Goal: Transaction & Acquisition: Purchase product/service

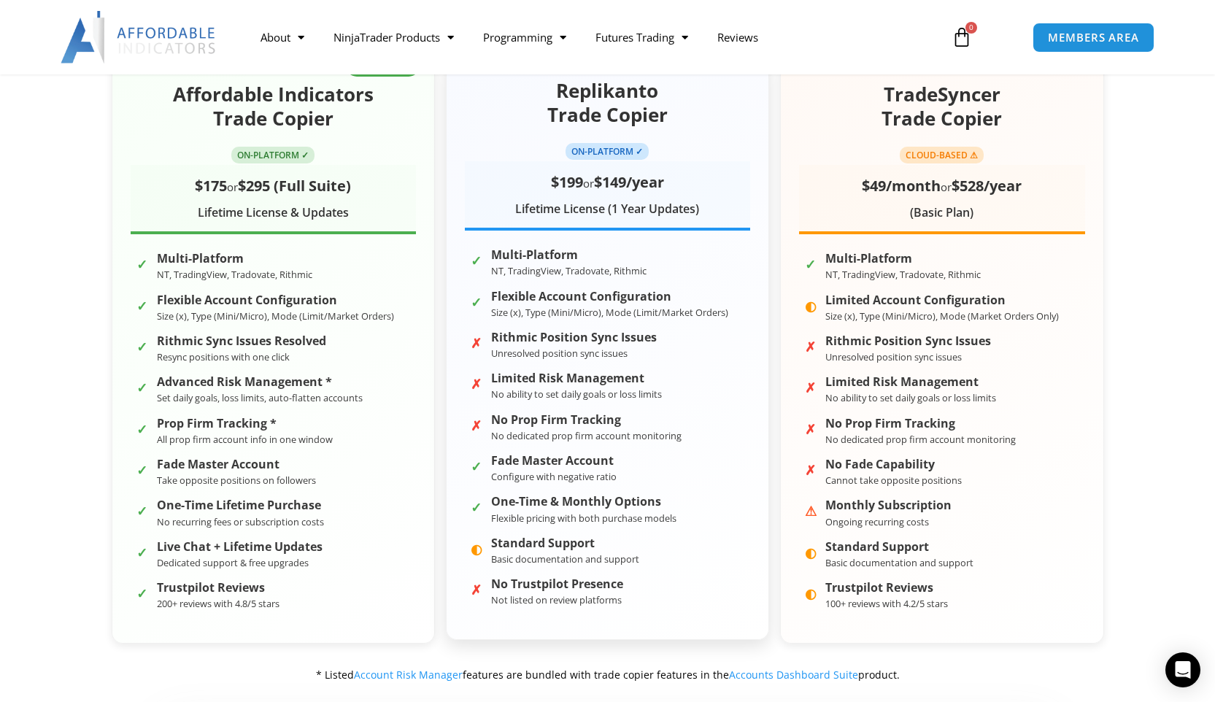
scroll to position [278, 0]
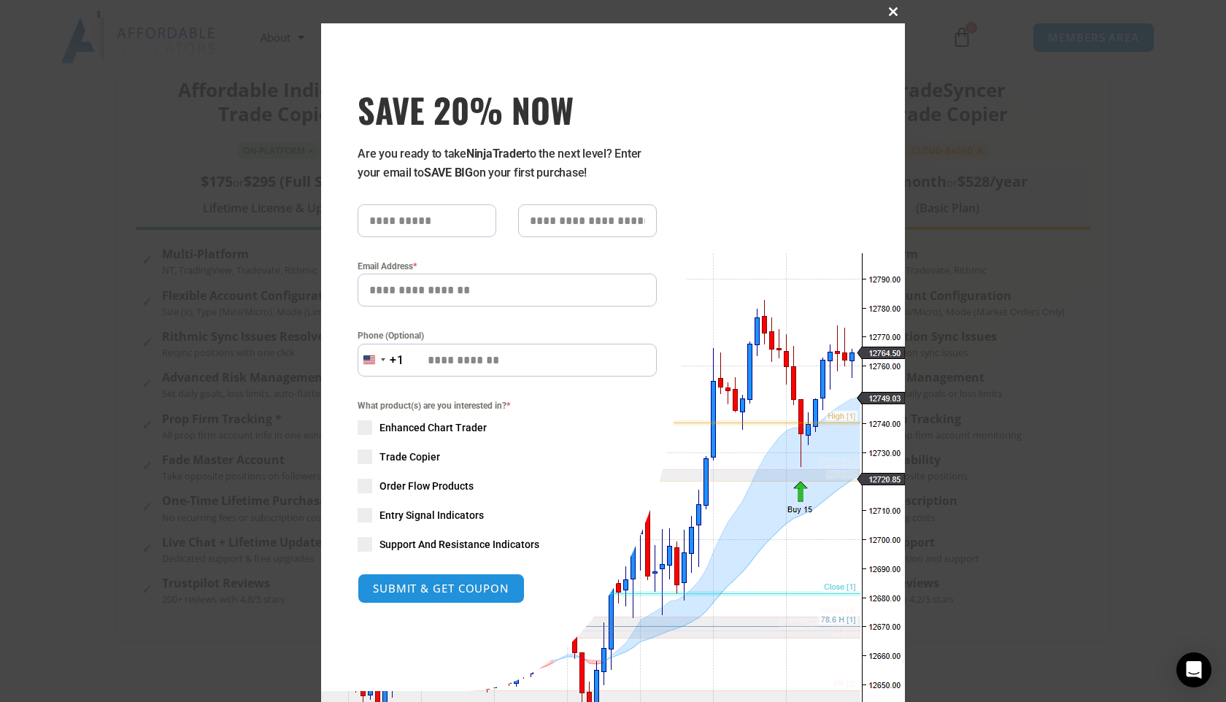
click at [885, 9] on span "SAVE 20% NOW popup" at bounding box center [892, 11] width 23 height 9
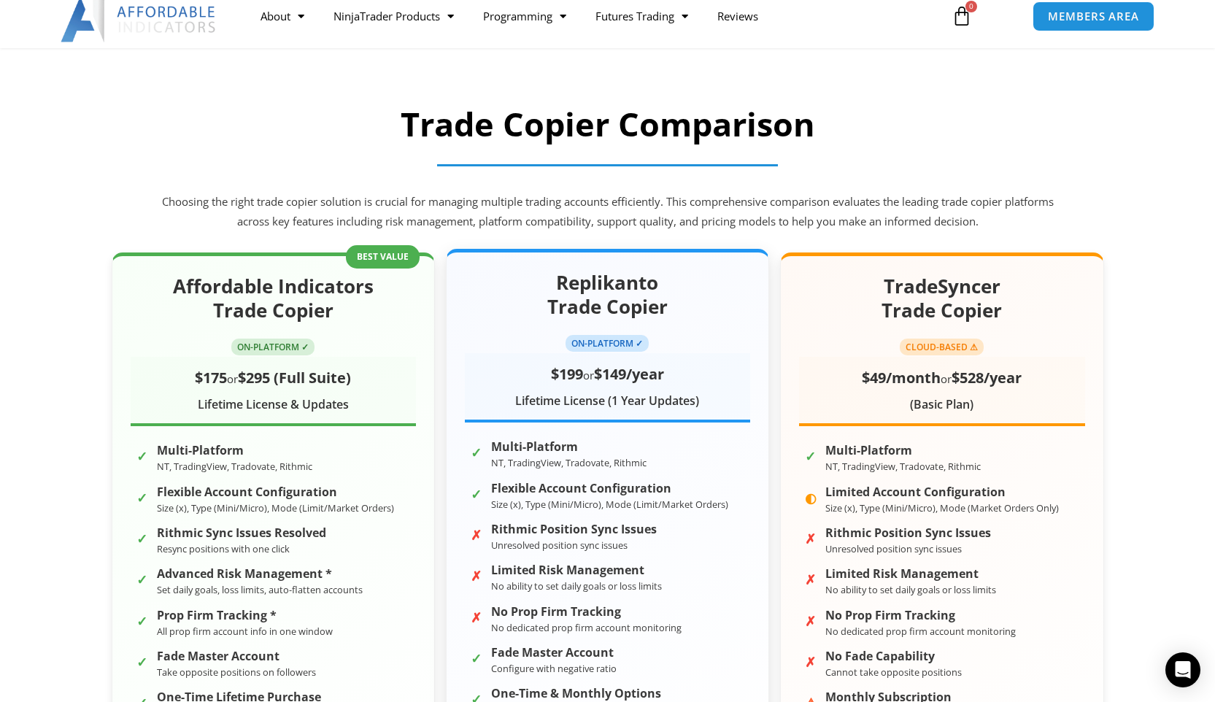
scroll to position [0, 0]
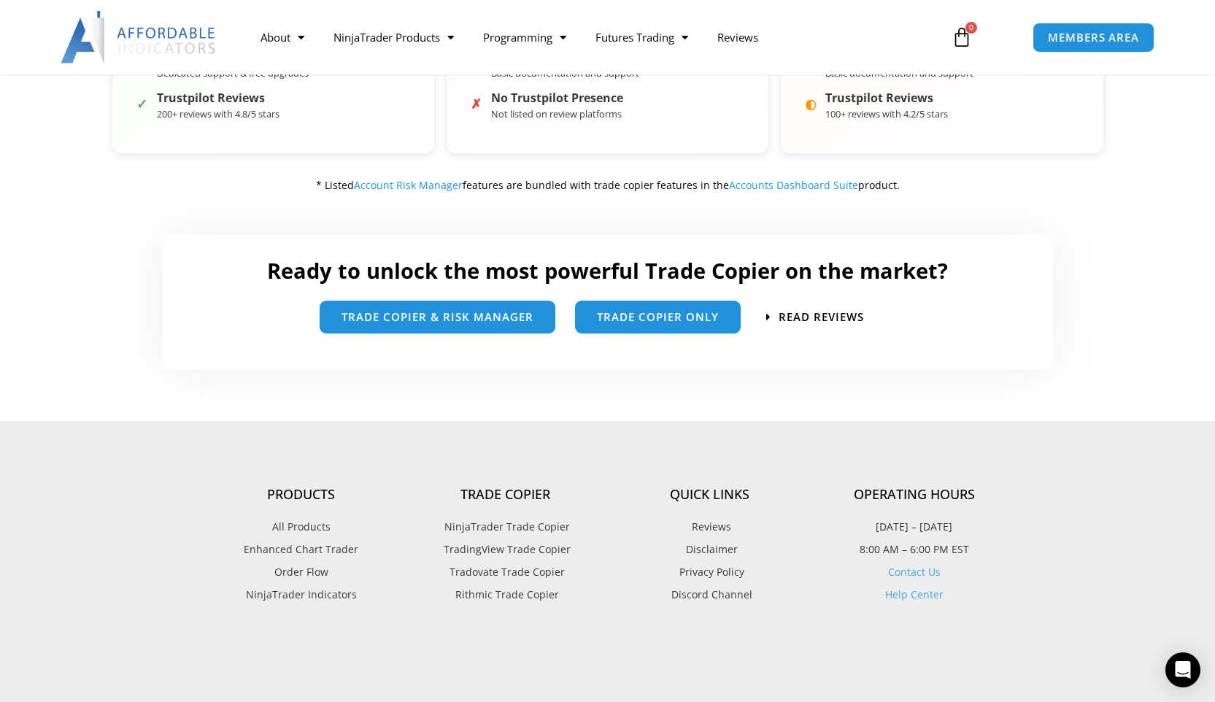
click at [228, 51] on div at bounding box center [135, 37] width 222 height 53
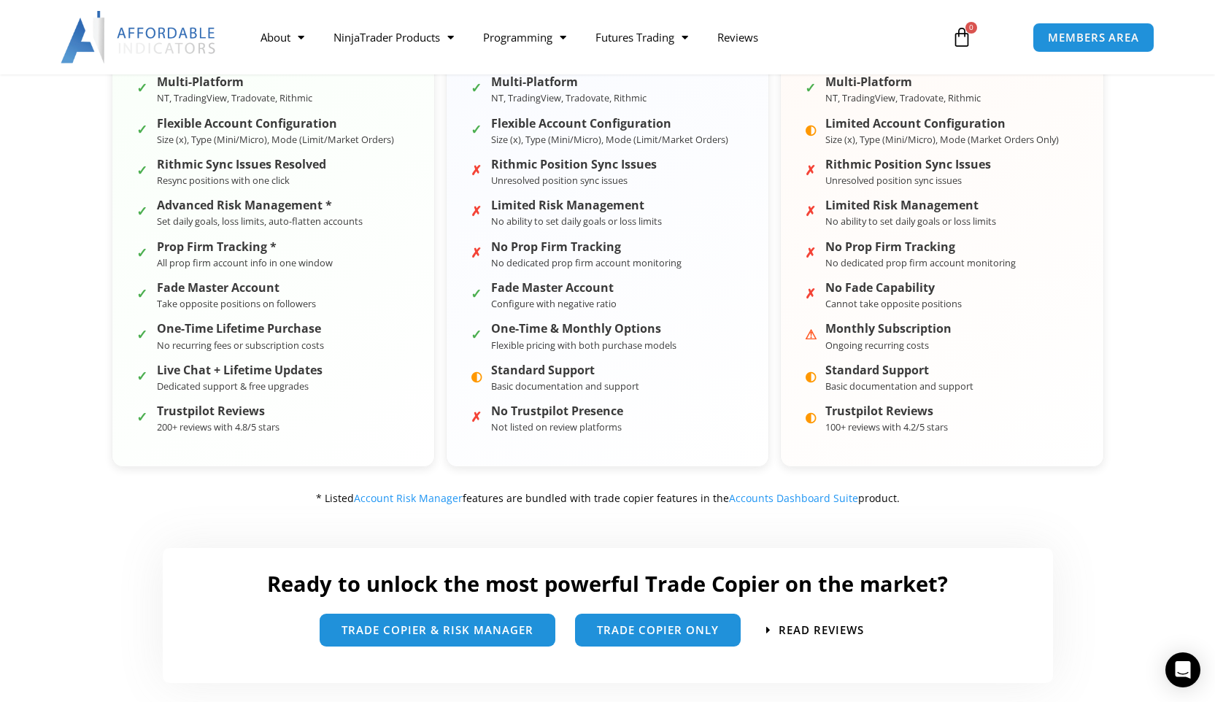
scroll to position [171, 0]
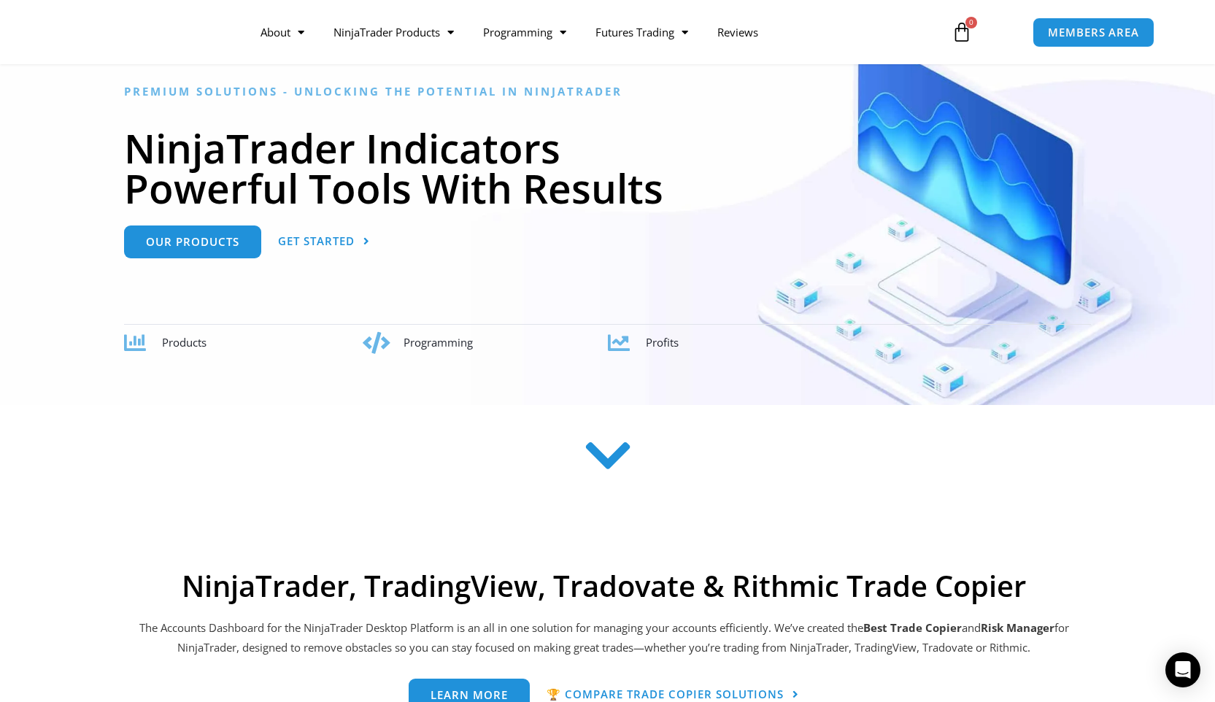
scroll to position [169, 0]
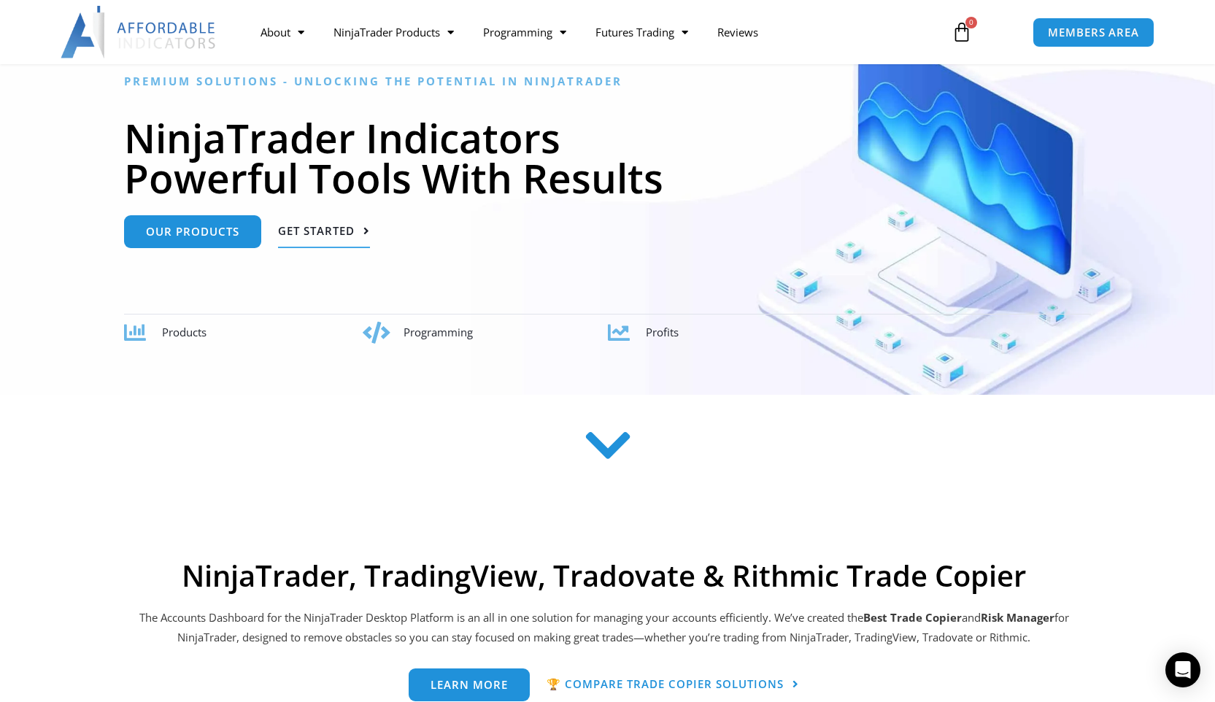
click at [336, 236] on span "Get Started" at bounding box center [316, 230] width 77 height 11
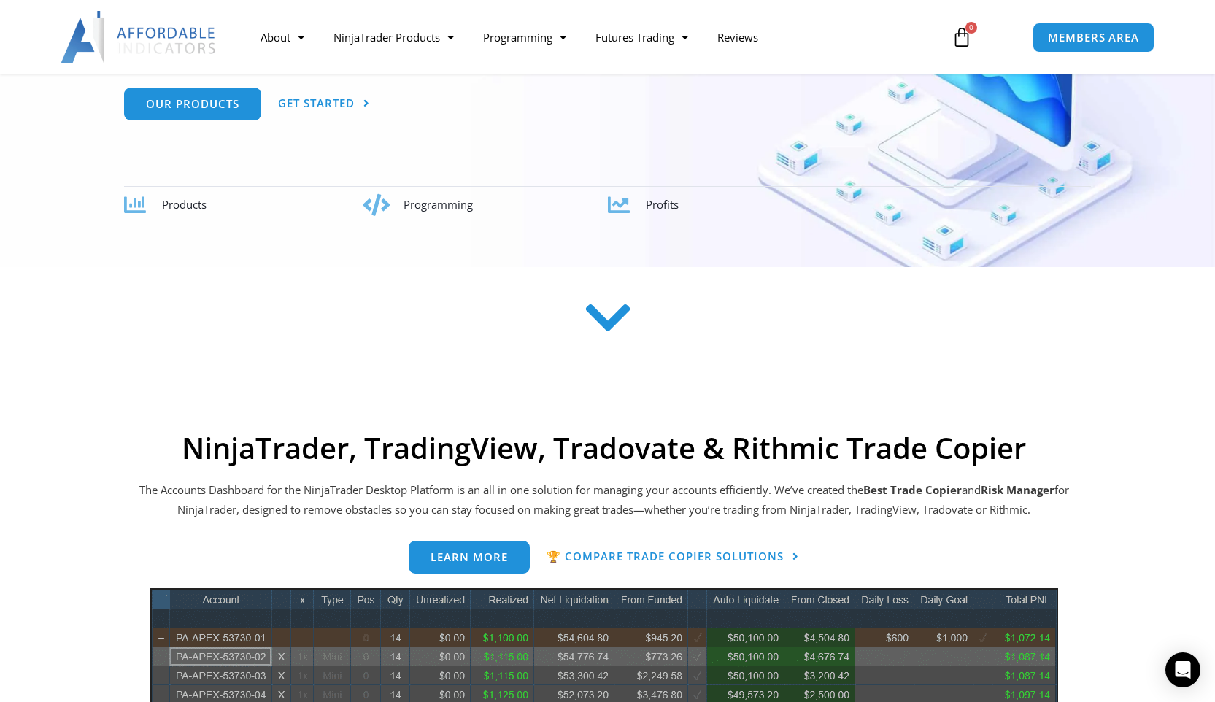
scroll to position [274, 0]
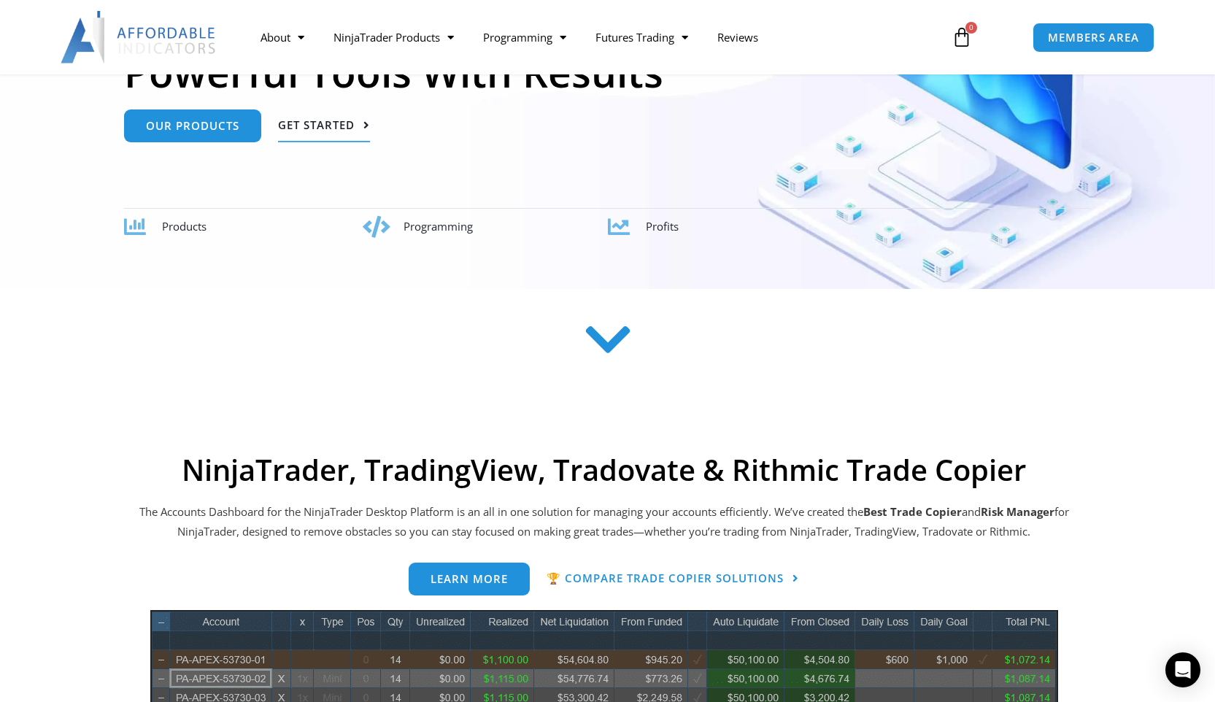
click at [336, 128] on span "Get Started" at bounding box center [316, 125] width 77 height 11
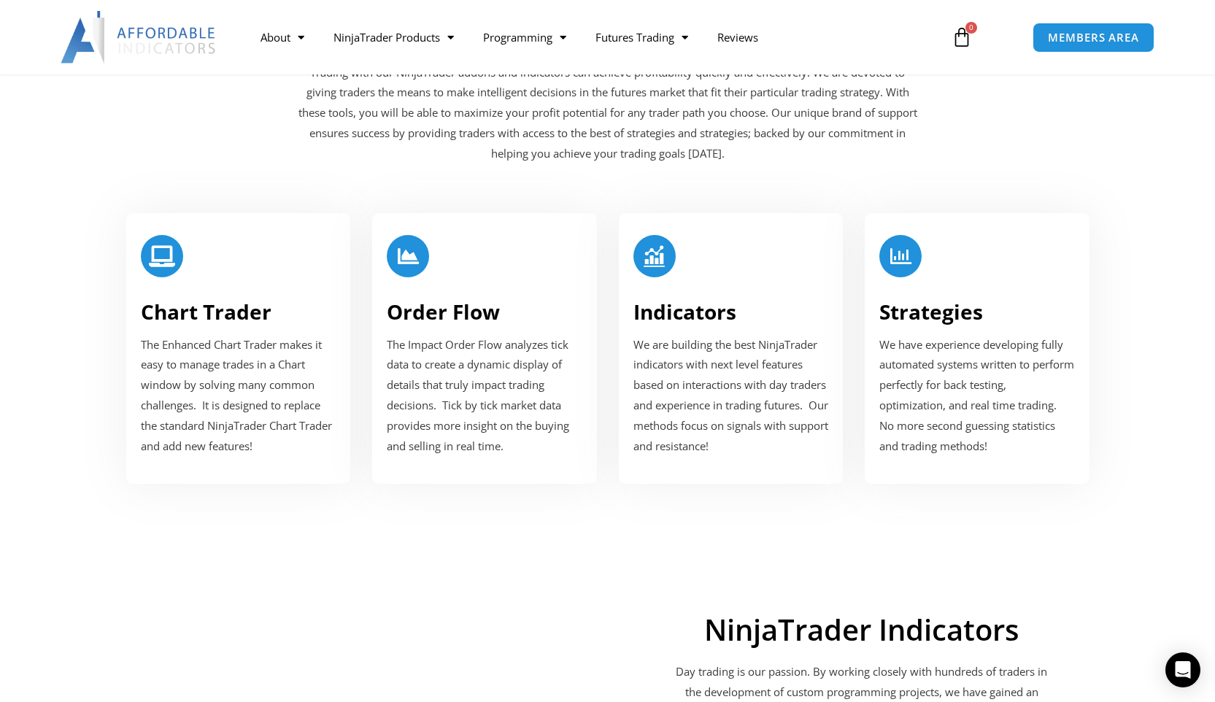
scroll to position [1768, 0]
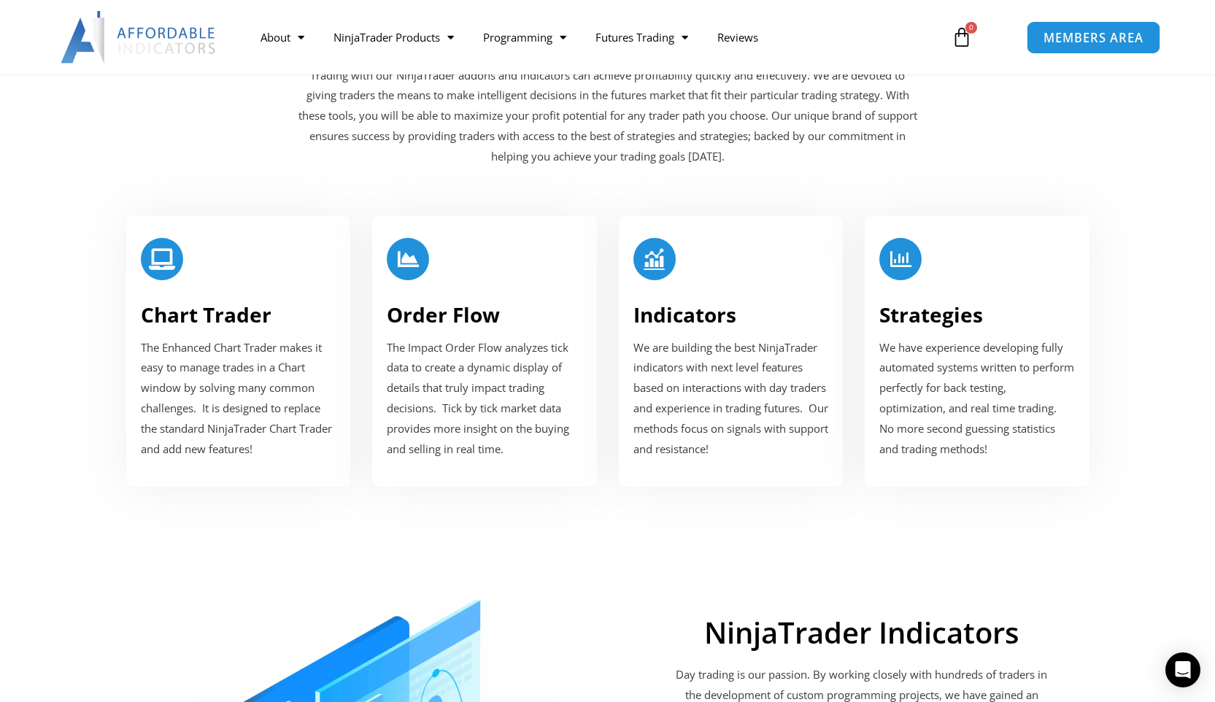
click at [1083, 42] on span "MEMBERS AREA" at bounding box center [1093, 37] width 100 height 12
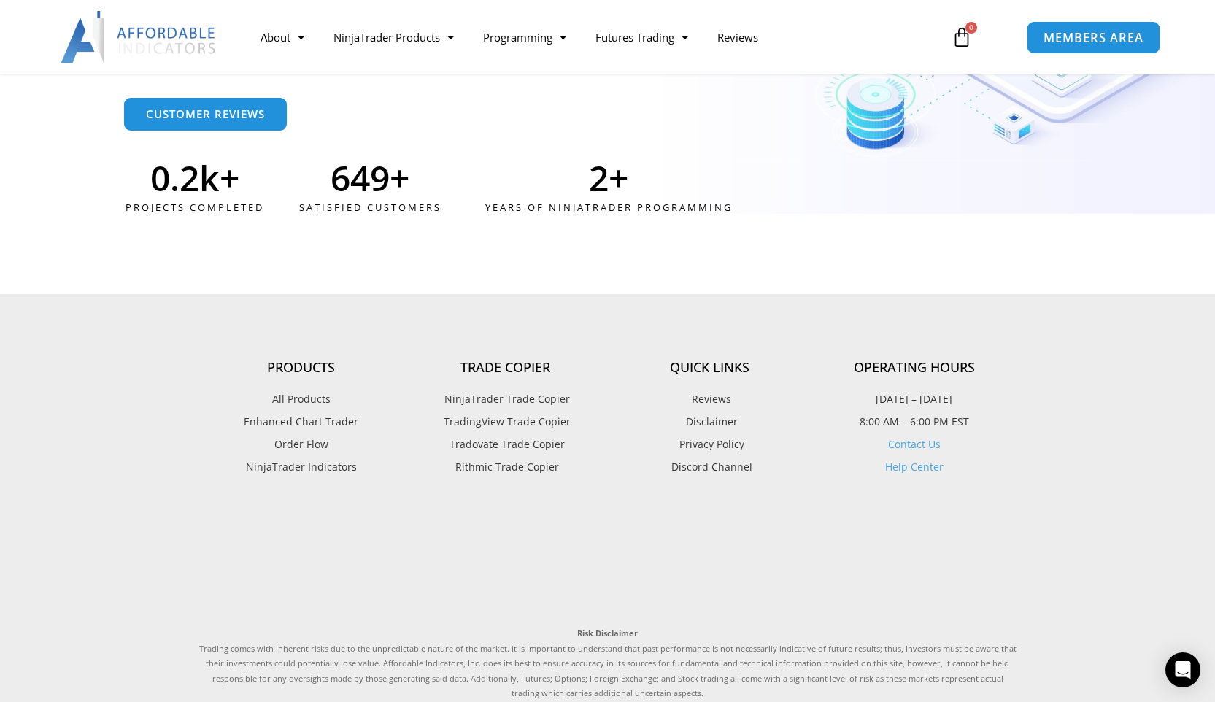
scroll to position [3906, 0]
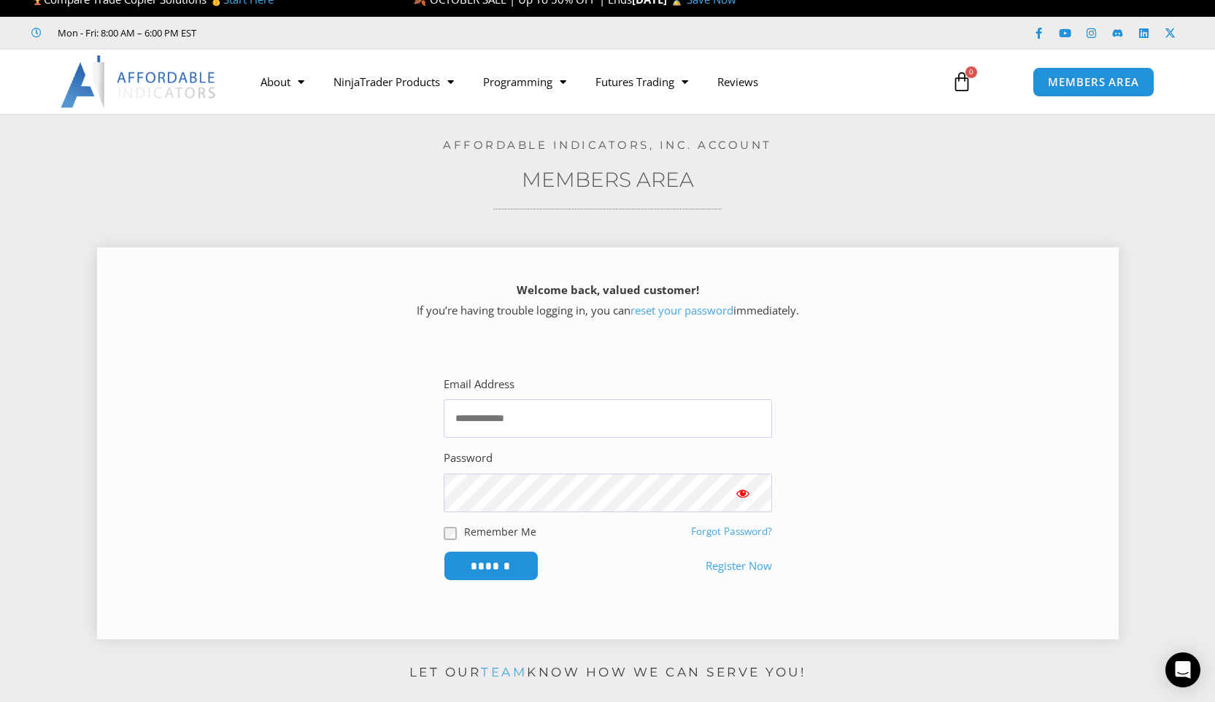
click at [728, 565] on link "Register Now" at bounding box center [738, 566] width 66 height 20
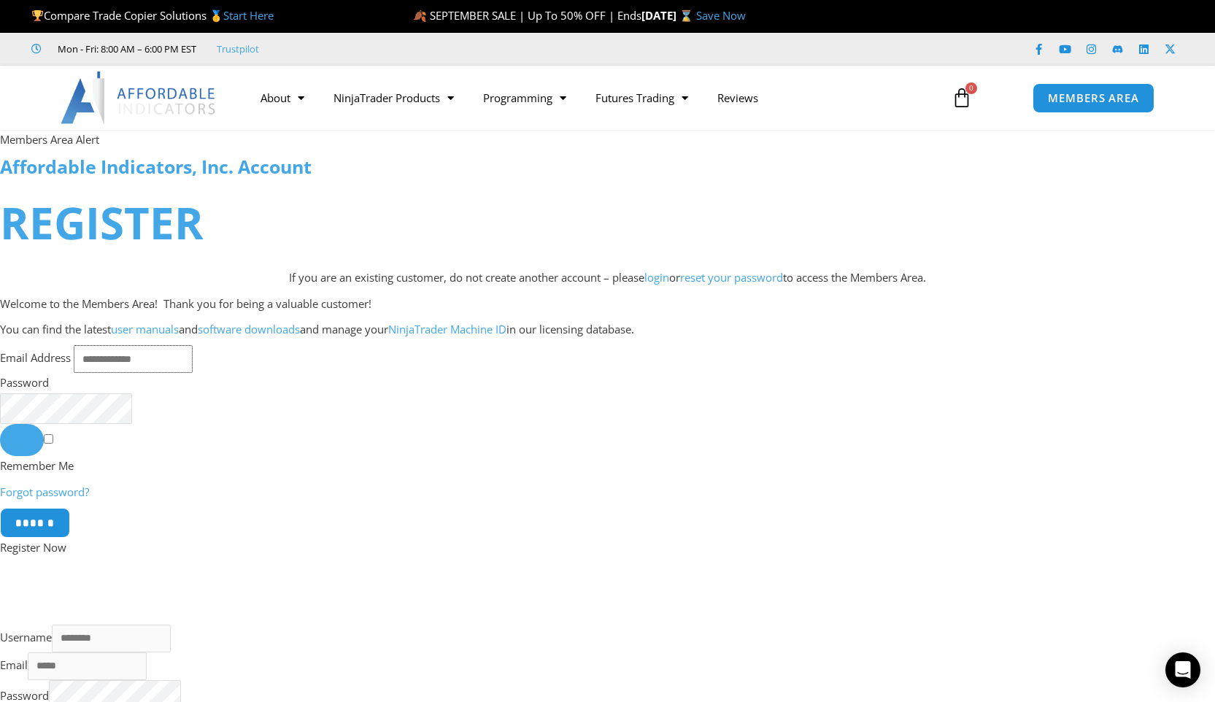
click at [140, 356] on input "Email Address" at bounding box center [133, 359] width 119 height 28
type input "**********"
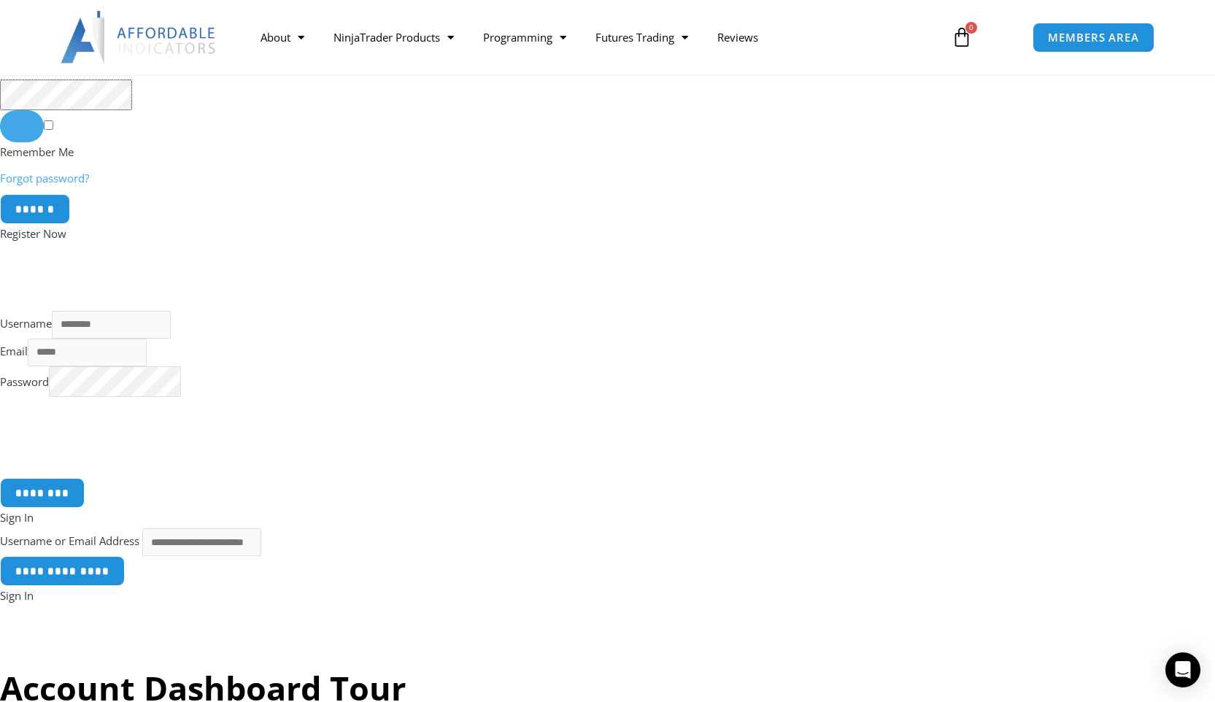
scroll to position [328, 0]
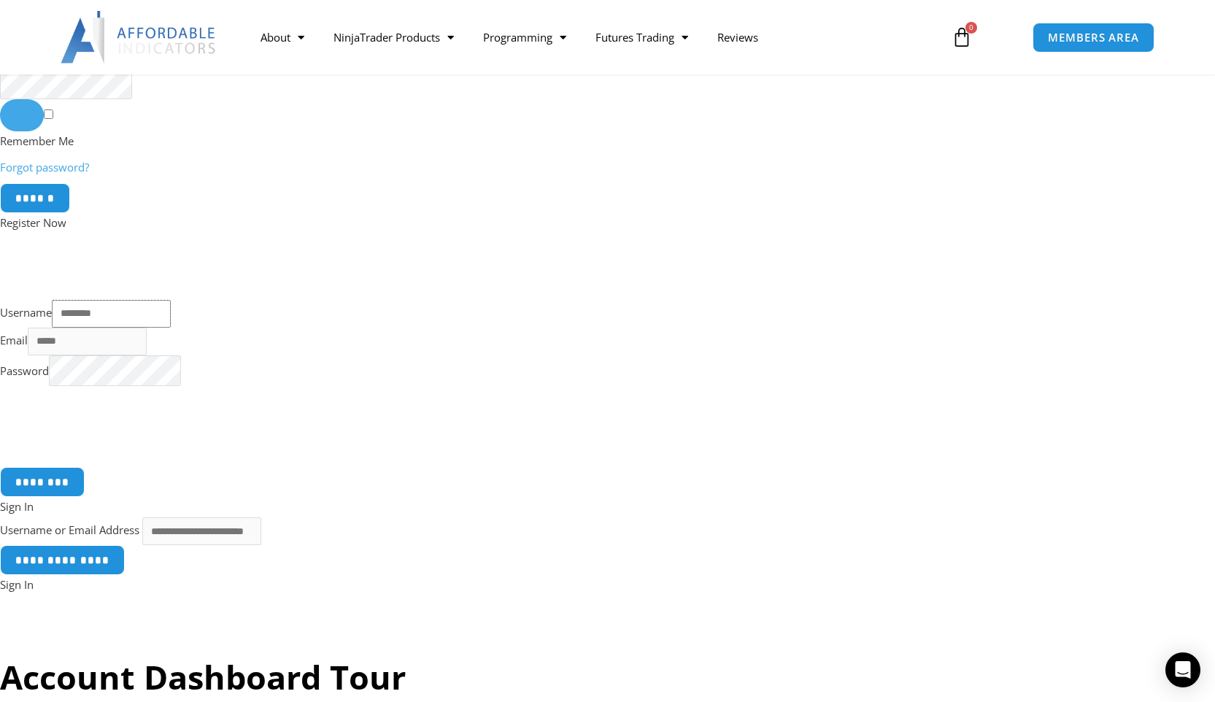
click at [96, 318] on input "Username" at bounding box center [111, 314] width 119 height 28
type input "*********"
type input "**********"
click at [74, 487] on input "********" at bounding box center [42, 481] width 89 height 31
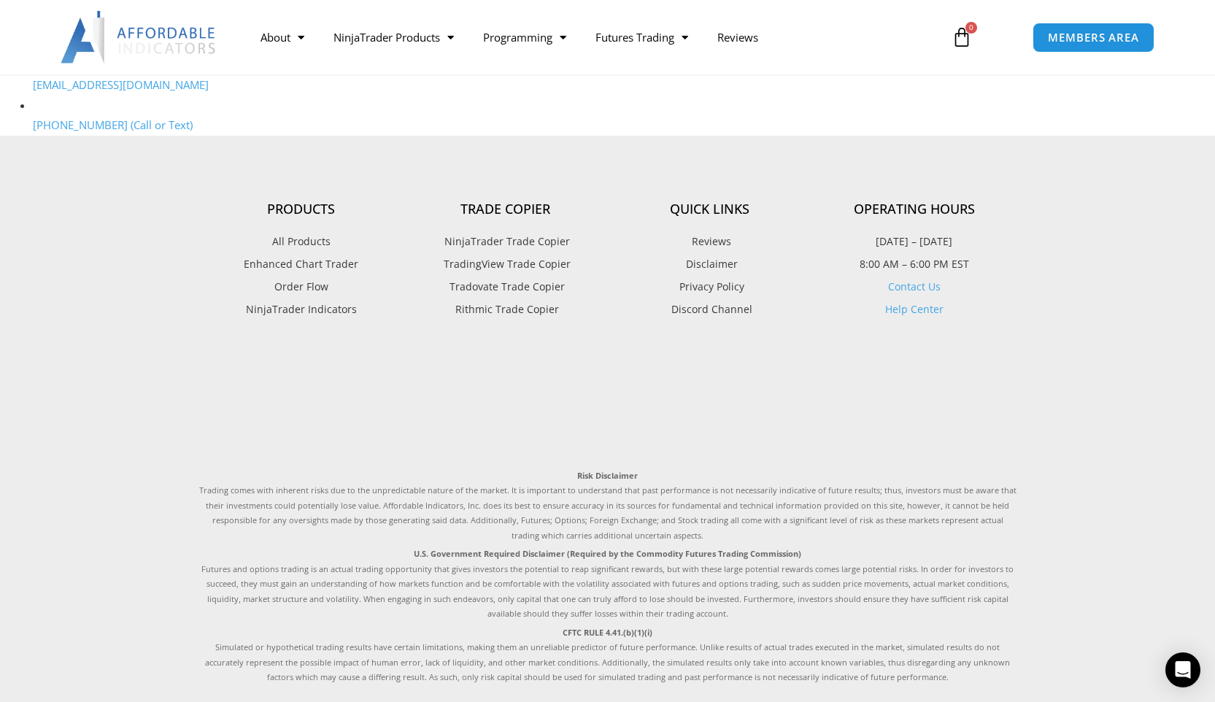
scroll to position [1750, 0]
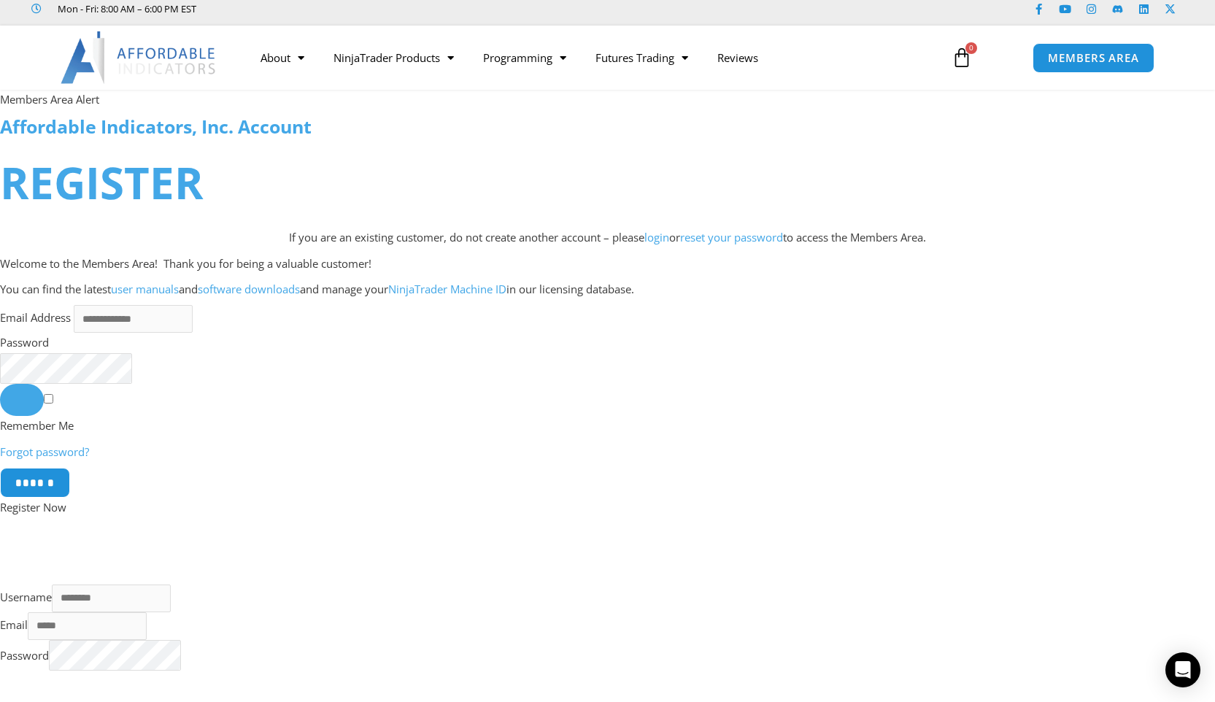
scroll to position [43, 0]
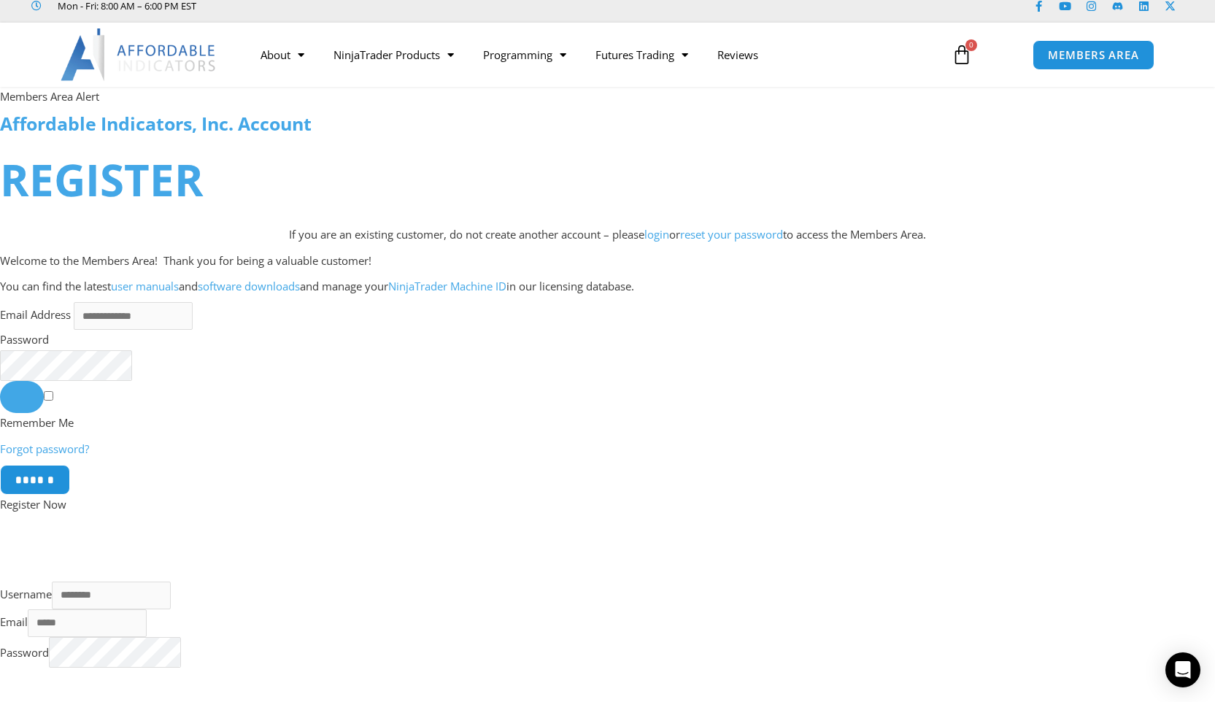
click at [268, 286] on link "software downloads" at bounding box center [249, 286] width 102 height 15
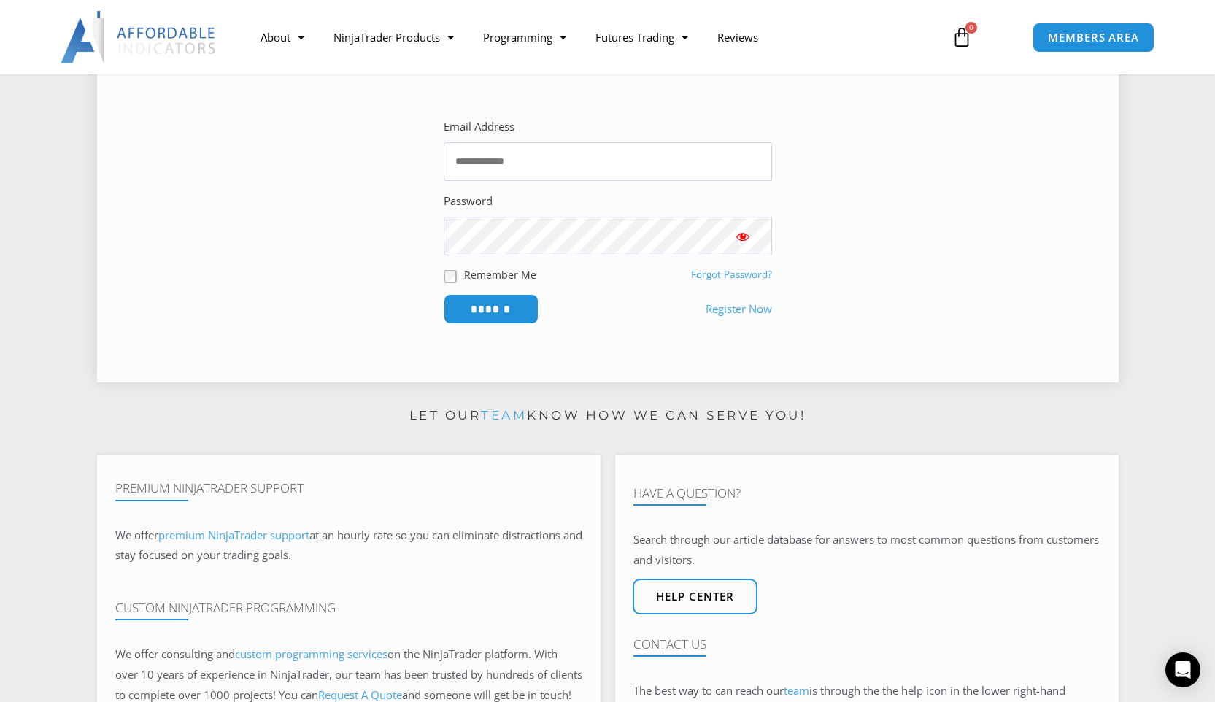
scroll to position [209, 0]
click at [731, 307] on link "Register Now" at bounding box center [738, 312] width 66 height 20
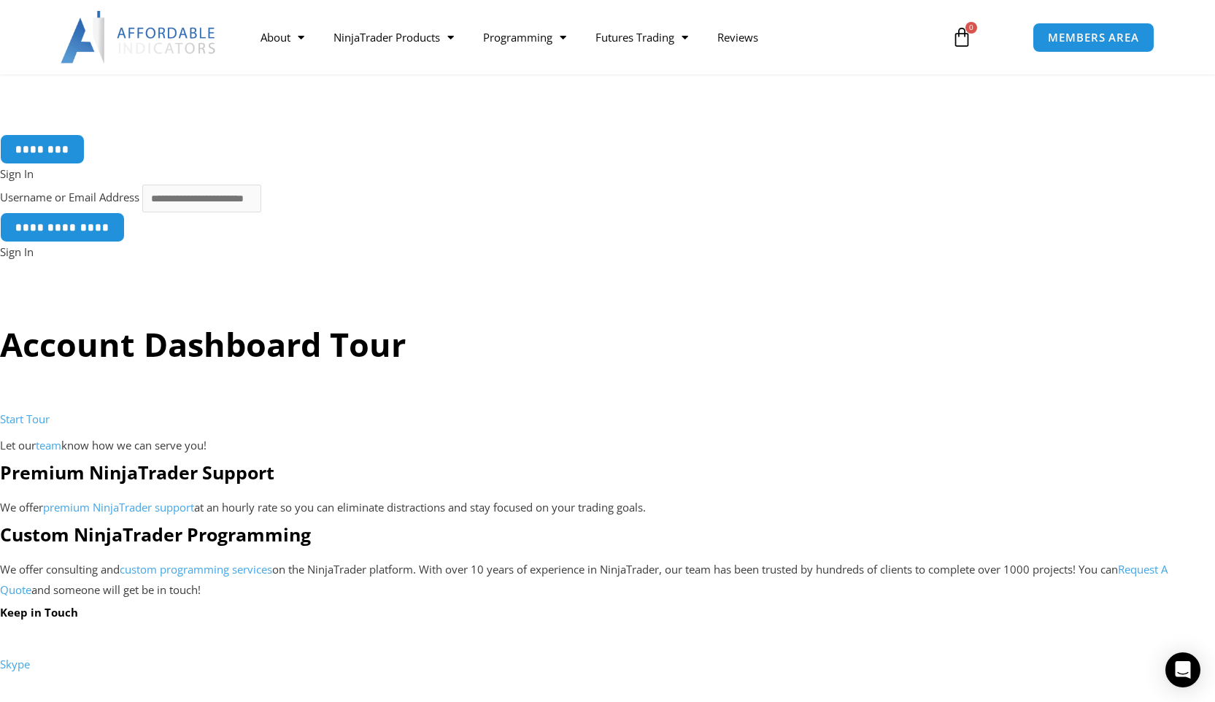
scroll to position [660, 0]
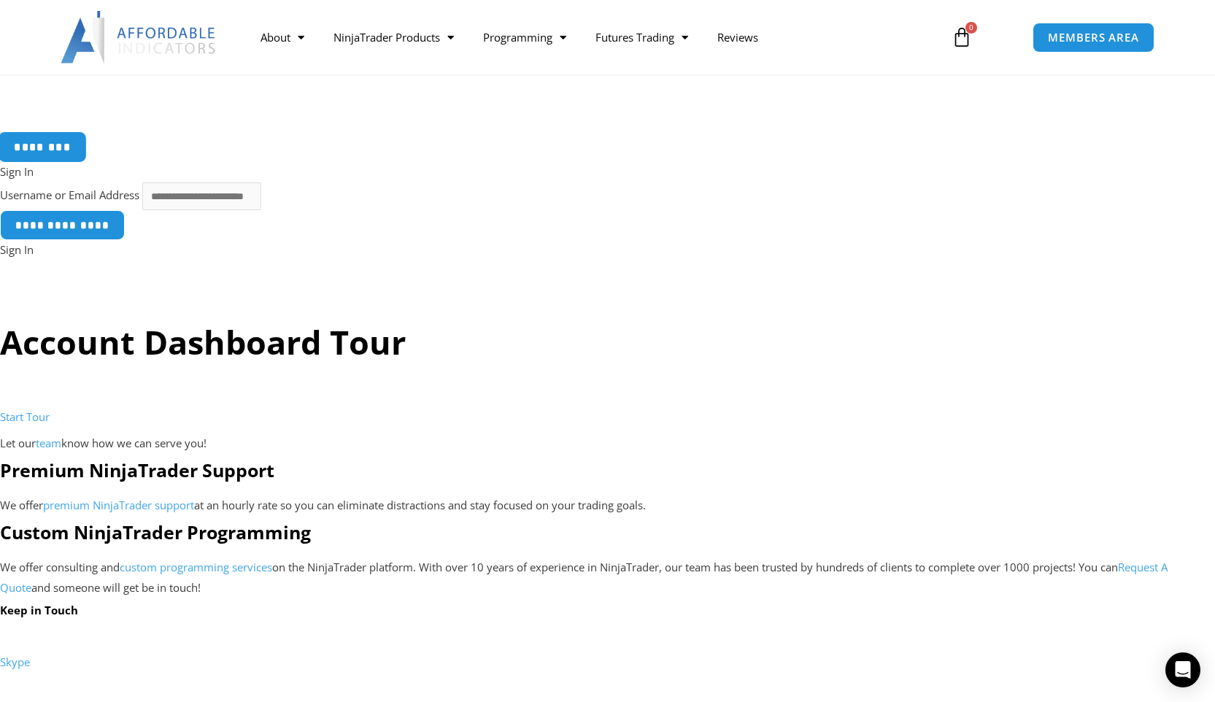
click at [53, 156] on input "********" at bounding box center [42, 146] width 89 height 31
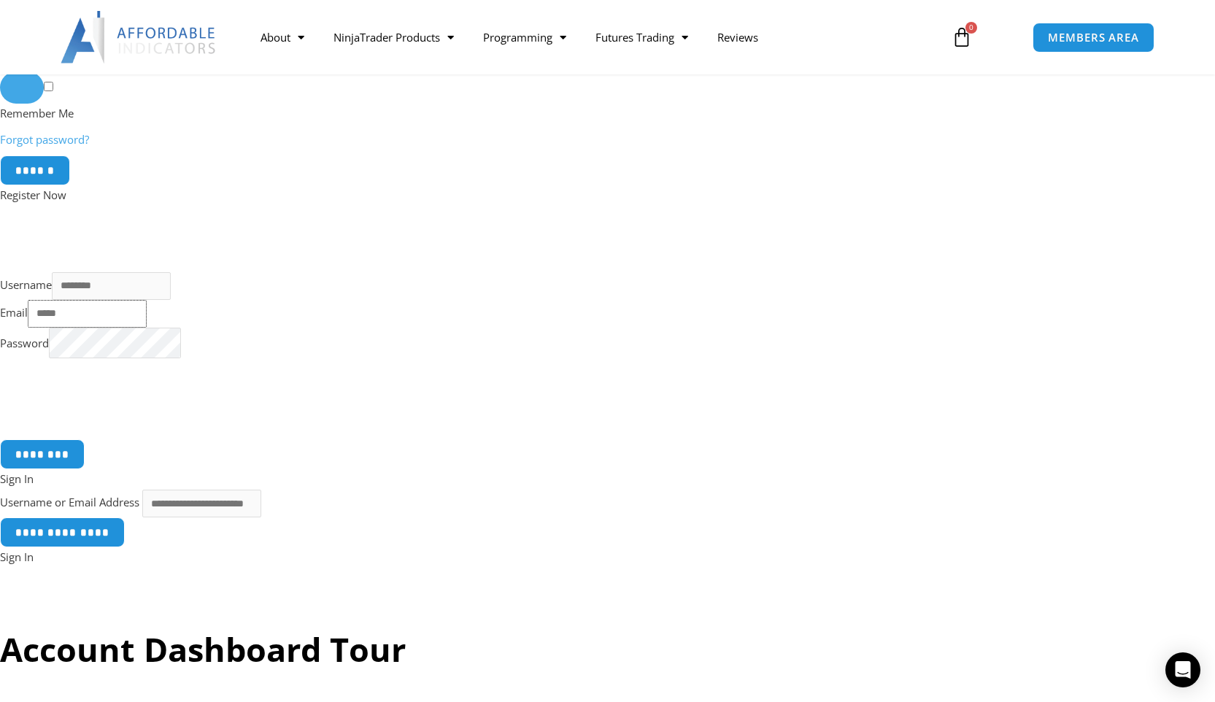
scroll to position [339, 0]
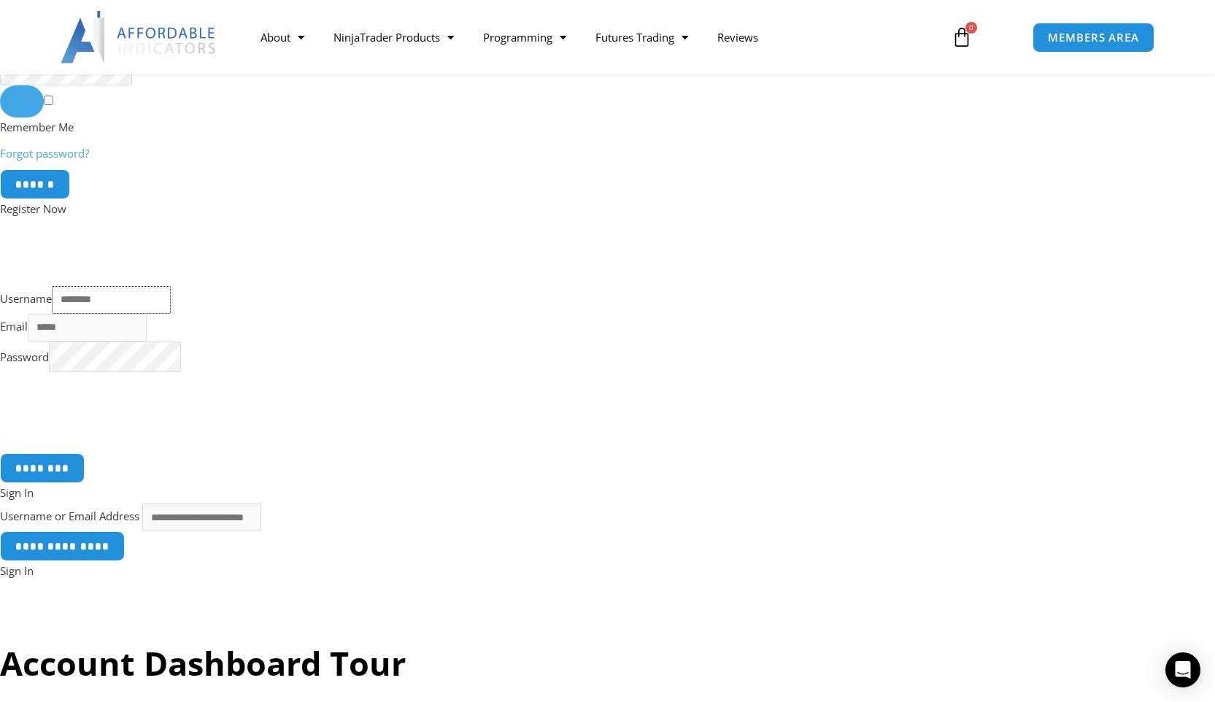
click at [98, 309] on input "Username" at bounding box center [111, 300] width 119 height 28
type input "*********"
click at [107, 338] on input "Email" at bounding box center [87, 328] width 119 height 28
type input "**********"
click at [63, 484] on input "********" at bounding box center [42, 467] width 89 height 31
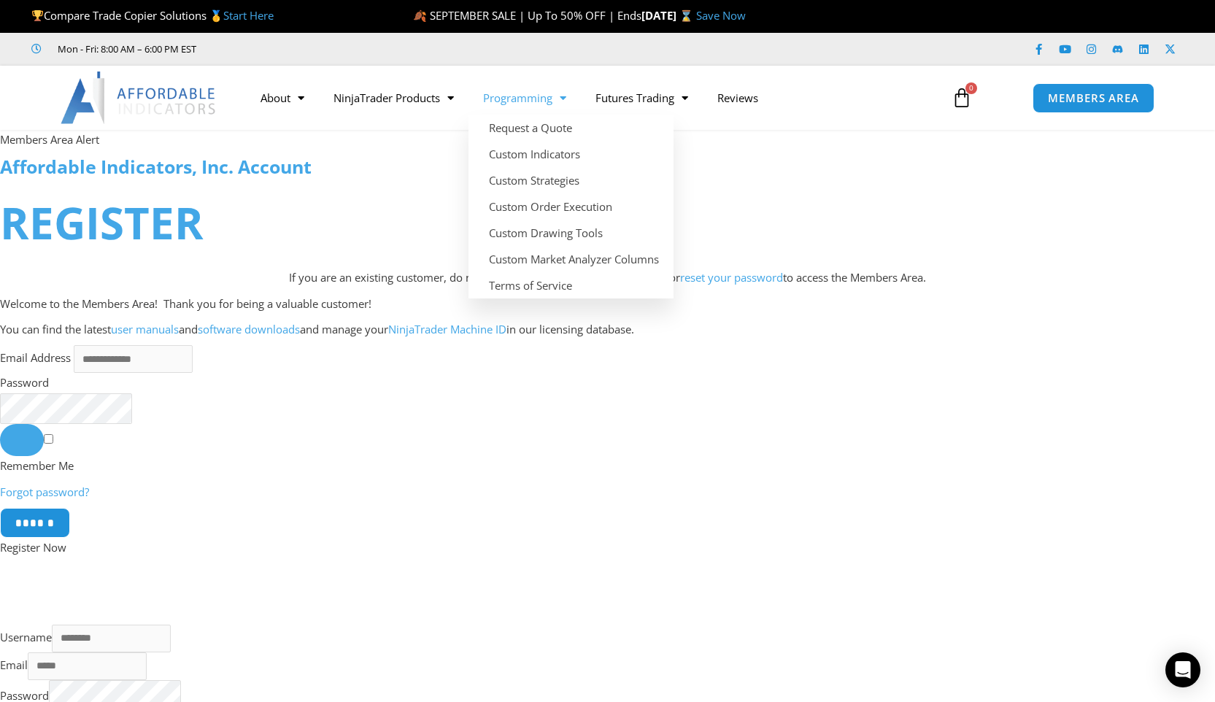
click at [520, 94] on link "Programming" at bounding box center [524, 98] width 112 height 34
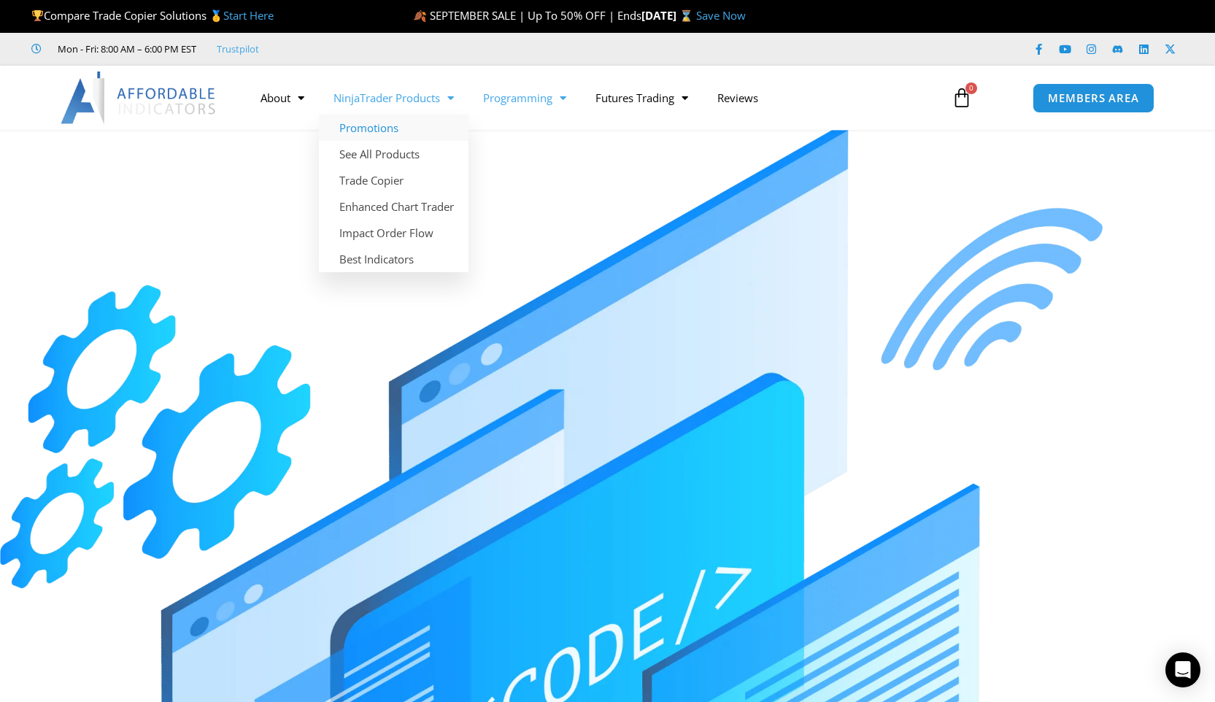
click at [402, 123] on link "Promotions" at bounding box center [394, 128] width 150 height 26
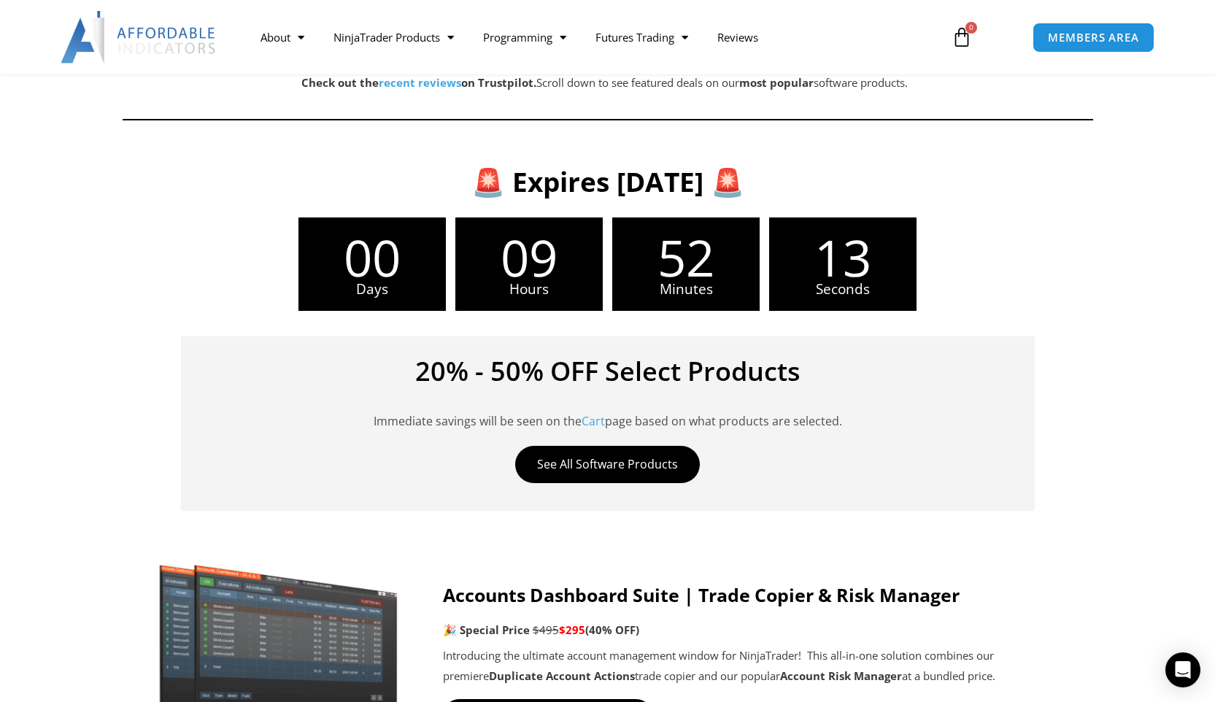
scroll to position [342, 0]
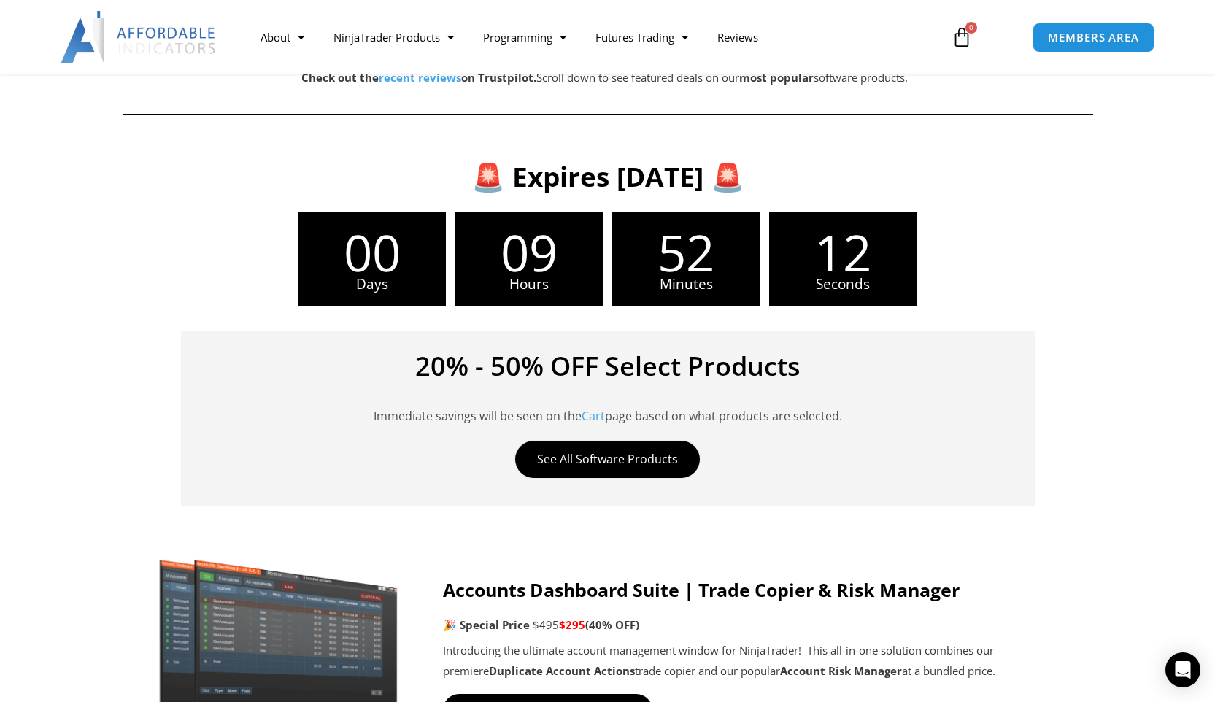
click at [623, 479] on div "20% - 50% OFF Select Products Immediate savings will be seen on the Cart page b…" at bounding box center [608, 418] width 854 height 174
click at [622, 465] on link "See All Software Products" at bounding box center [607, 459] width 185 height 37
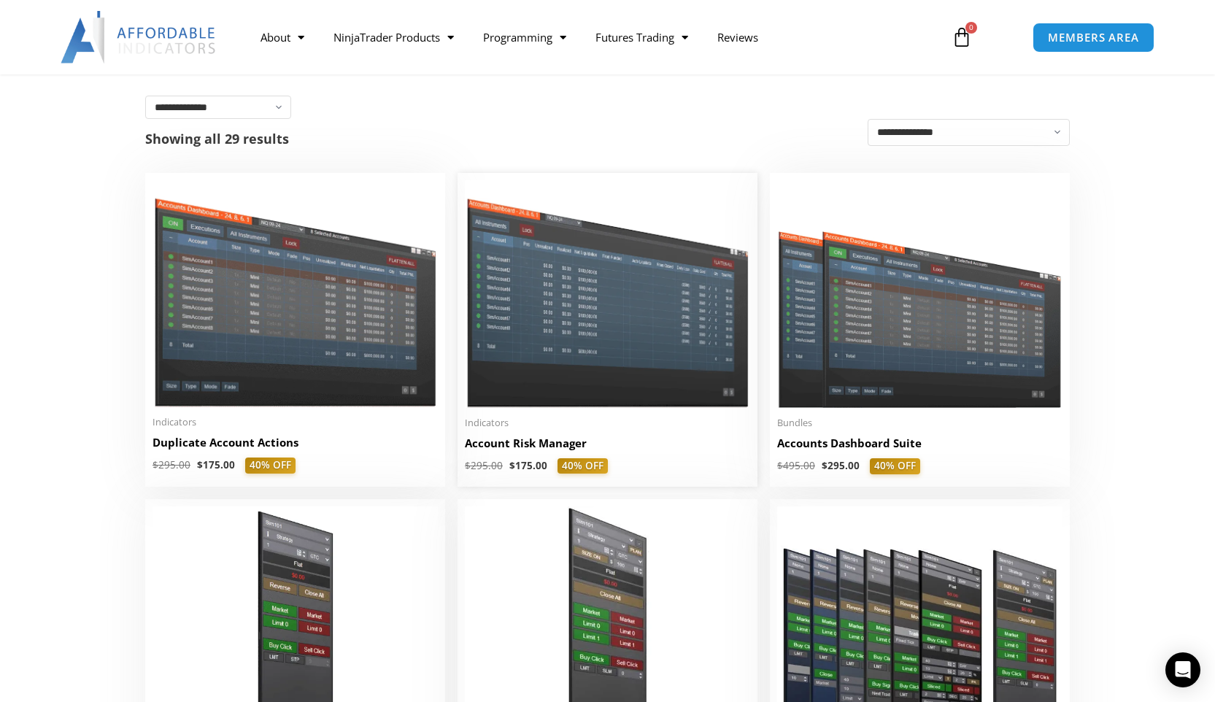
scroll to position [235, 0]
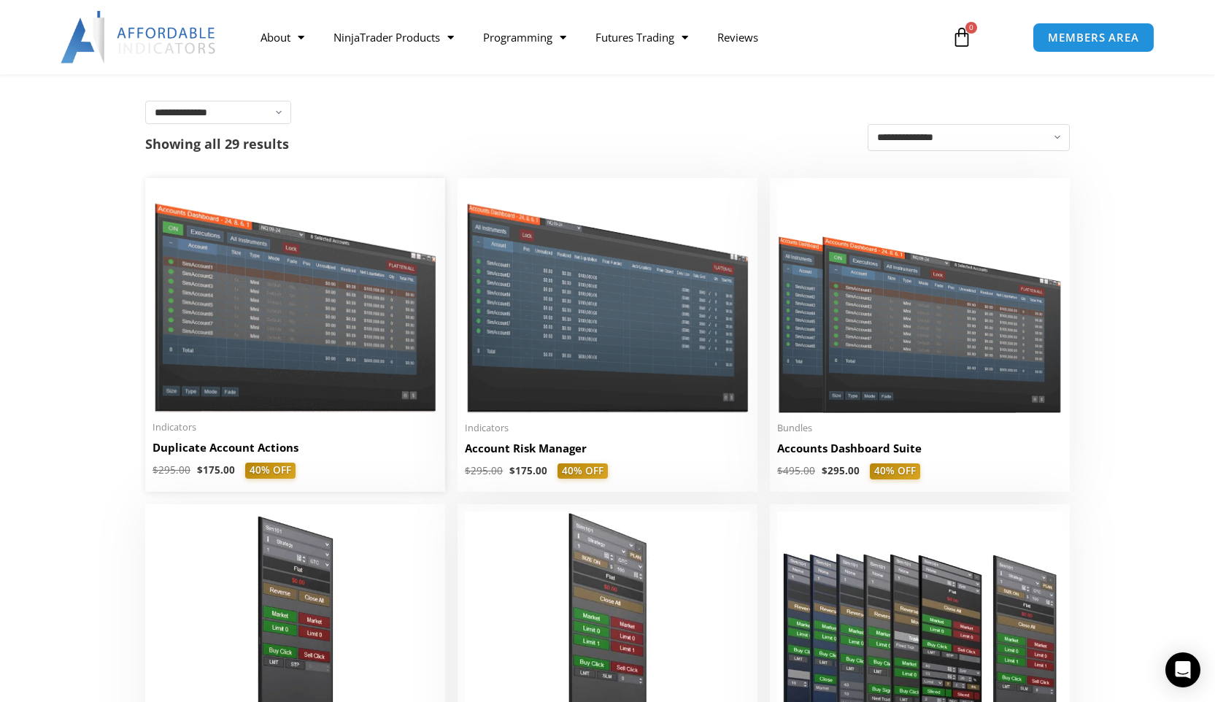
click at [271, 334] on img at bounding box center [294, 298] width 285 height 227
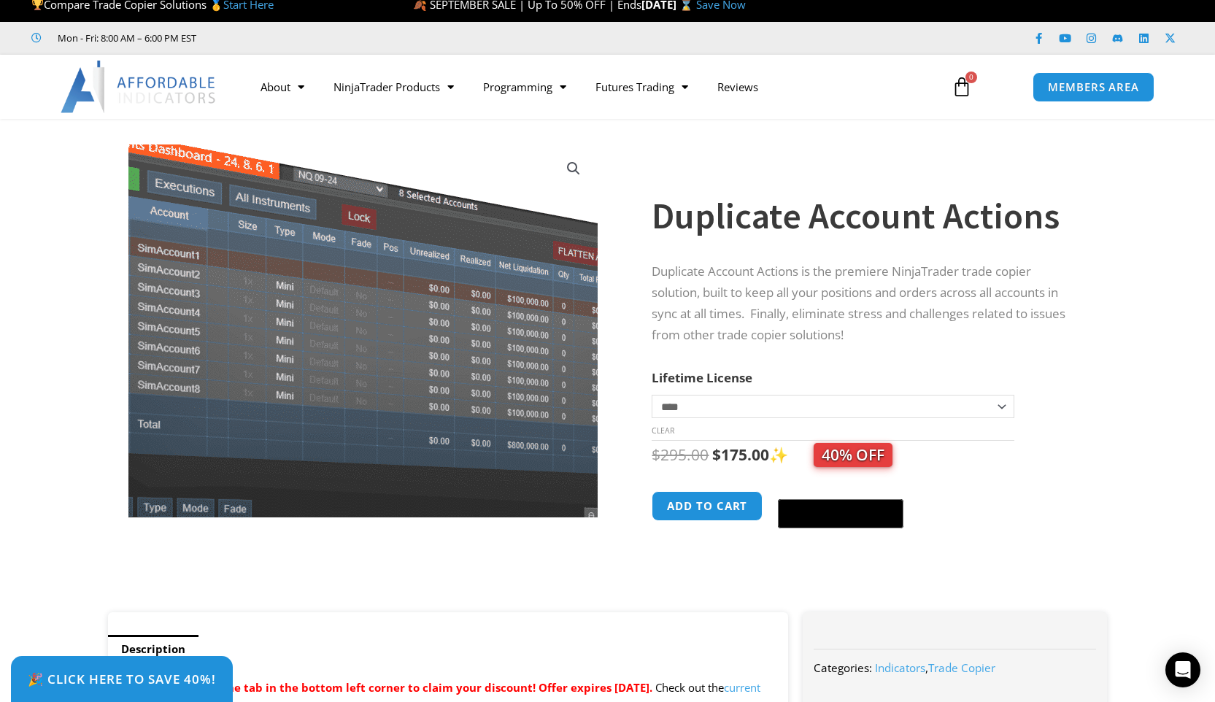
scroll to position [23, 0]
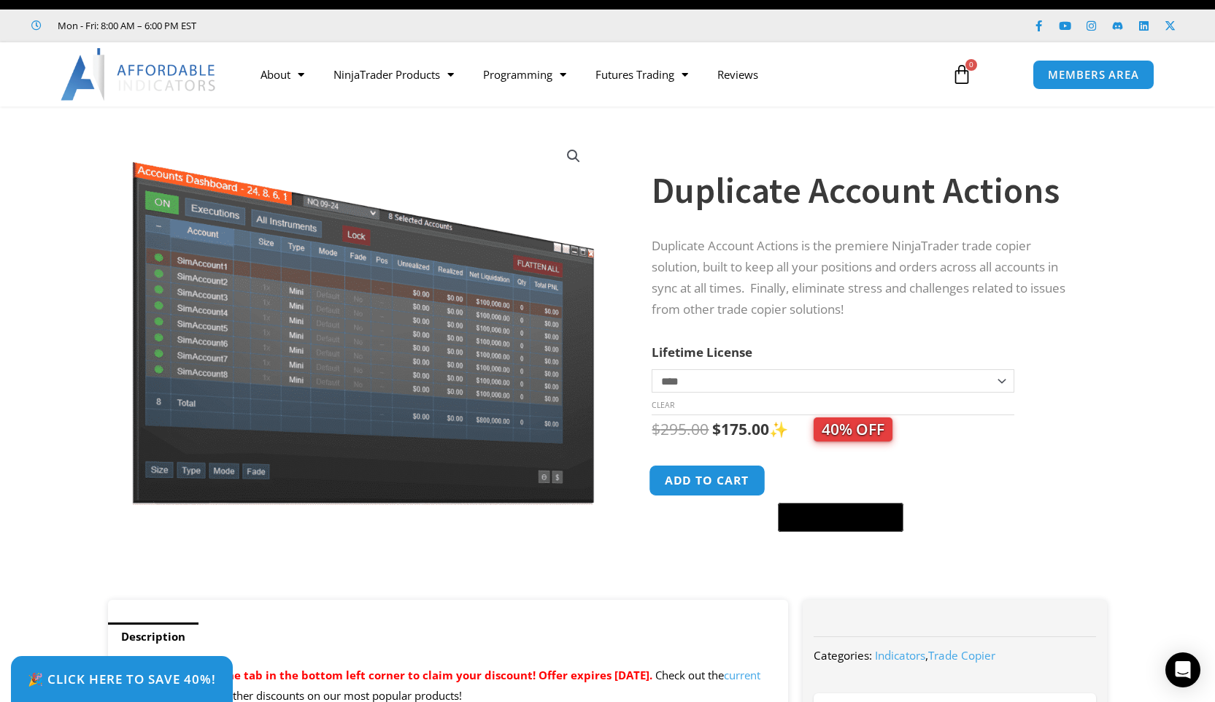
click at [704, 490] on button "Add to cart" at bounding box center [707, 480] width 117 height 31
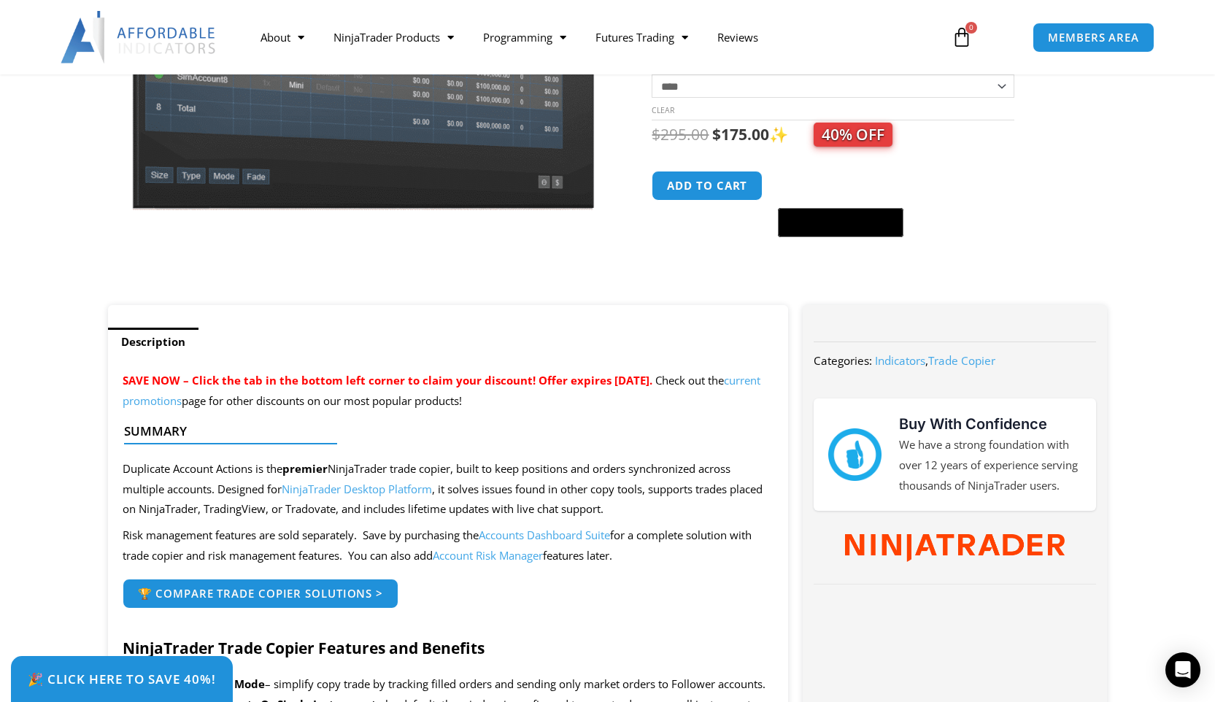
scroll to position [317, 0]
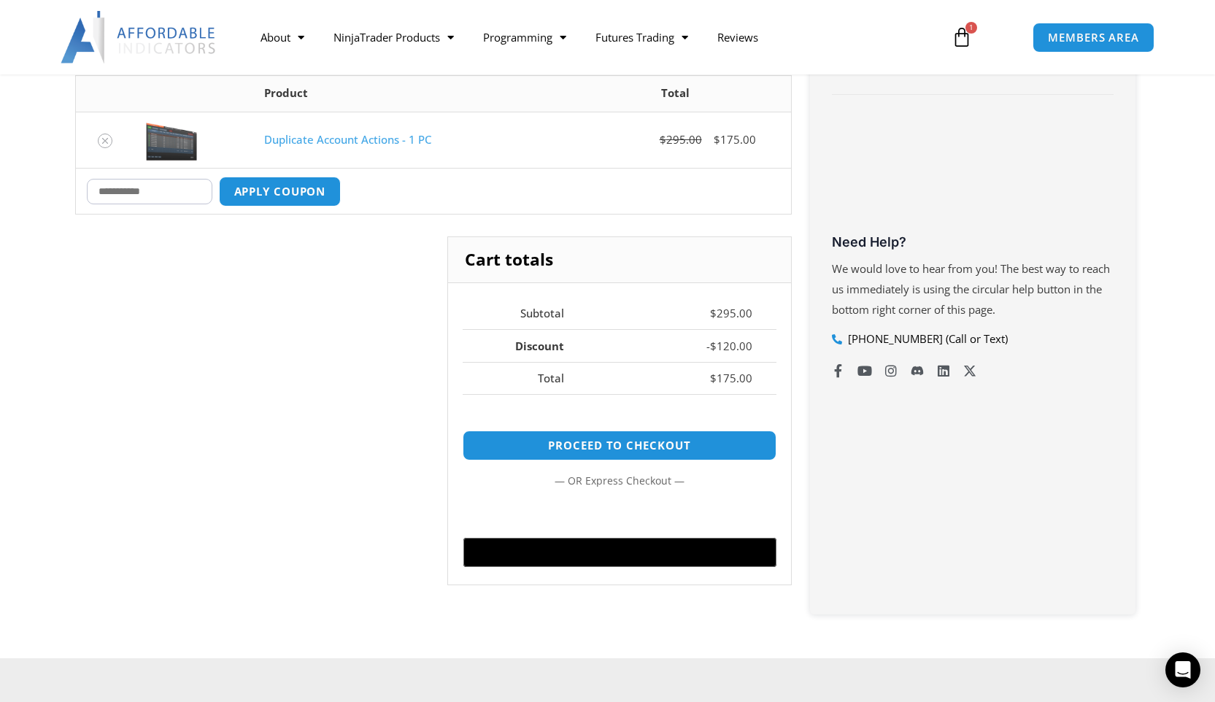
scroll to position [403, 0]
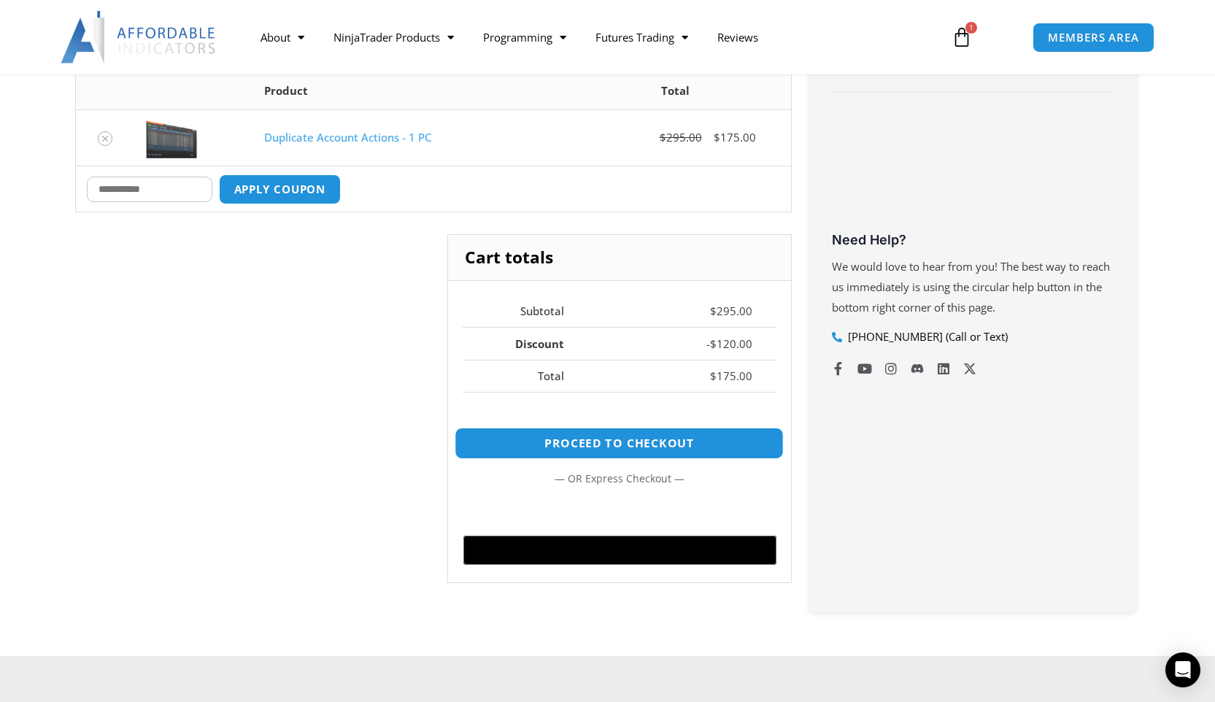
click at [746, 438] on link "Proceed to checkout" at bounding box center [619, 443] width 329 height 31
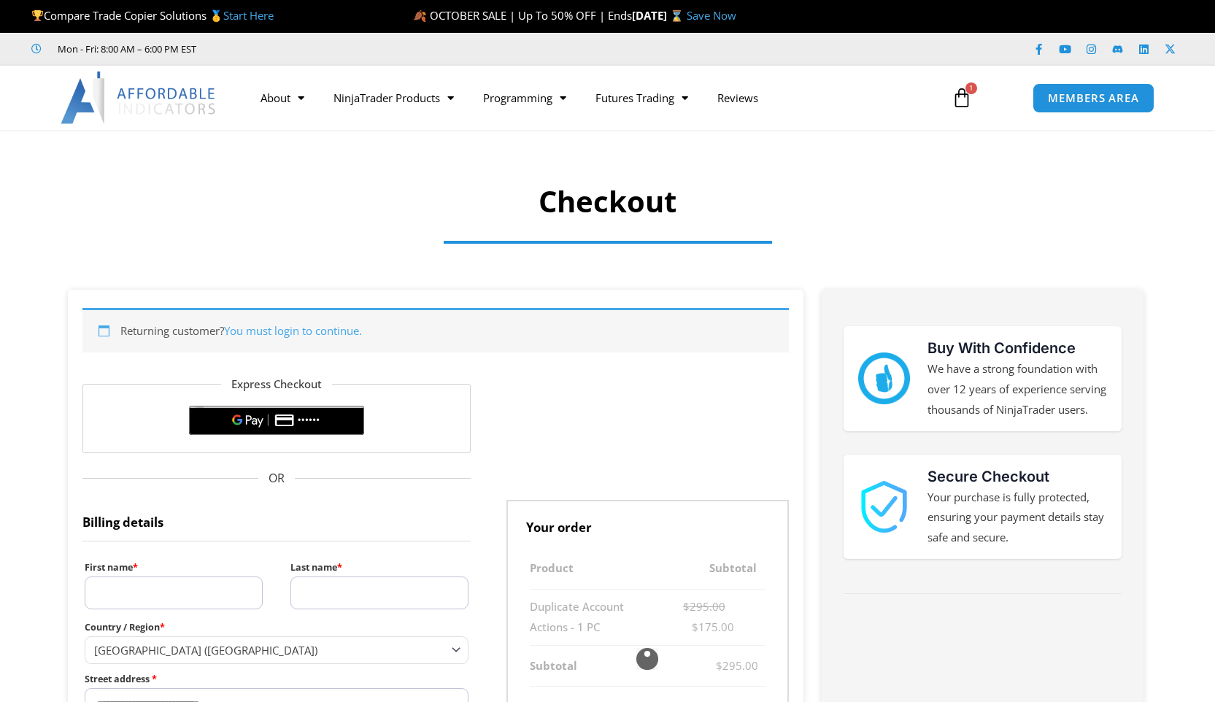
select select "**"
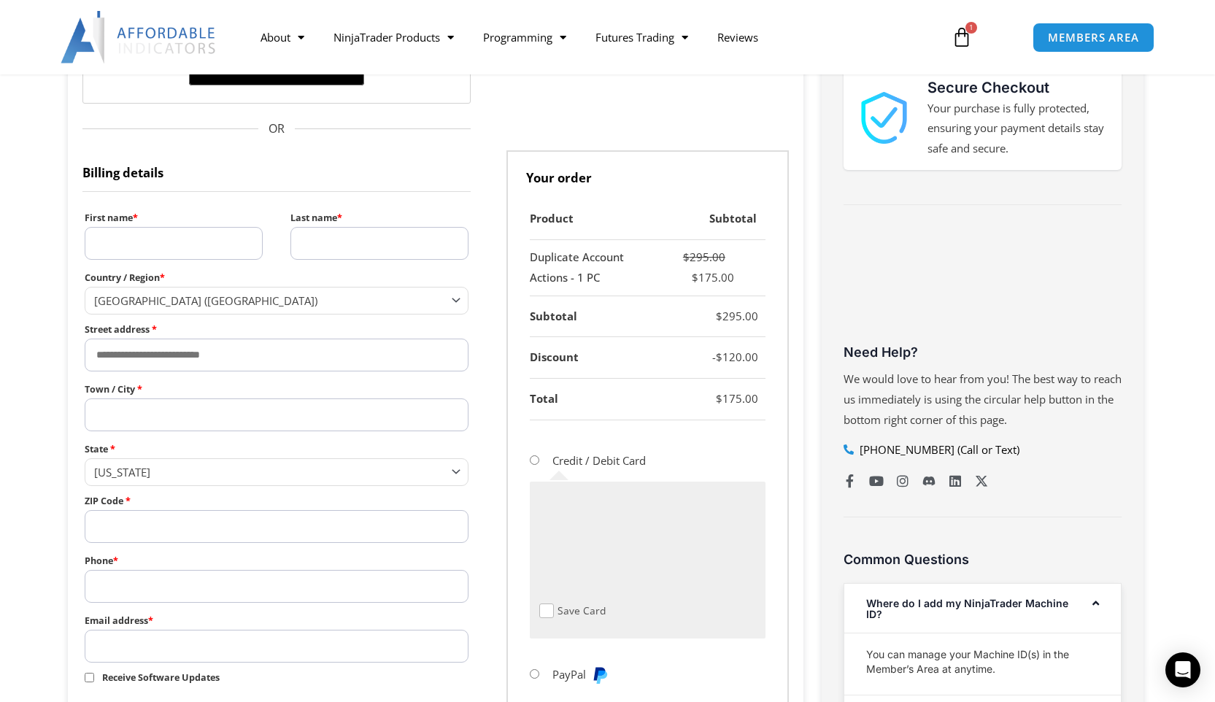
scroll to position [384, 0]
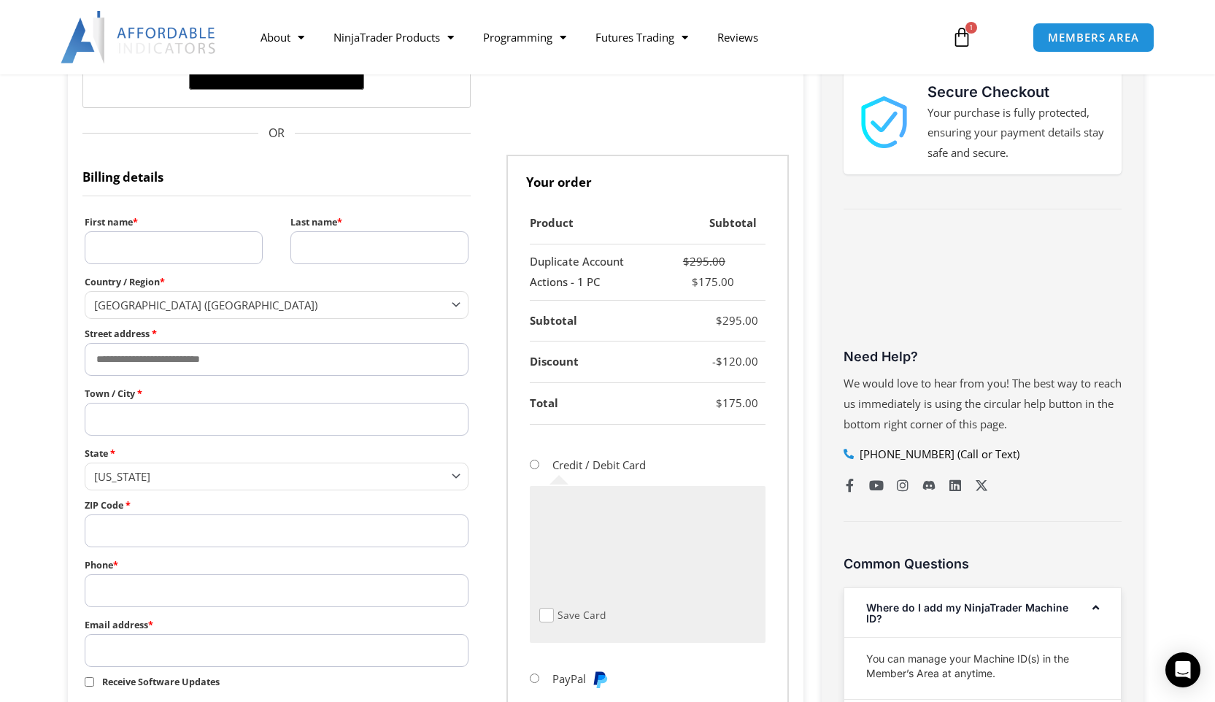
click at [207, 237] on input "First name *" at bounding box center [174, 247] width 178 height 33
type input "****"
type input "********"
type input "**********"
click at [260, 409] on input "Town / City *" at bounding box center [277, 419] width 384 height 33
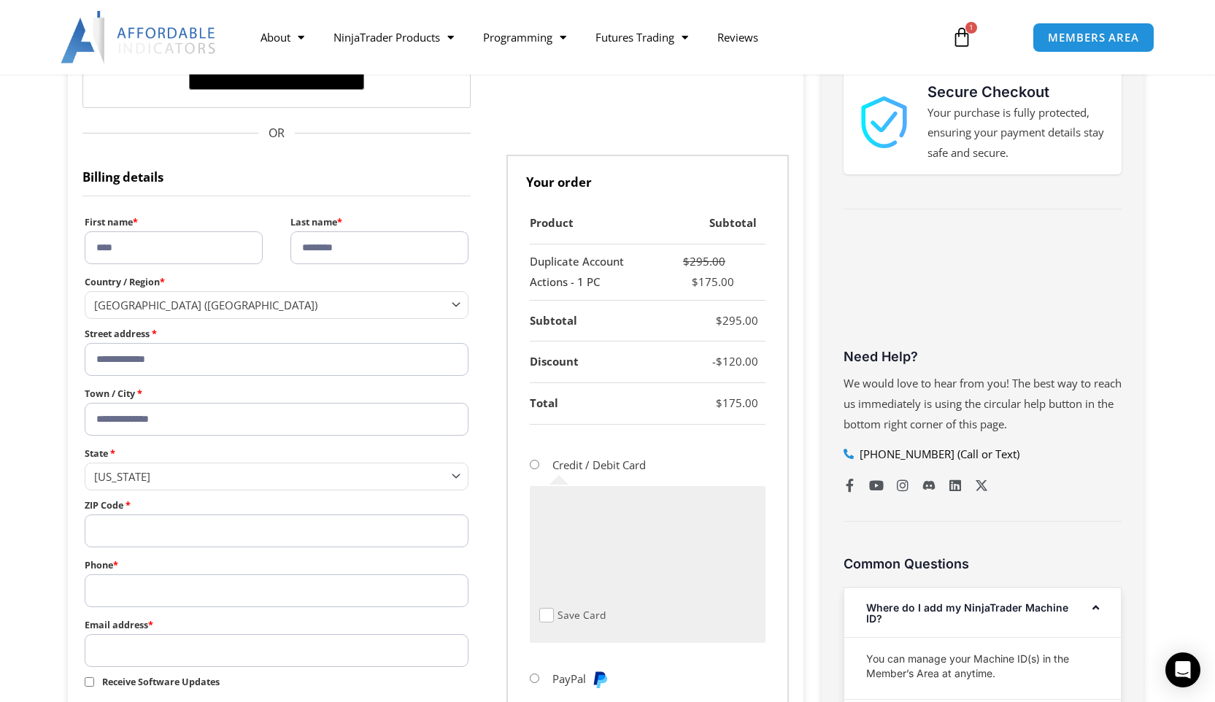
type input "**********"
click at [286, 471] on span "Georgia" at bounding box center [270, 476] width 352 height 15
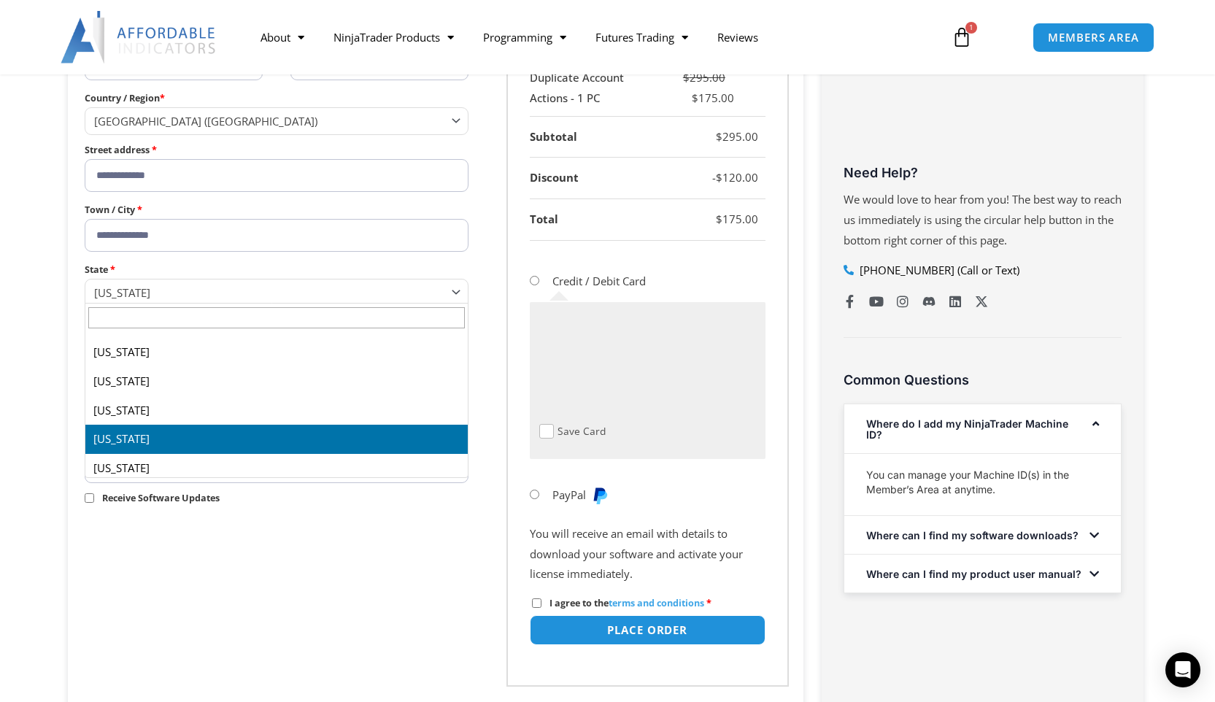
scroll to position [1320, 0]
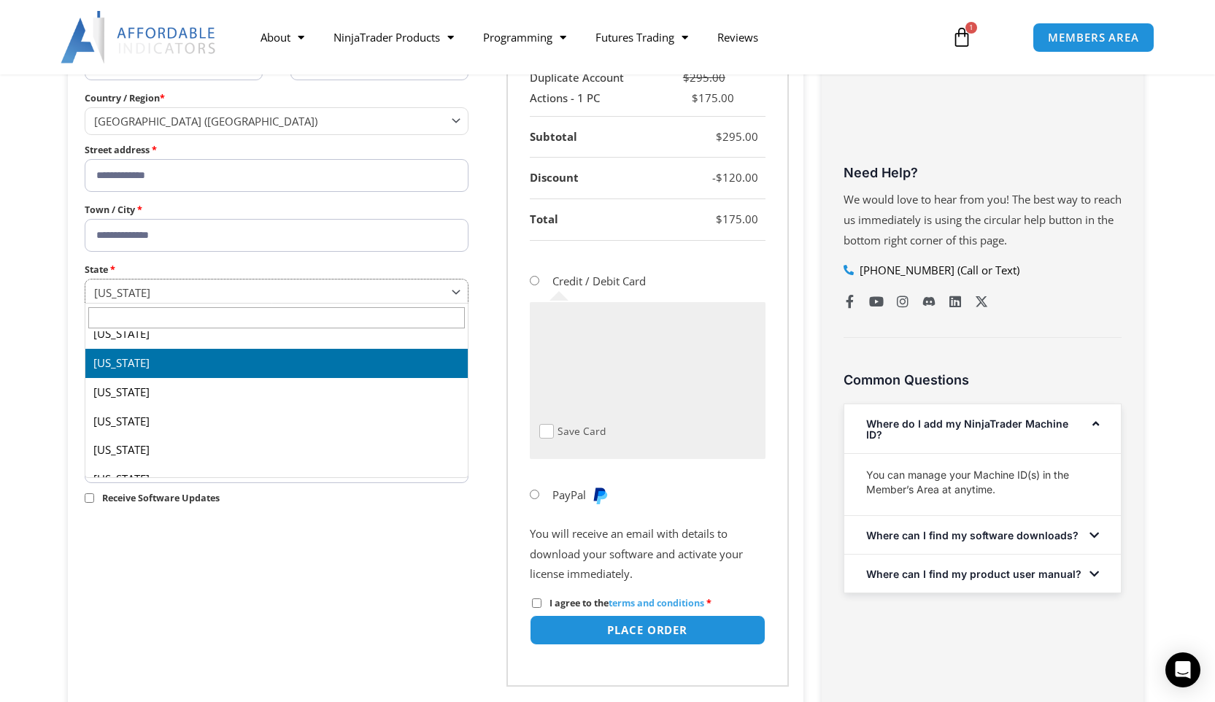
select select "**"
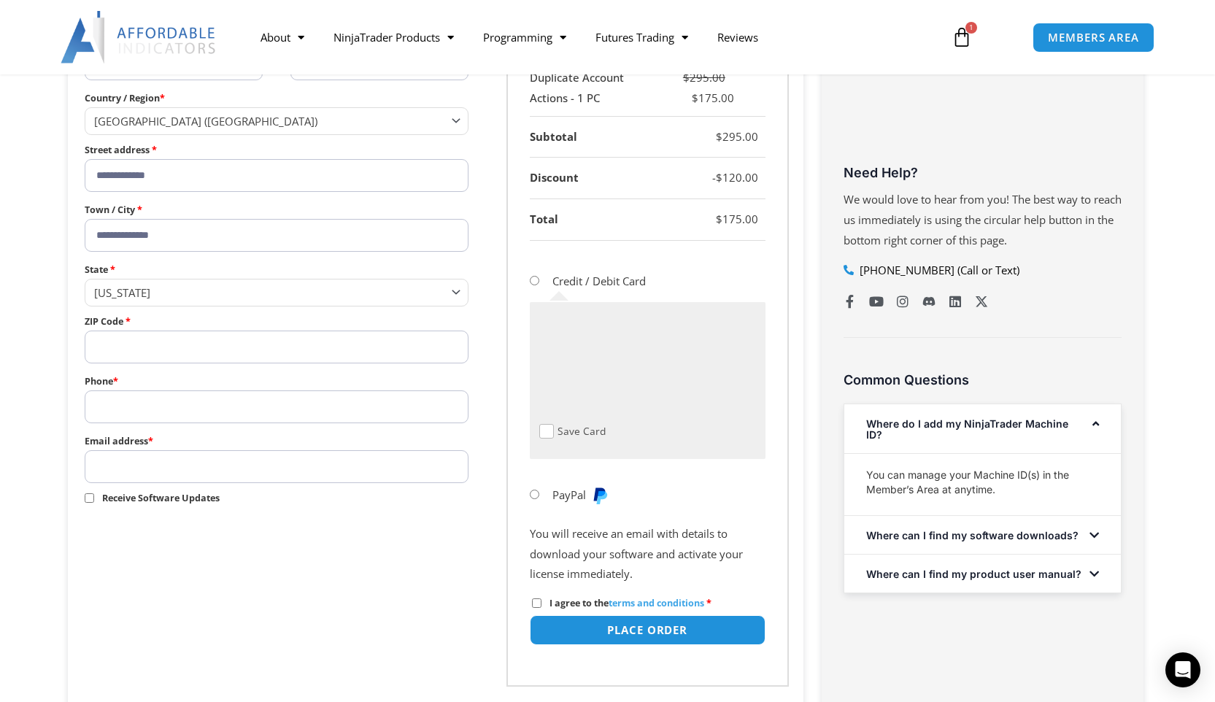
click at [279, 344] on input "ZIP Code *" at bounding box center [277, 346] width 384 height 33
type input "*****"
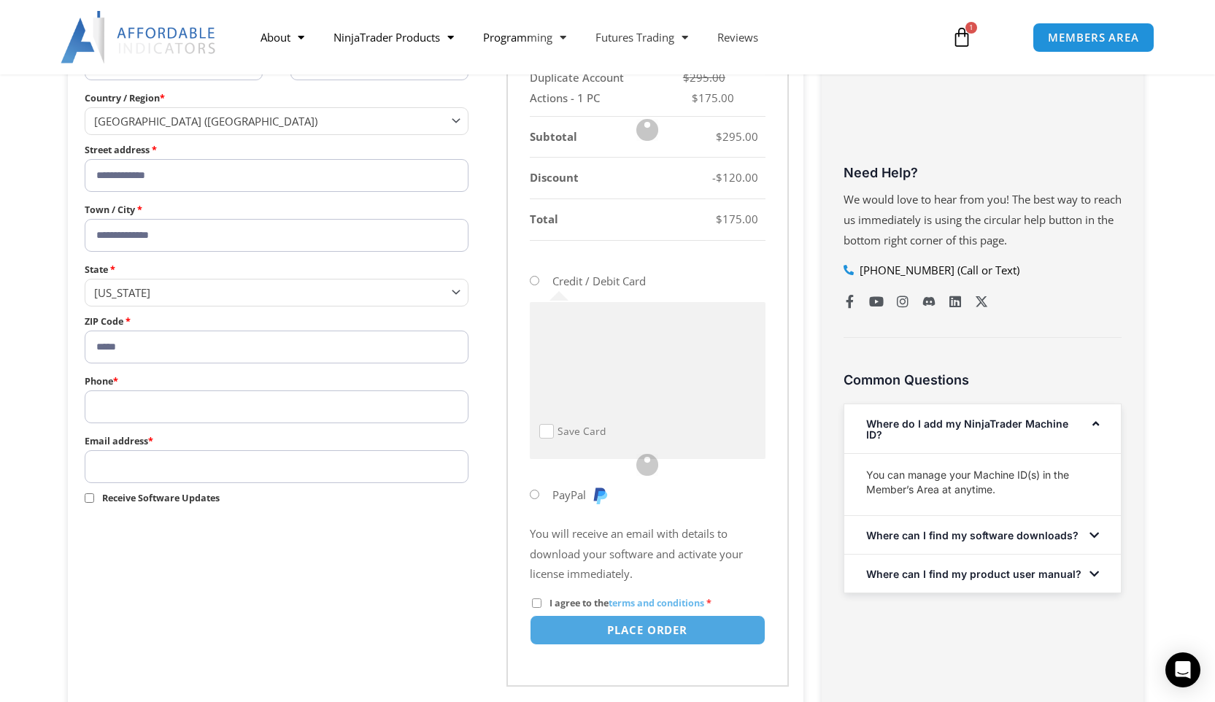
click at [242, 406] on input "Phone *" at bounding box center [277, 406] width 384 height 33
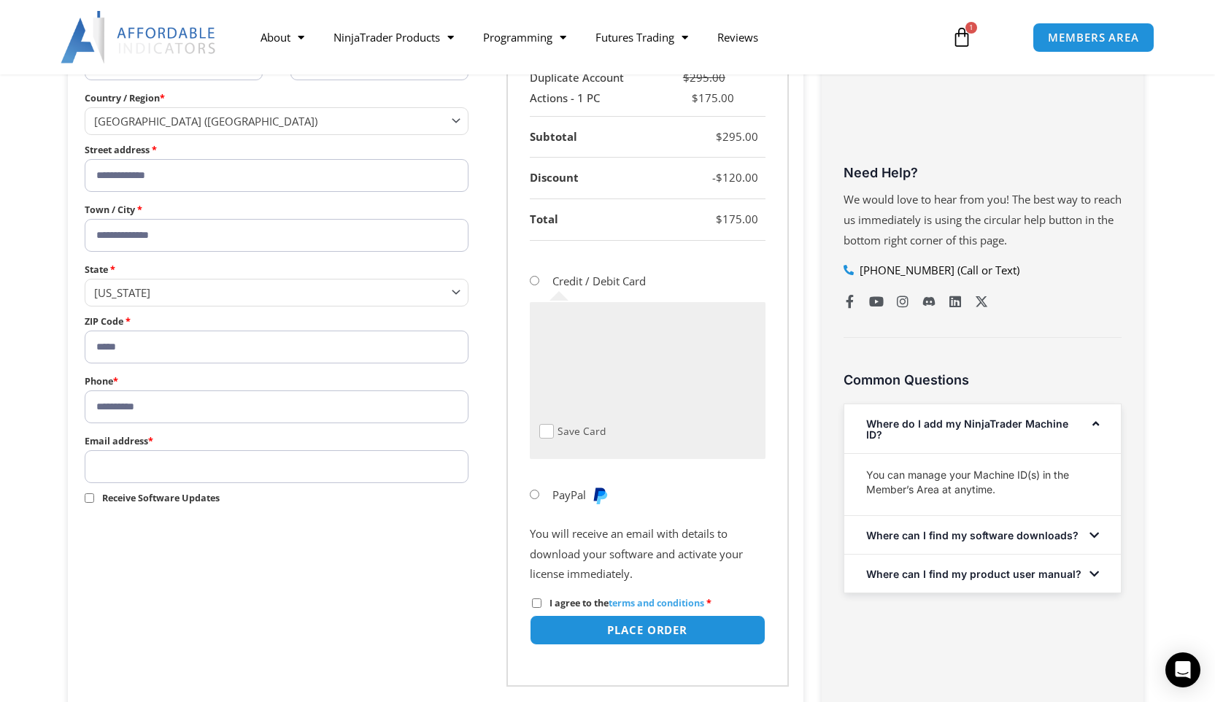
type input "**********"
click at [242, 461] on input "Email address *" at bounding box center [277, 466] width 384 height 33
type input "**********"
click at [600, 639] on button "Place order" at bounding box center [646, 629] width 247 height 31
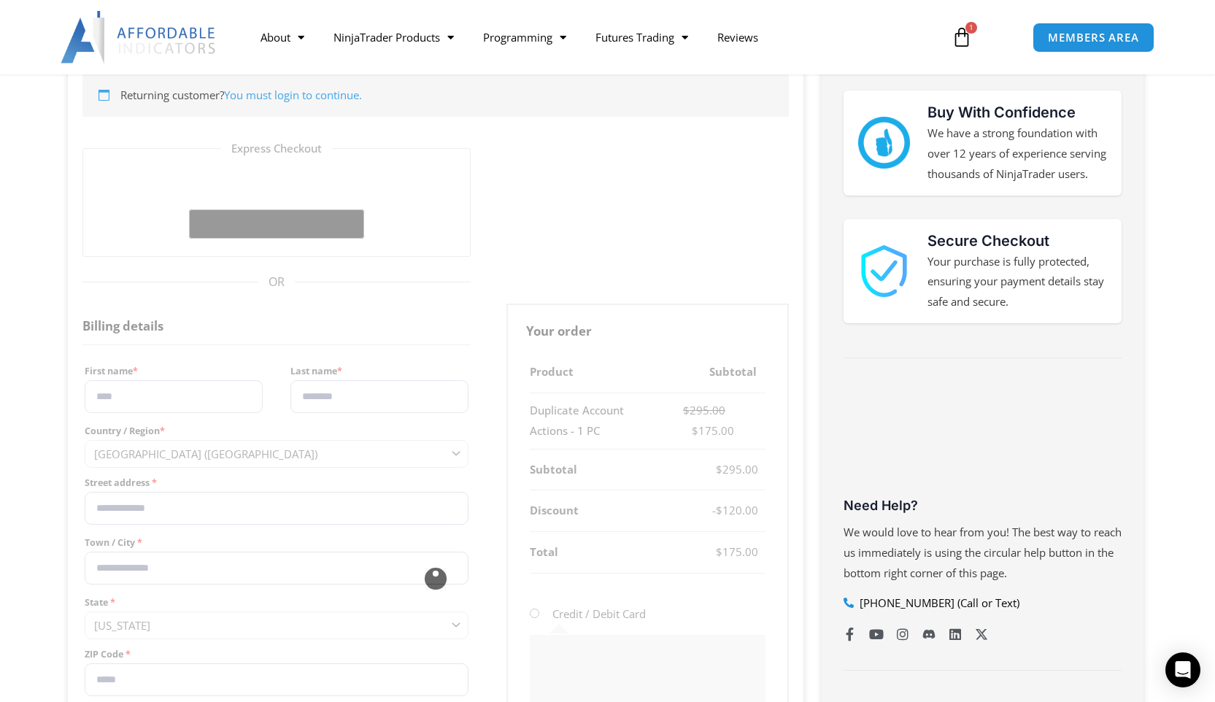
scroll to position [258, 0]
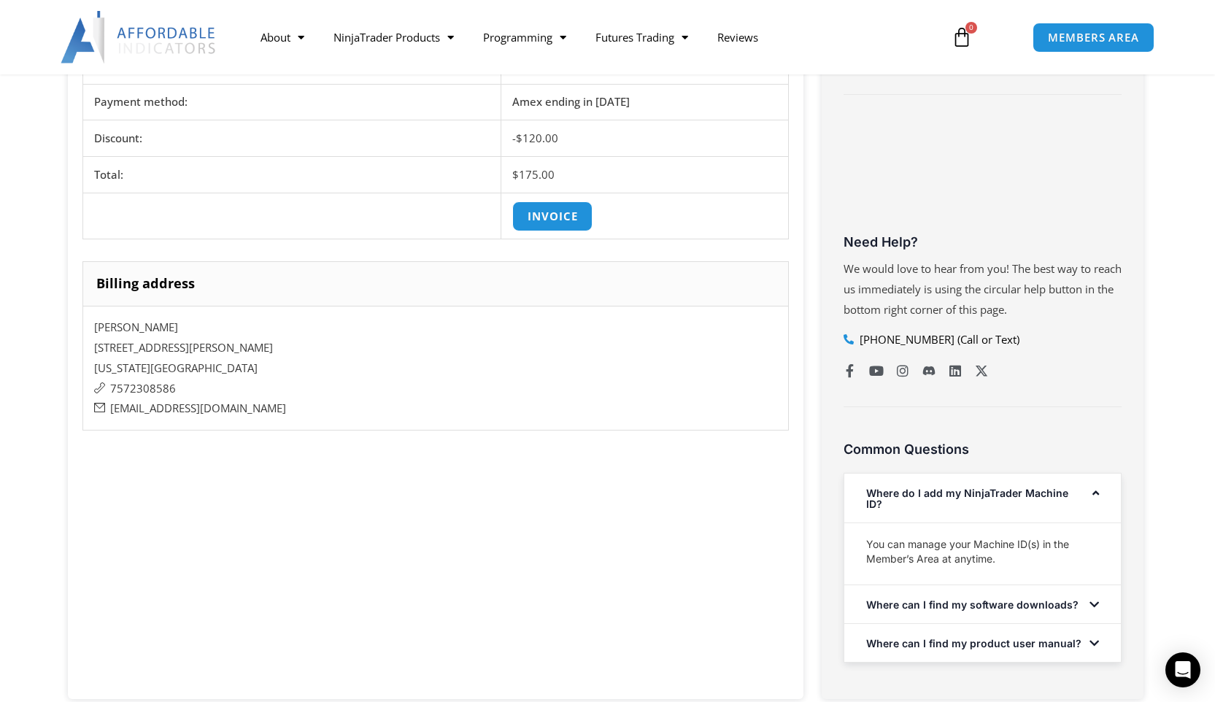
scroll to position [500, 0]
click at [1179, 669] on icon "Open Intercom Messenger" at bounding box center [1182, 669] width 17 height 19
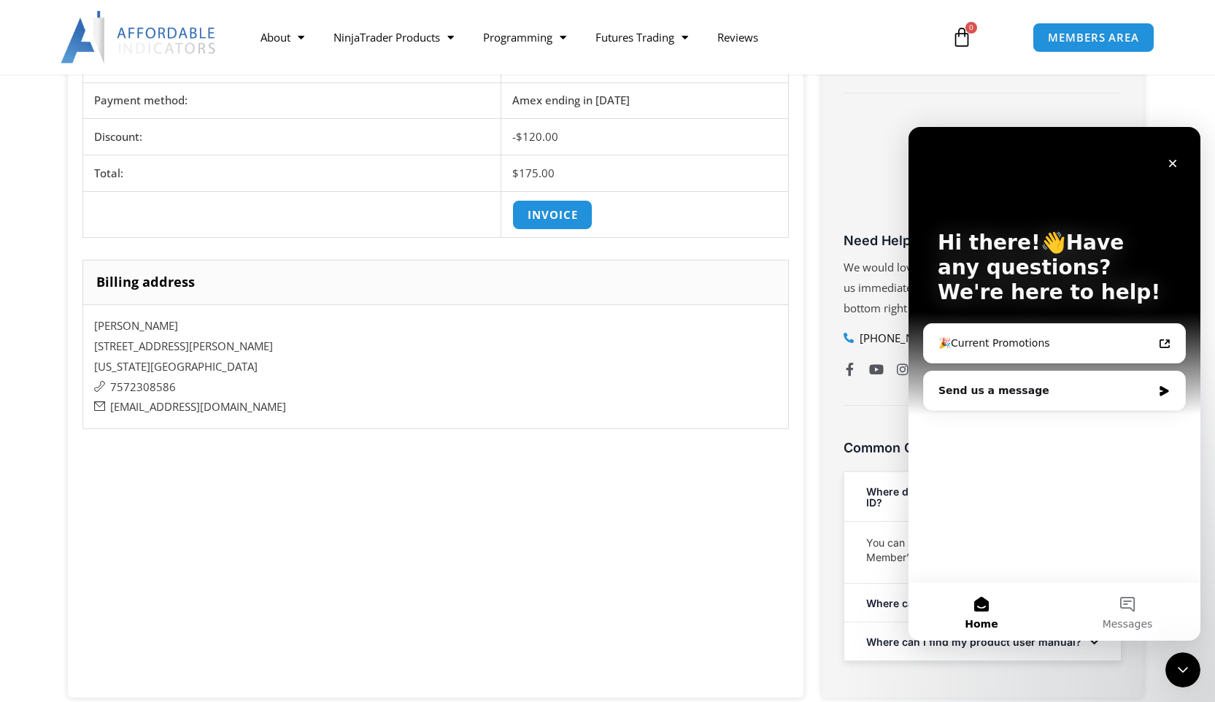
scroll to position [0, 0]
click at [1058, 345] on div "🎉Current Promotions" at bounding box center [1045, 343] width 214 height 15
click at [1124, 616] on button "Messages" at bounding box center [1127, 611] width 146 height 58
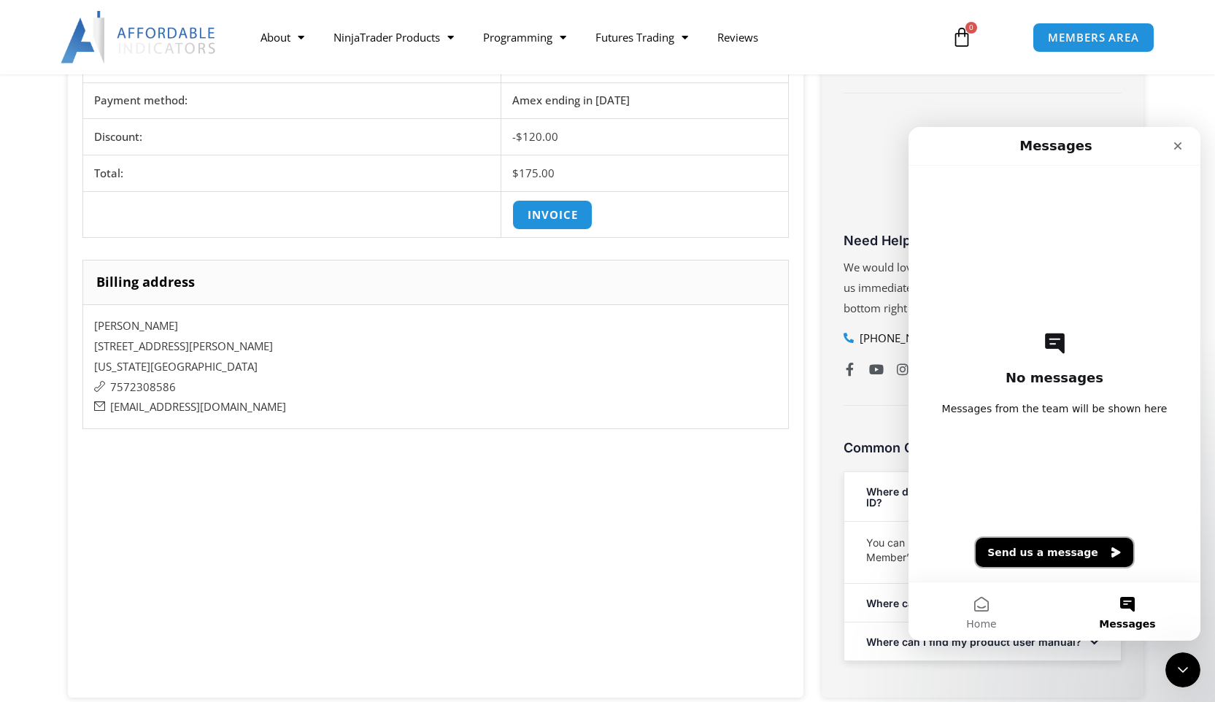
click at [1074, 566] on button "Send us a message" at bounding box center [1054, 552] width 158 height 29
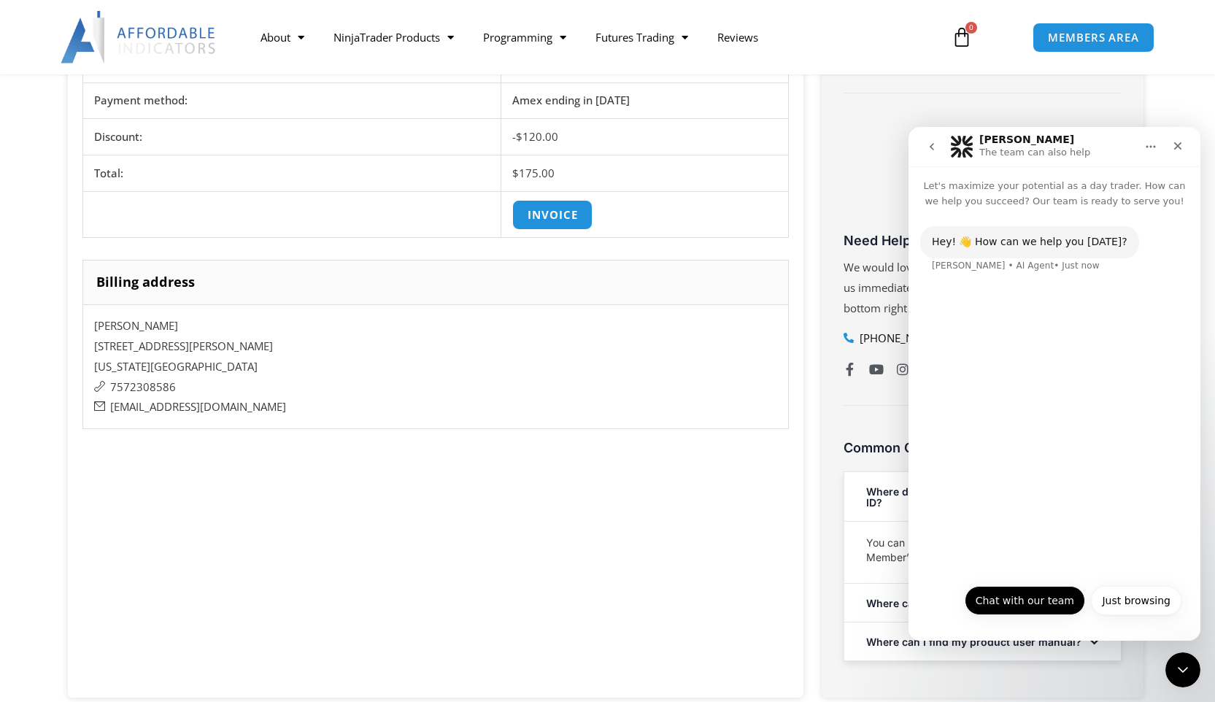
click at [1058, 598] on button "Chat with our team" at bounding box center [1024, 600] width 120 height 29
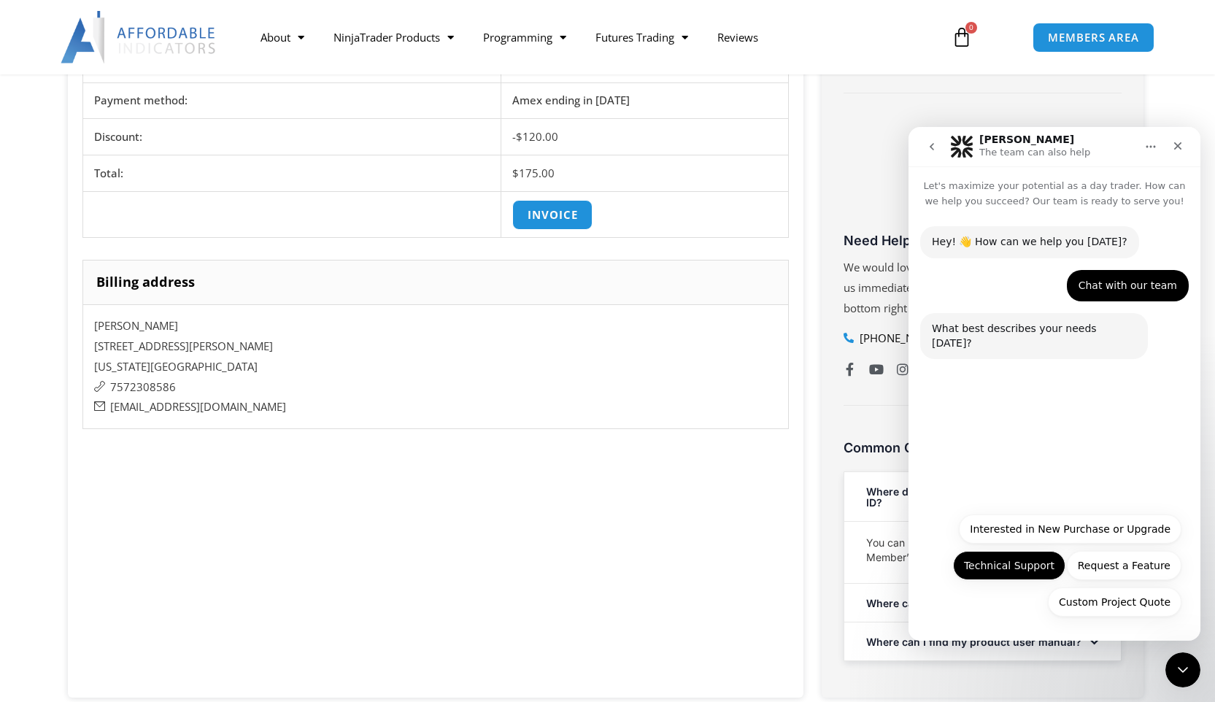
click at [1036, 572] on button "Technical Support" at bounding box center [1009, 565] width 112 height 29
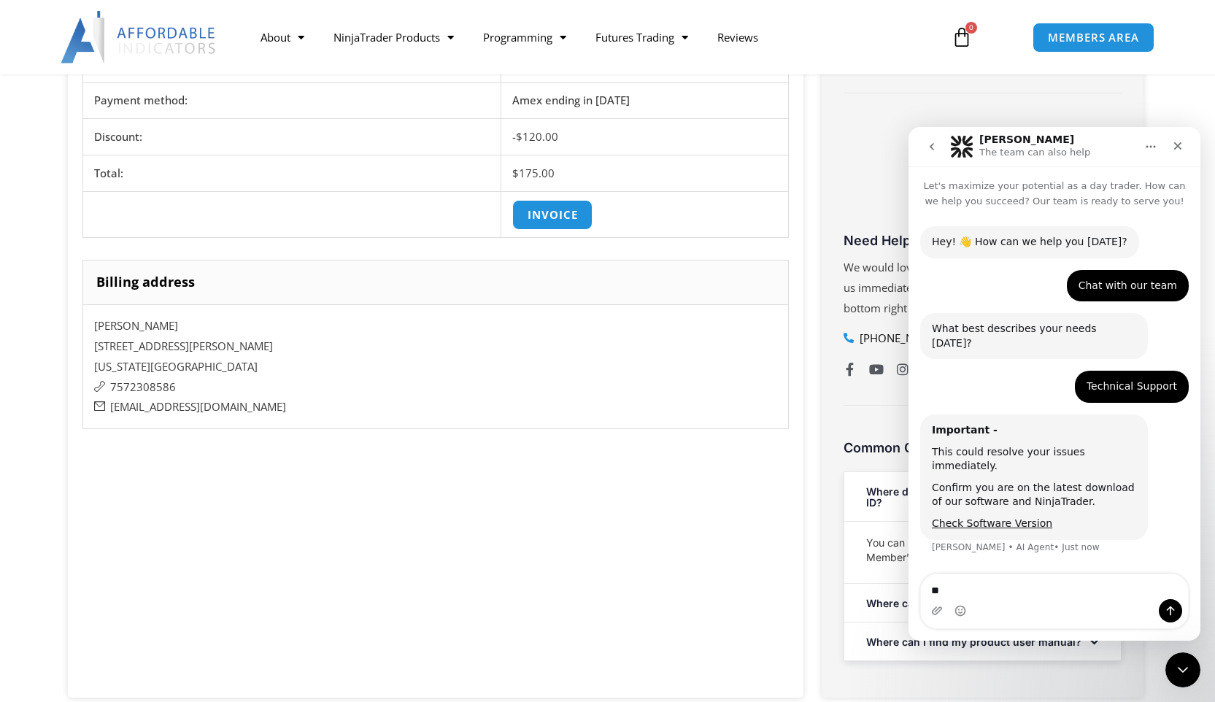
type textarea "***"
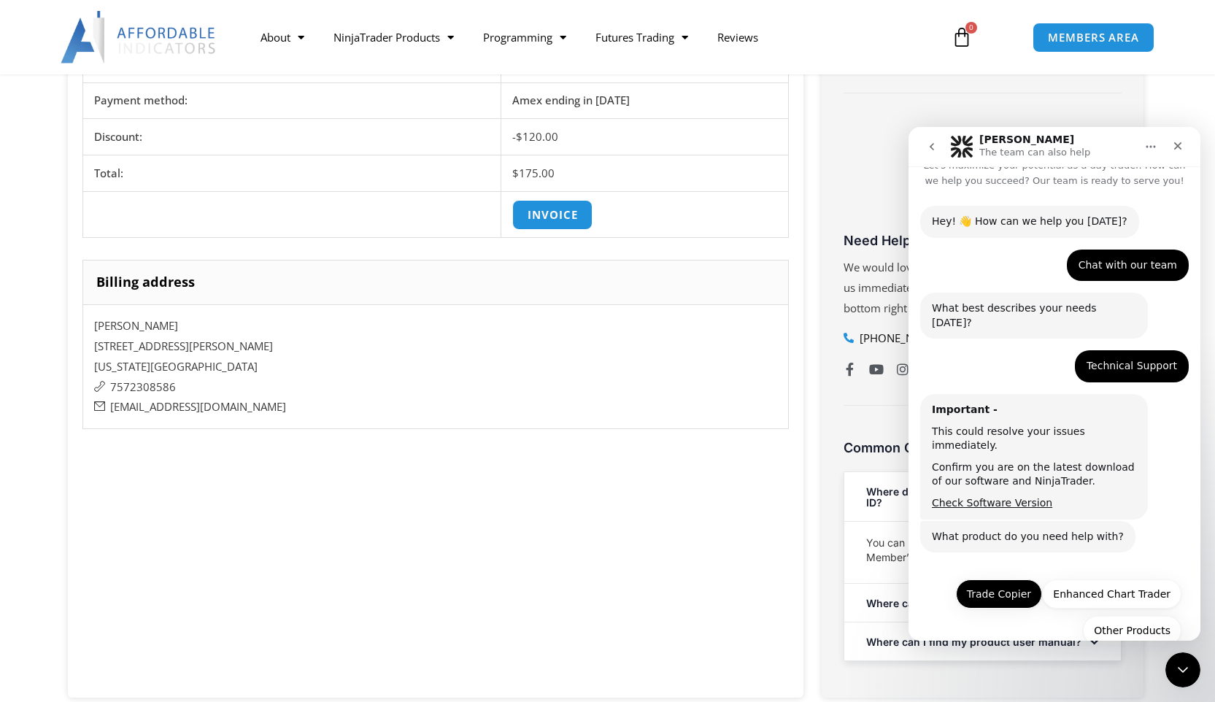
click at [1002, 579] on button "Trade Copier" at bounding box center [999, 593] width 86 height 29
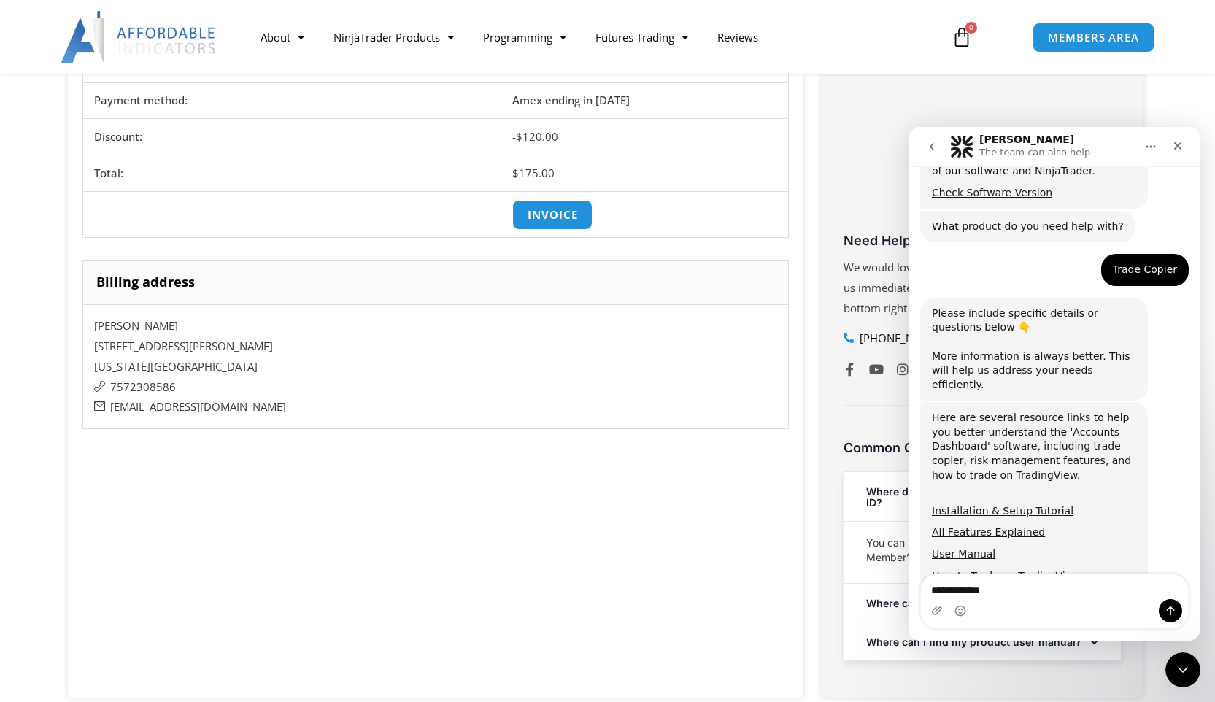
scroll to position [336, 0]
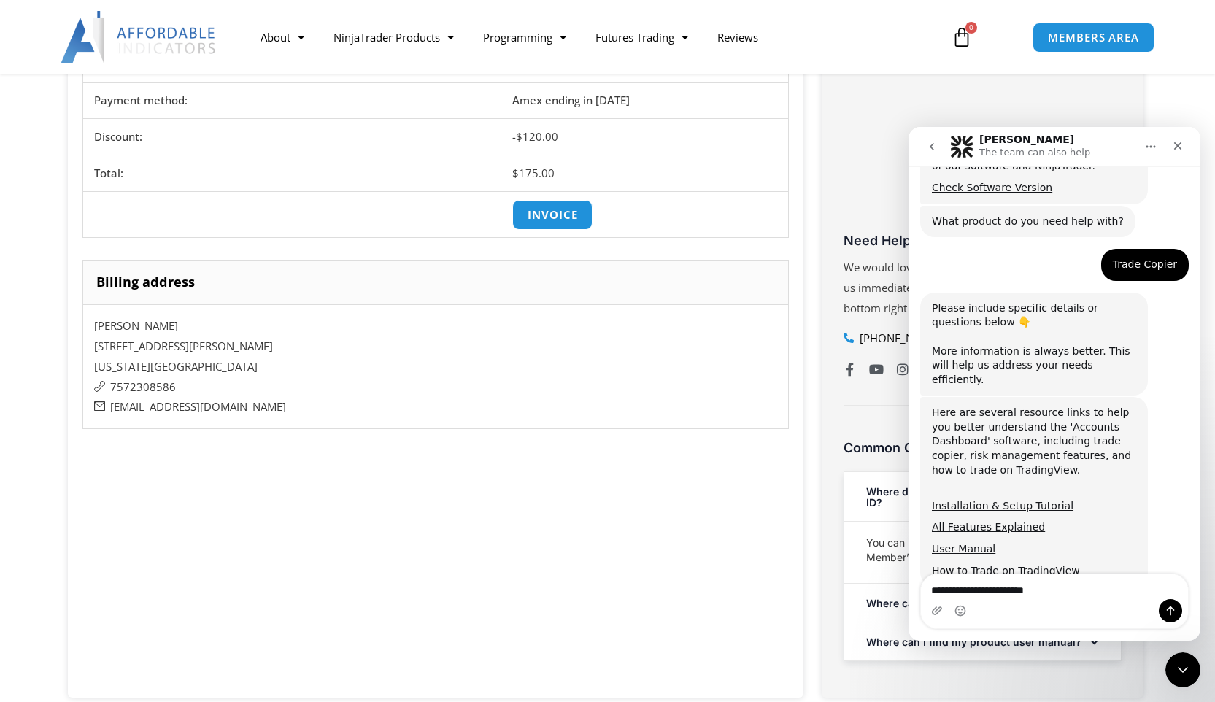
type textarea "**********"
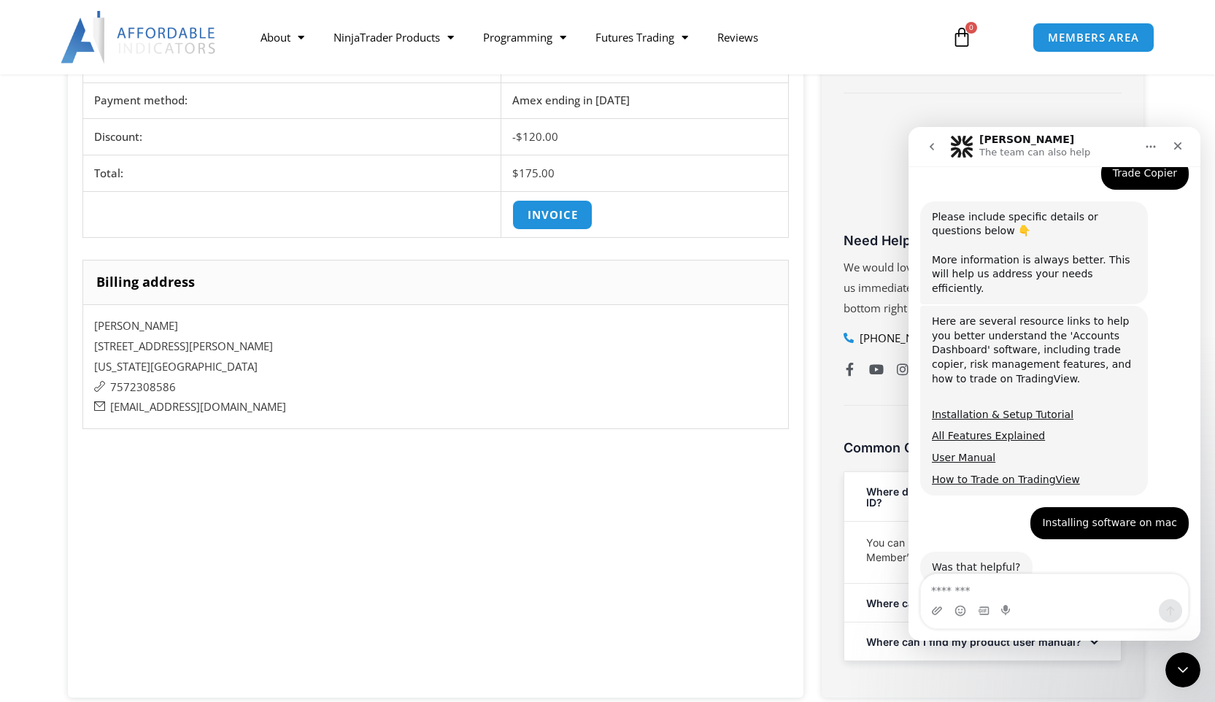
scroll to position [422, 0]
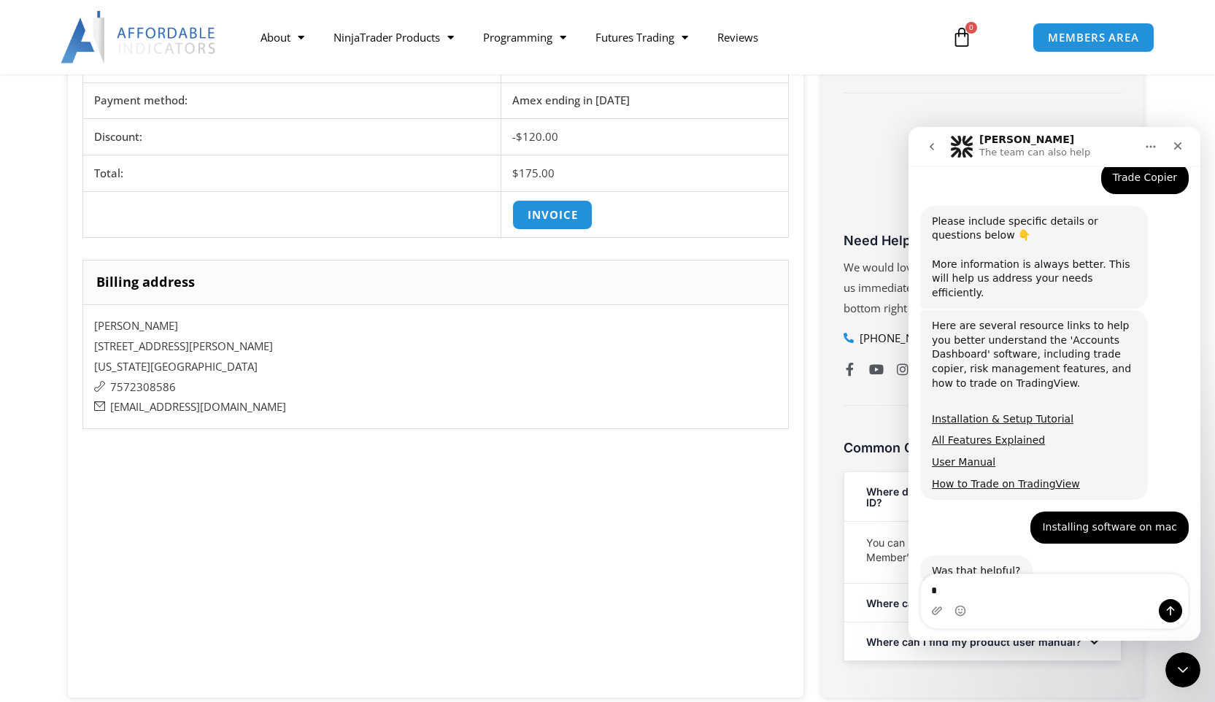
type textarea "**"
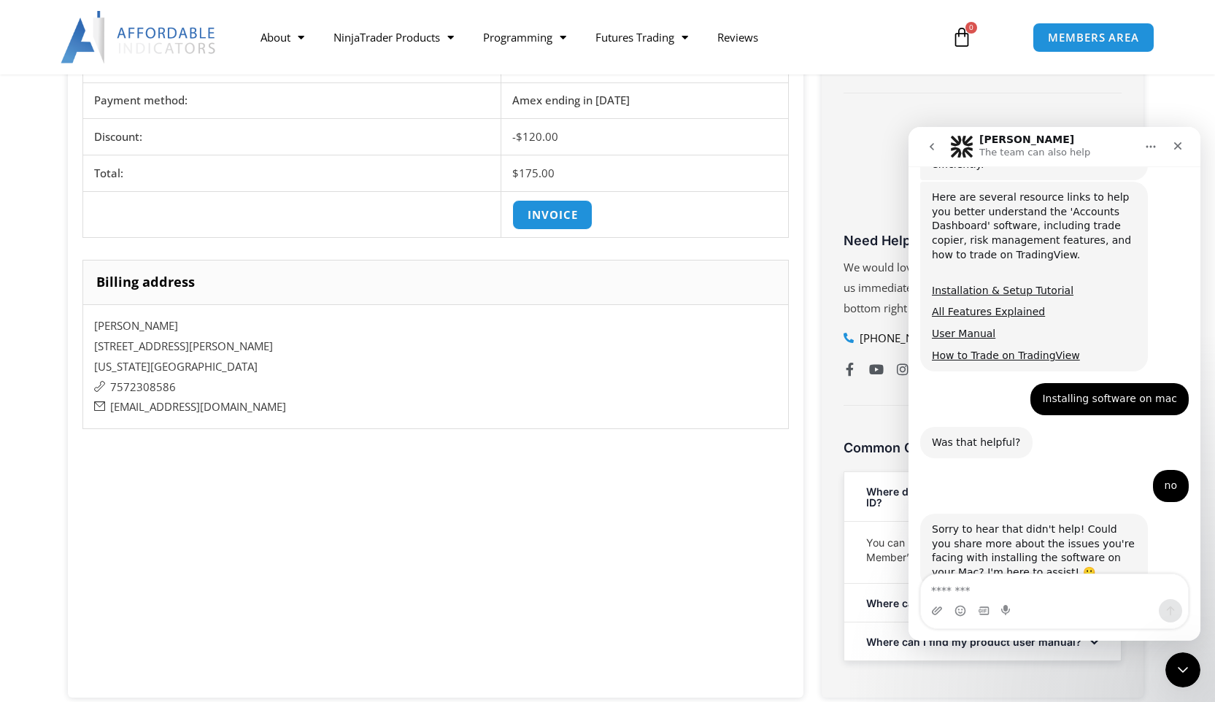
scroll to position [552, 0]
type textarea "**********"
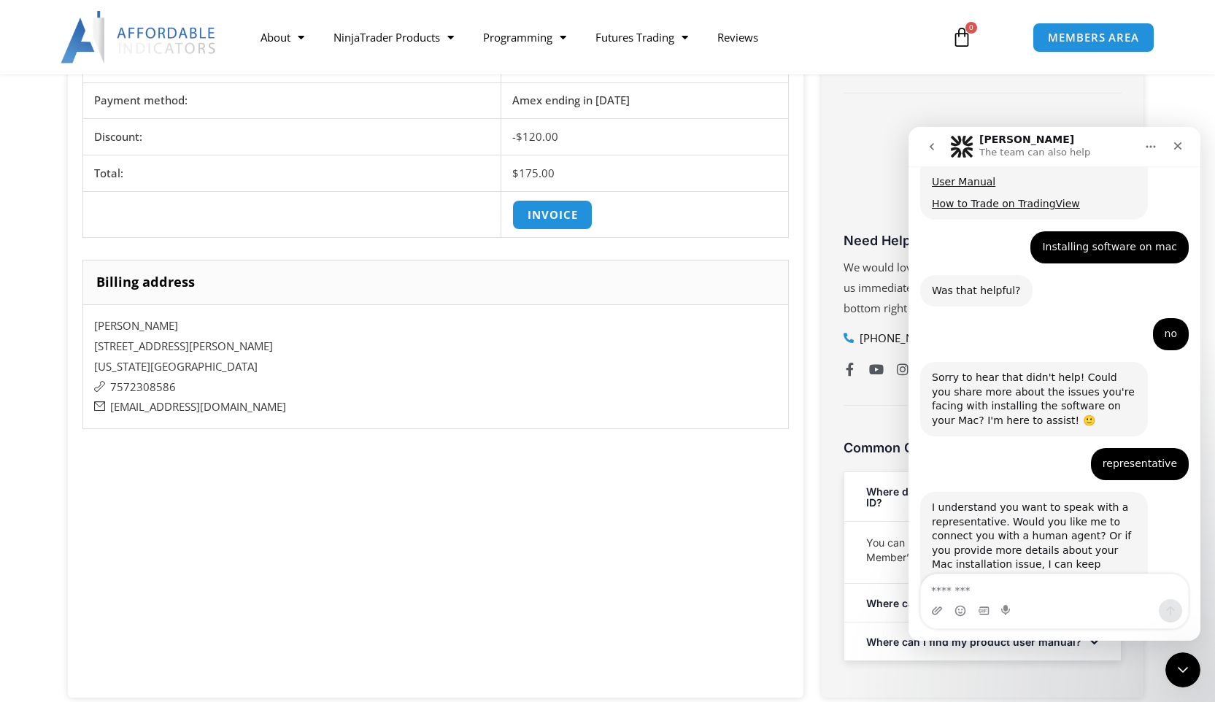
scroll to position [711, 0]
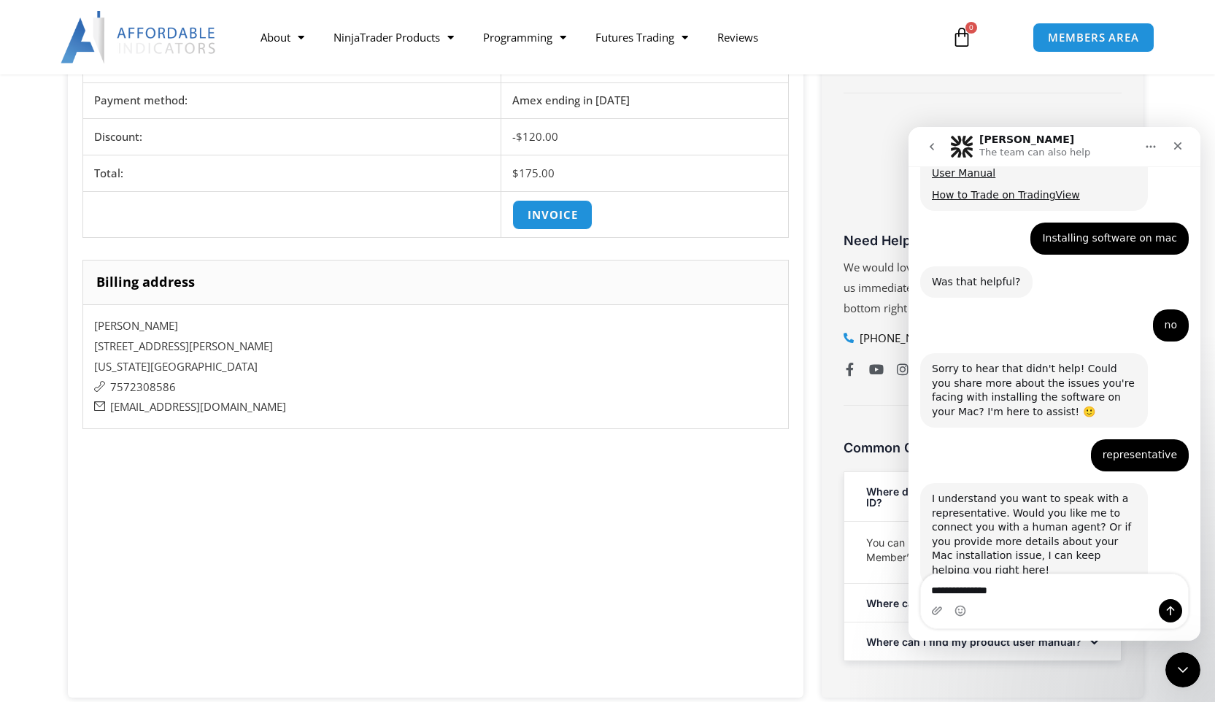
type textarea "**********"
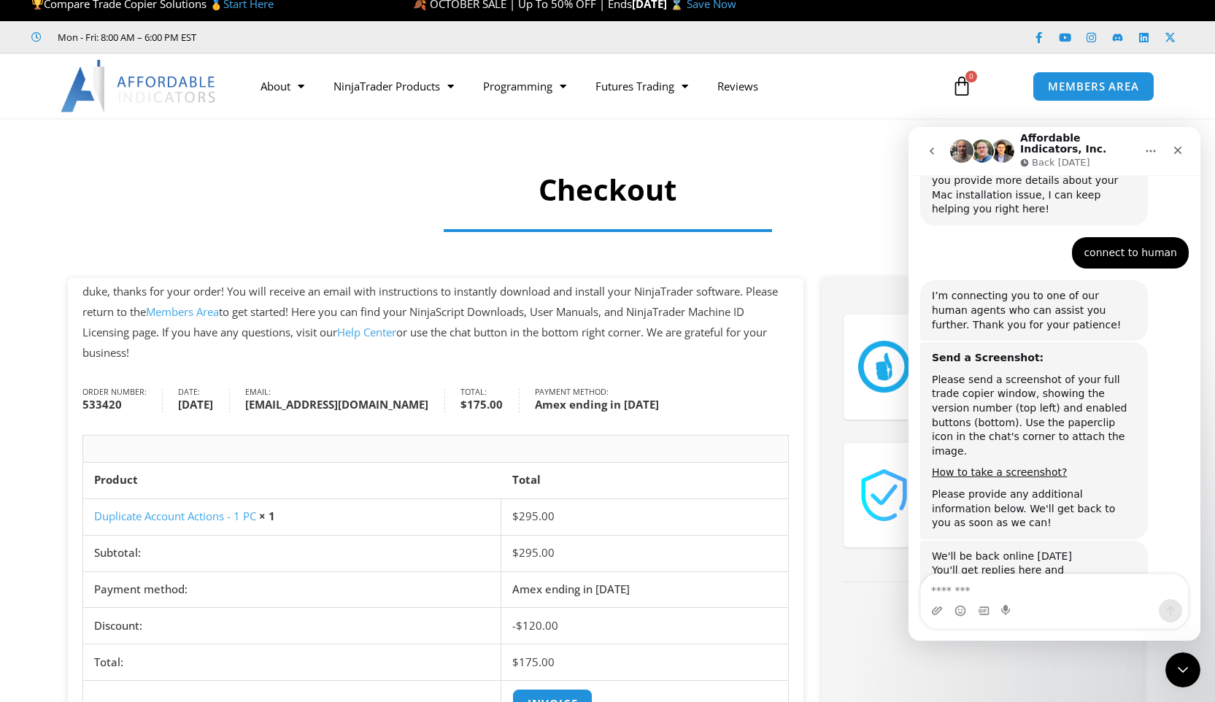
scroll to position [20, 0]
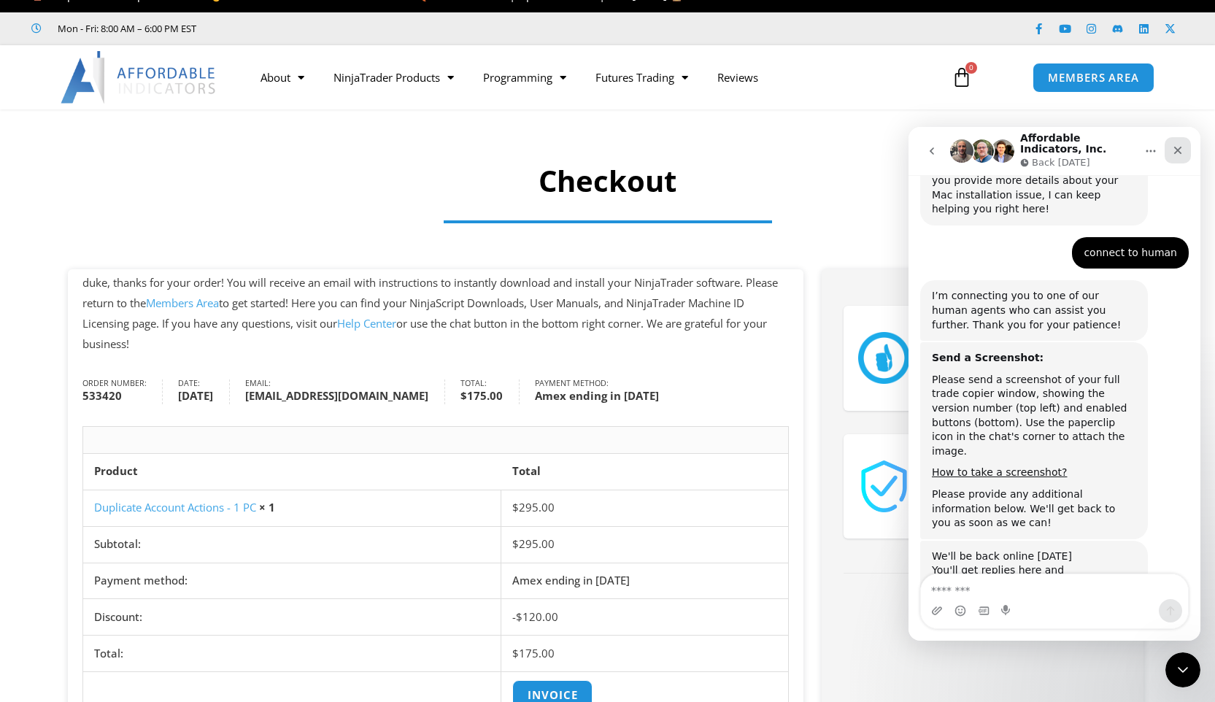
click at [1184, 153] on div "Close" at bounding box center [1177, 150] width 26 height 26
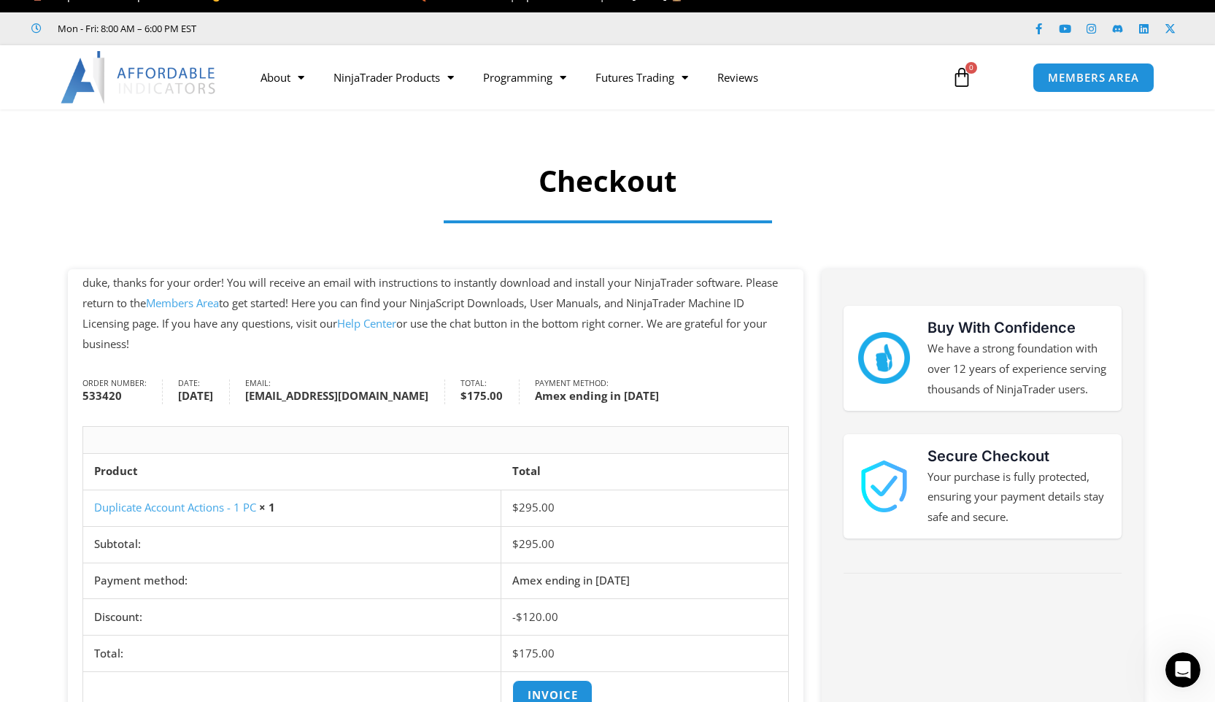
scroll to position [1105, 0]
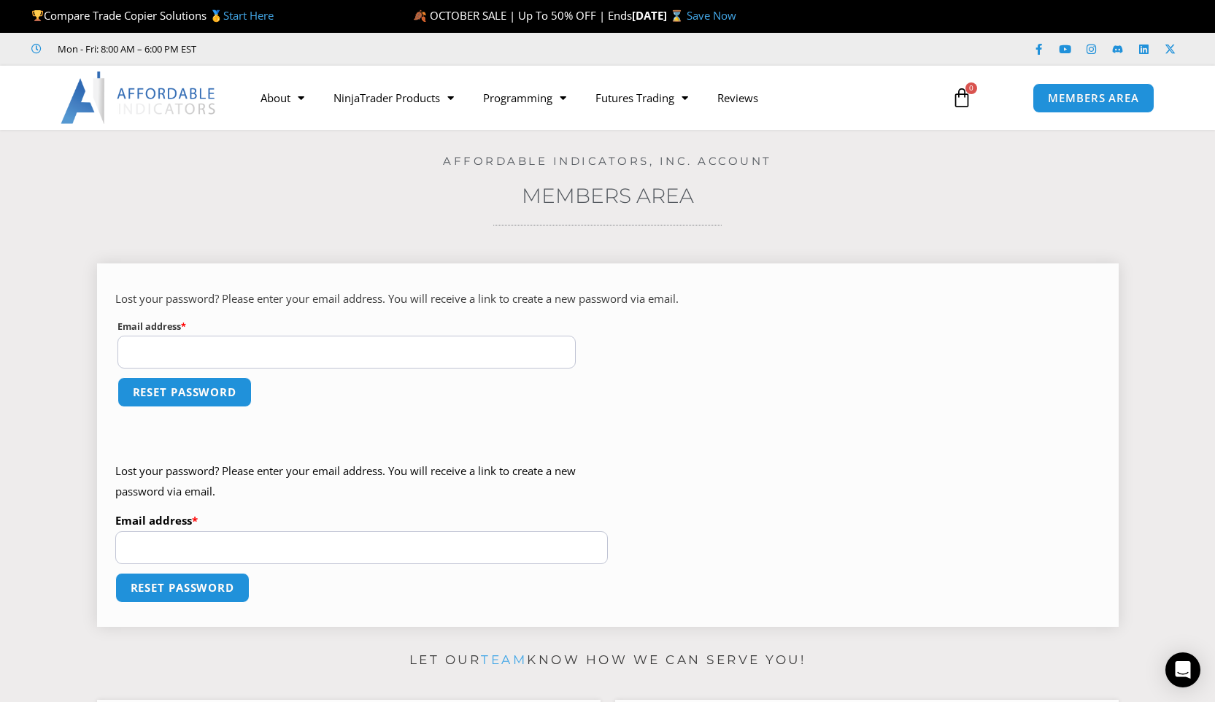
click at [319, 355] on input "Email address * Required" at bounding box center [346, 352] width 459 height 33
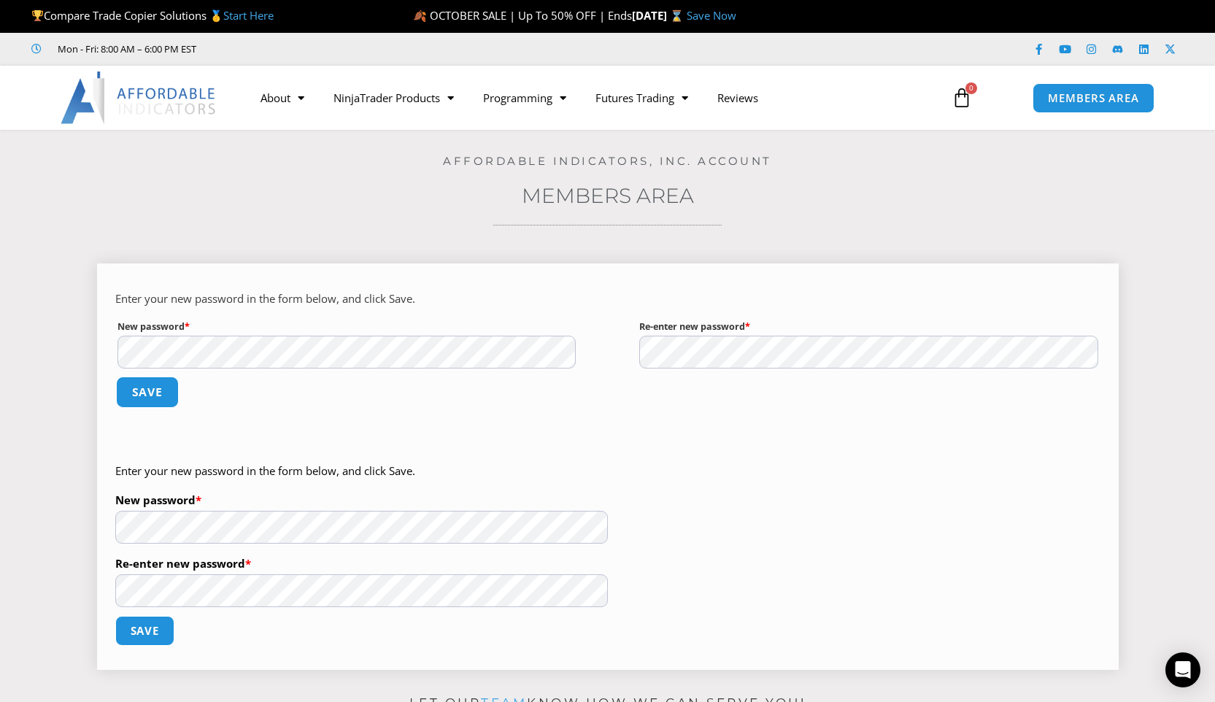
click at [136, 390] on button "Save" at bounding box center [146, 391] width 63 height 31
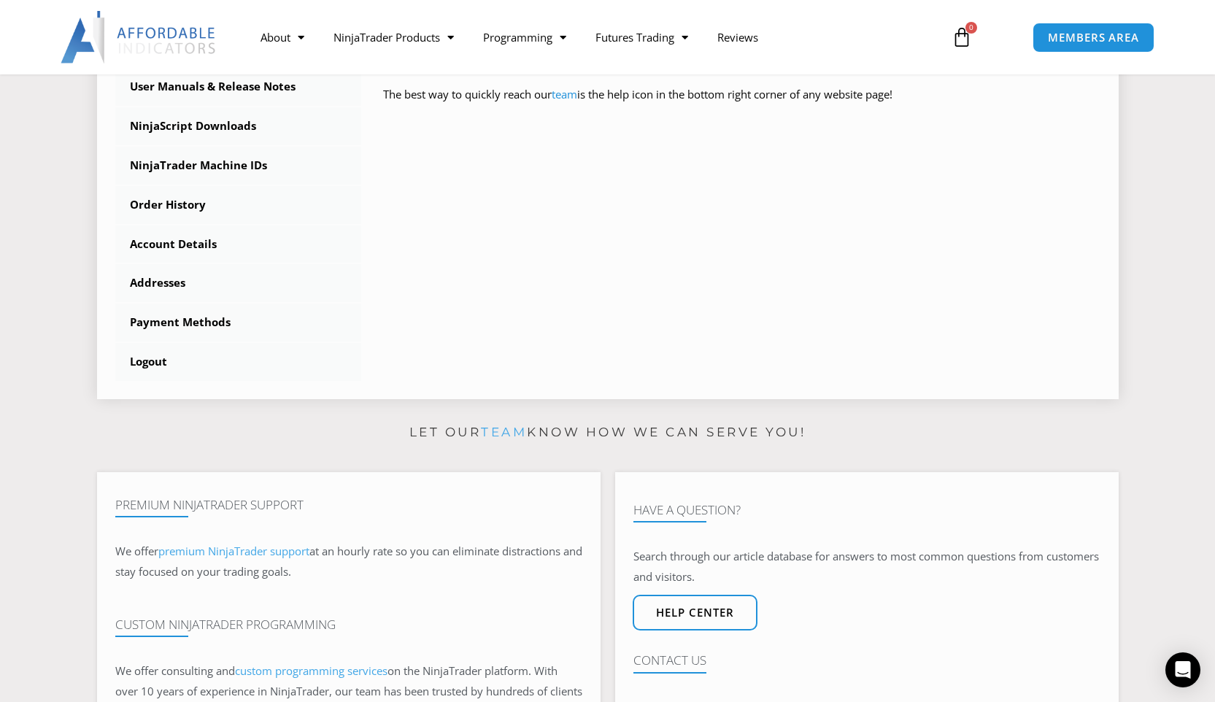
scroll to position [312, 0]
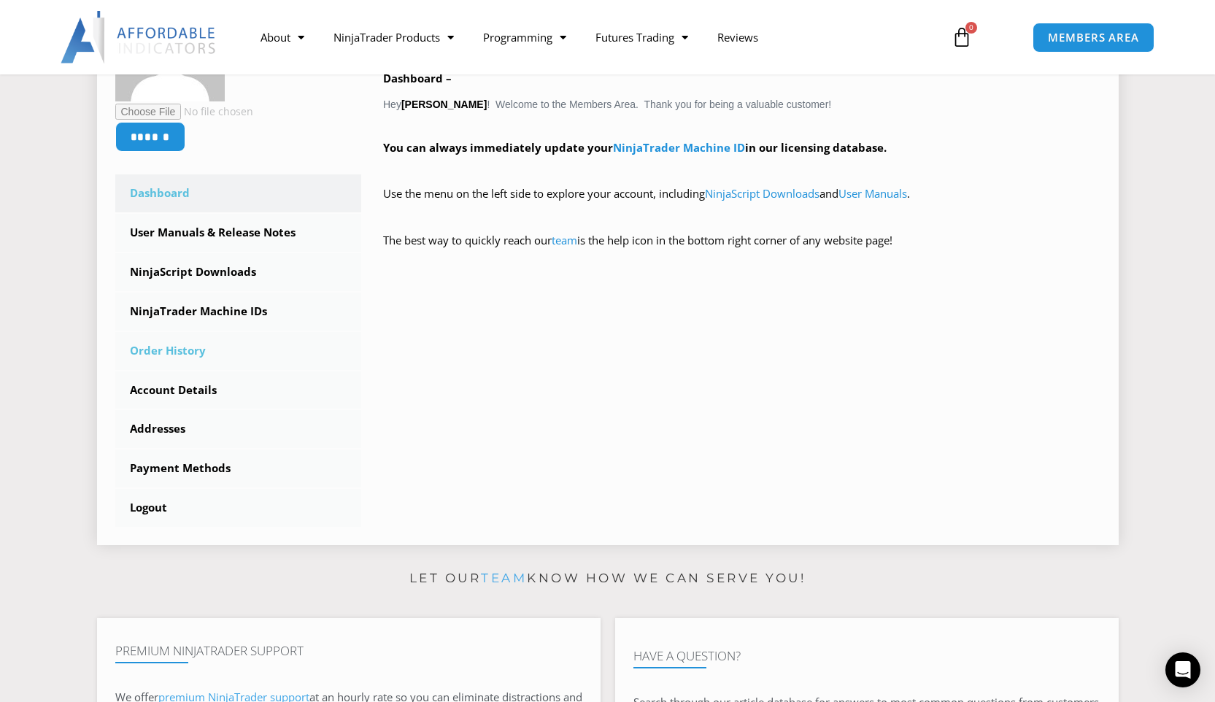
click at [191, 351] on link "Order History" at bounding box center [238, 351] width 247 height 38
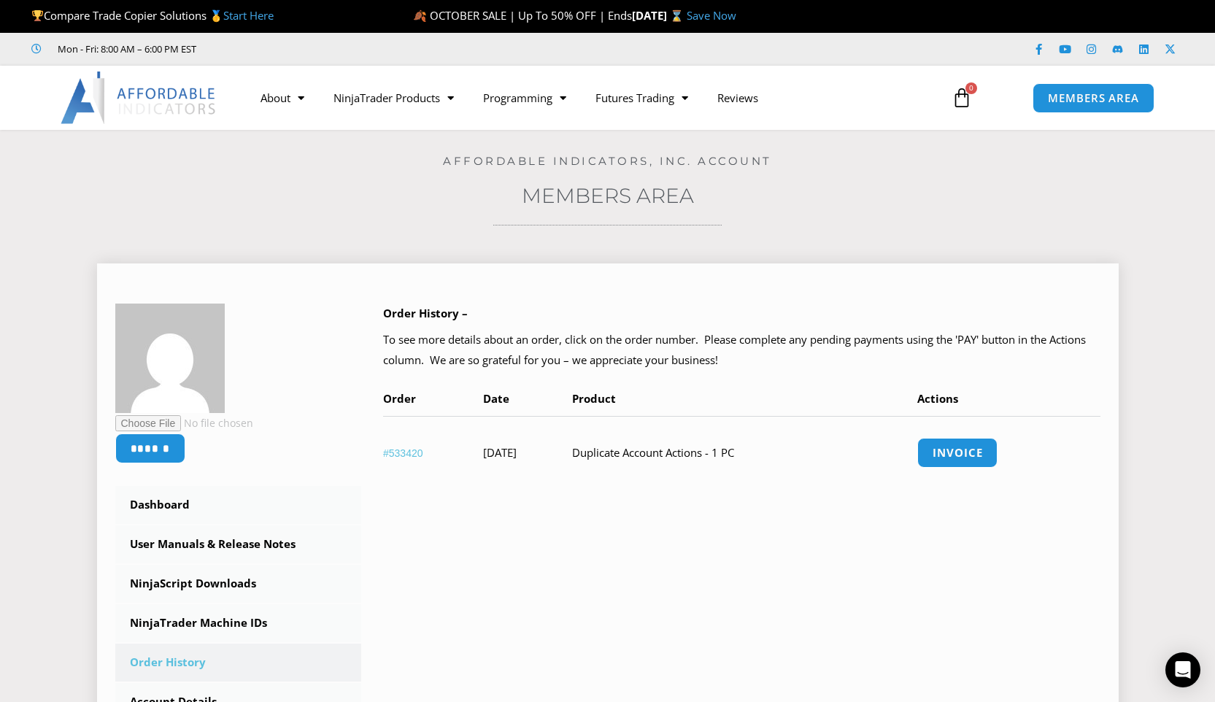
click at [410, 451] on link "#533420" at bounding box center [403, 453] width 40 height 12
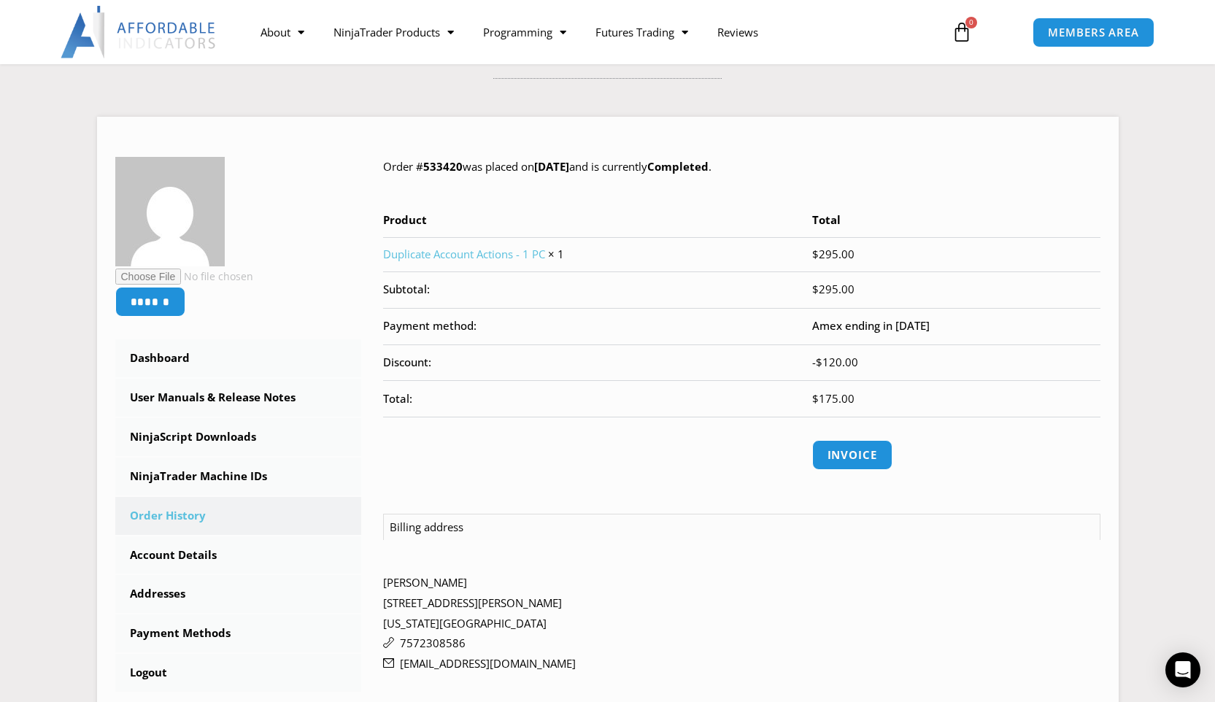
scroll to position [158, 0]
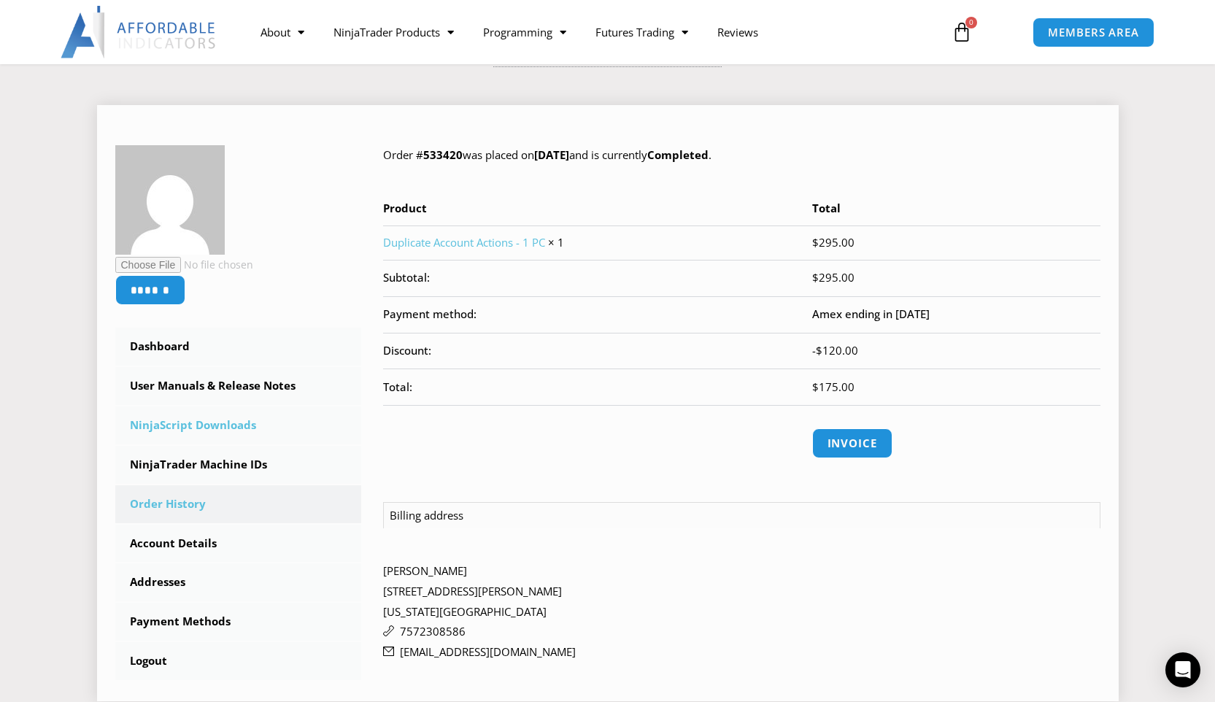
click at [228, 425] on link "NinjaScript Downloads" at bounding box center [238, 425] width 247 height 38
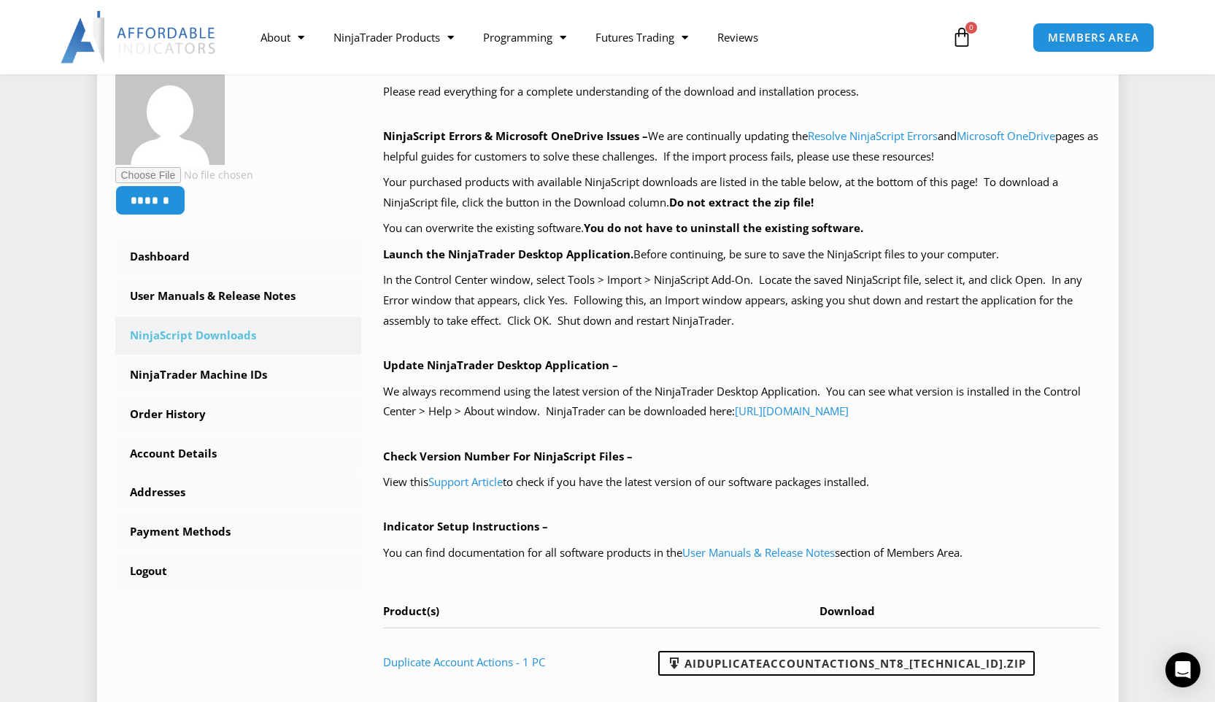
scroll to position [249, 0]
click at [819, 410] on link "[URL][DOMAIN_NAME]" at bounding box center [792, 410] width 114 height 15
drag, startPoint x: 989, startPoint y: 410, endPoint x: 743, endPoint y: 414, distance: 246.6
click at [743, 414] on p "We always recommend using the latest version of the NinjaTrader Desktop Applica…" at bounding box center [741, 401] width 717 height 41
copy link "[URL][DOMAIN_NAME]"
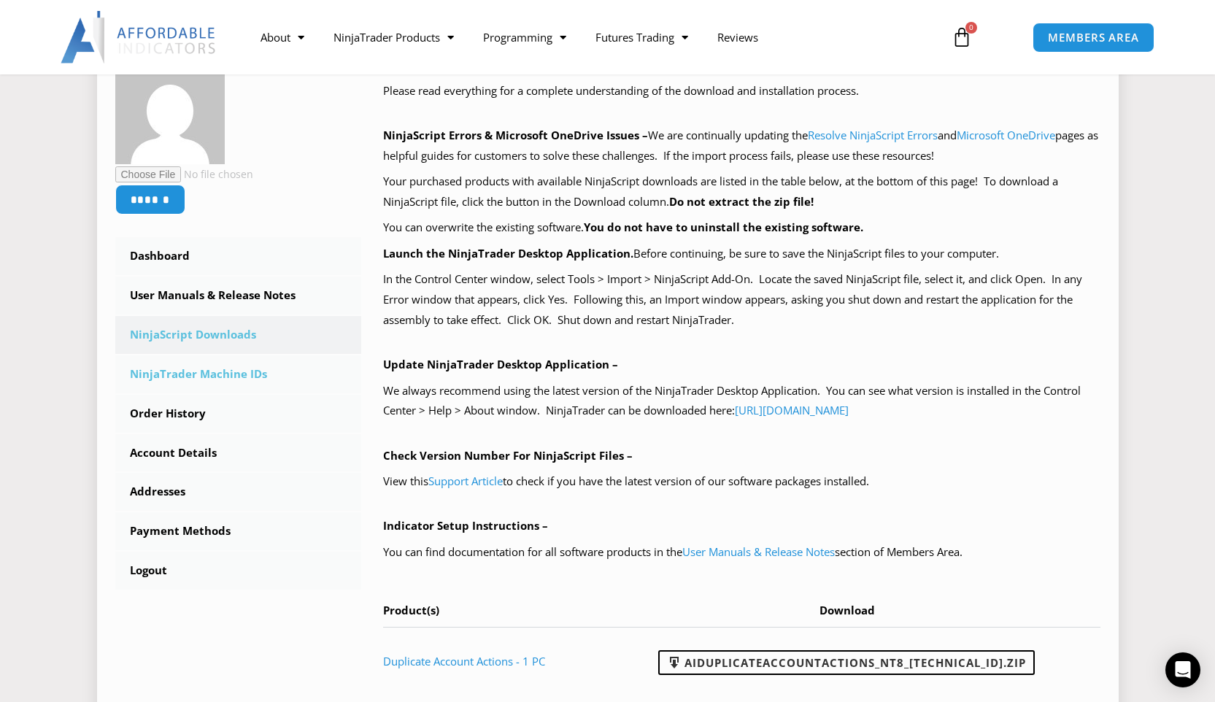
click at [206, 379] on link "NinjaTrader Machine IDs" at bounding box center [238, 374] width 247 height 38
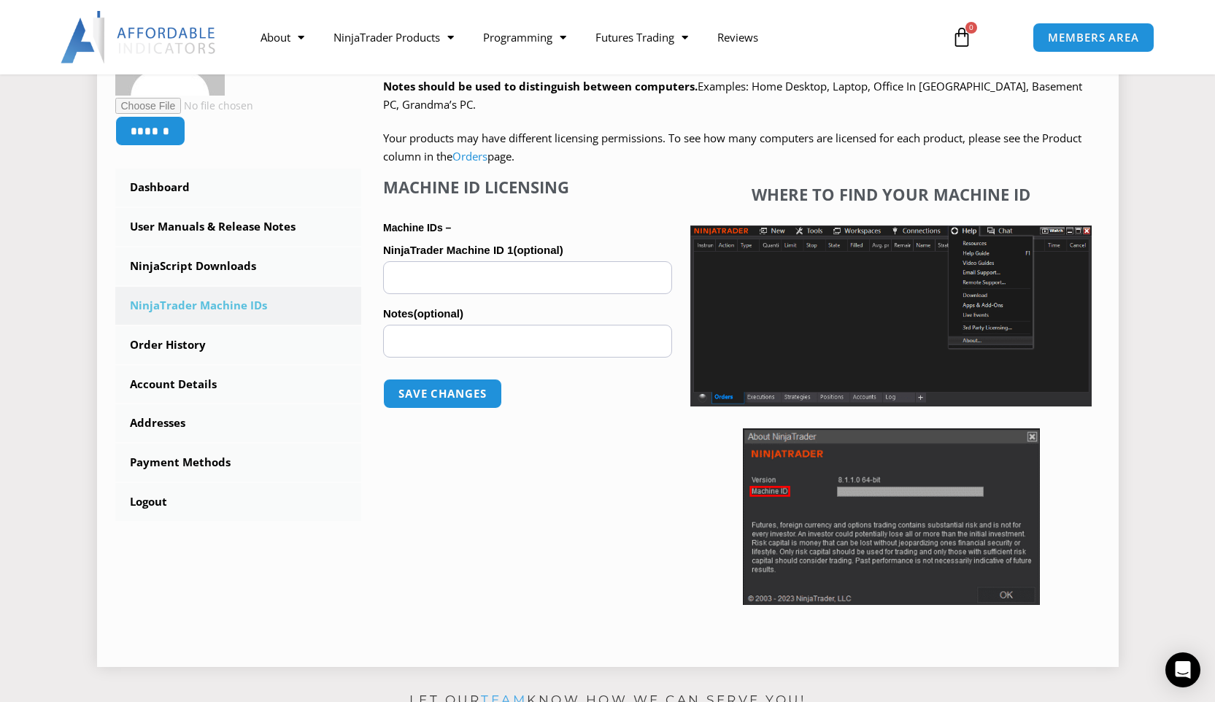
scroll to position [318, 0]
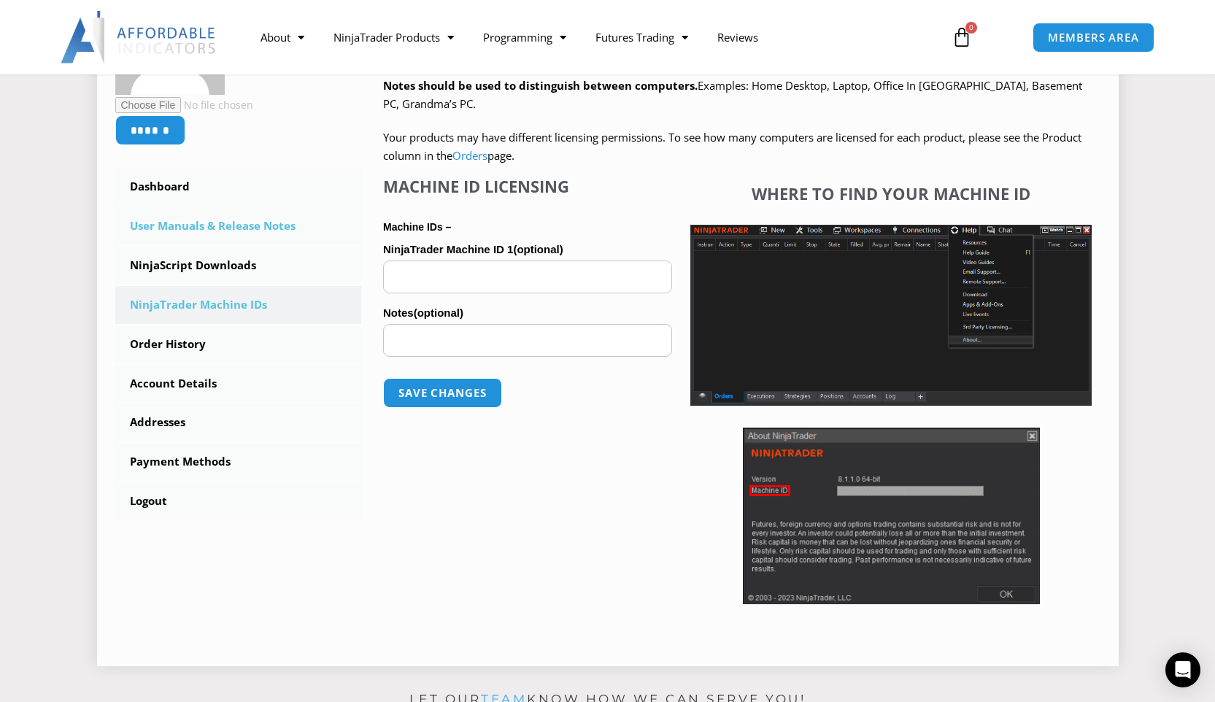
click at [209, 229] on link "User Manuals & Release Notes" at bounding box center [238, 226] width 247 height 38
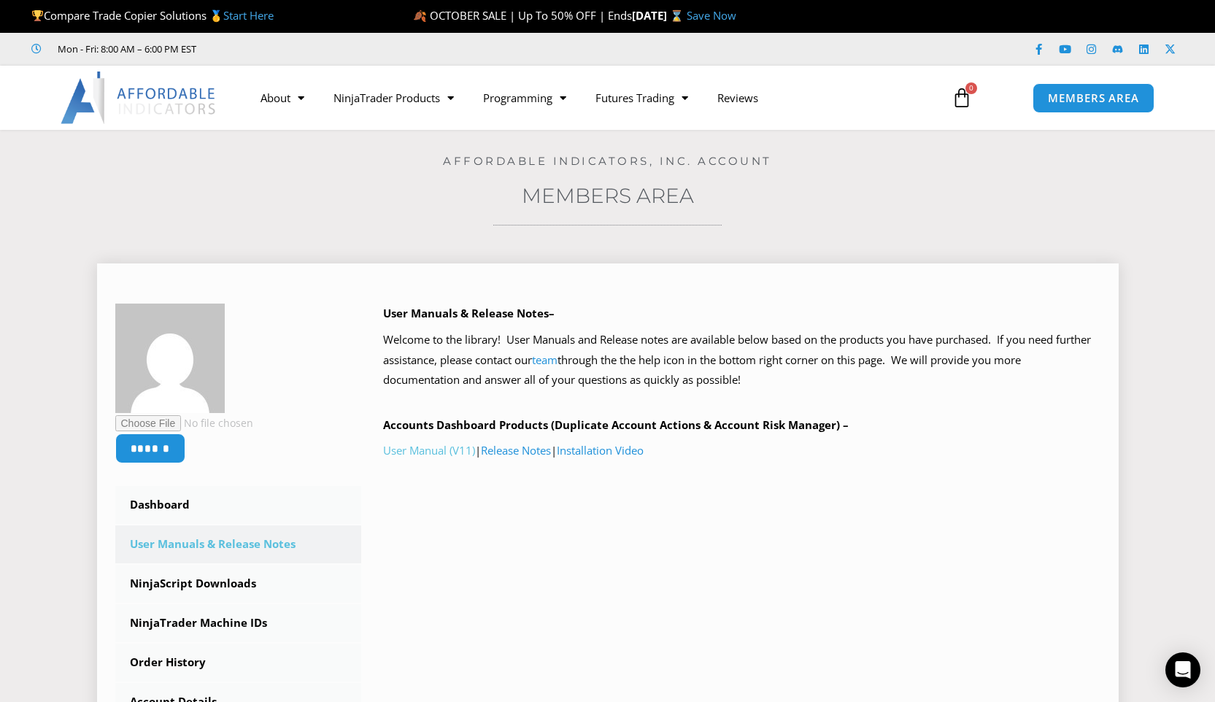
click at [450, 447] on link "User Manual (V11)" at bounding box center [429, 450] width 92 height 15
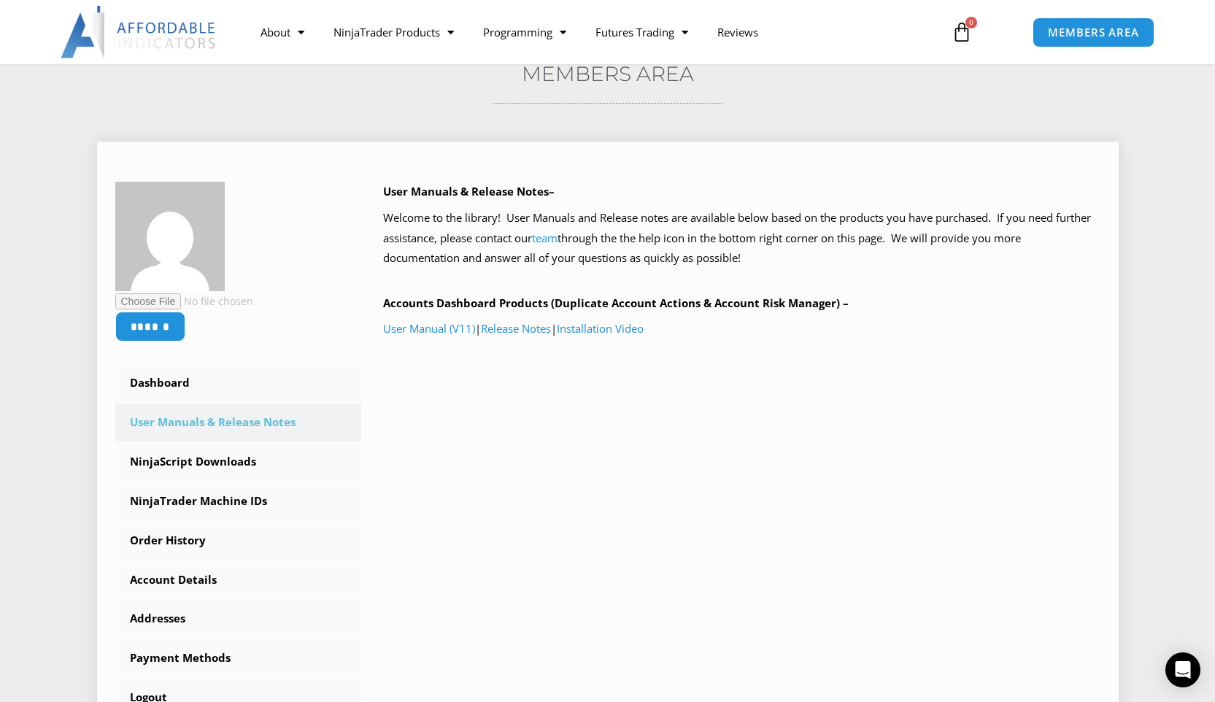
scroll to position [139, 0]
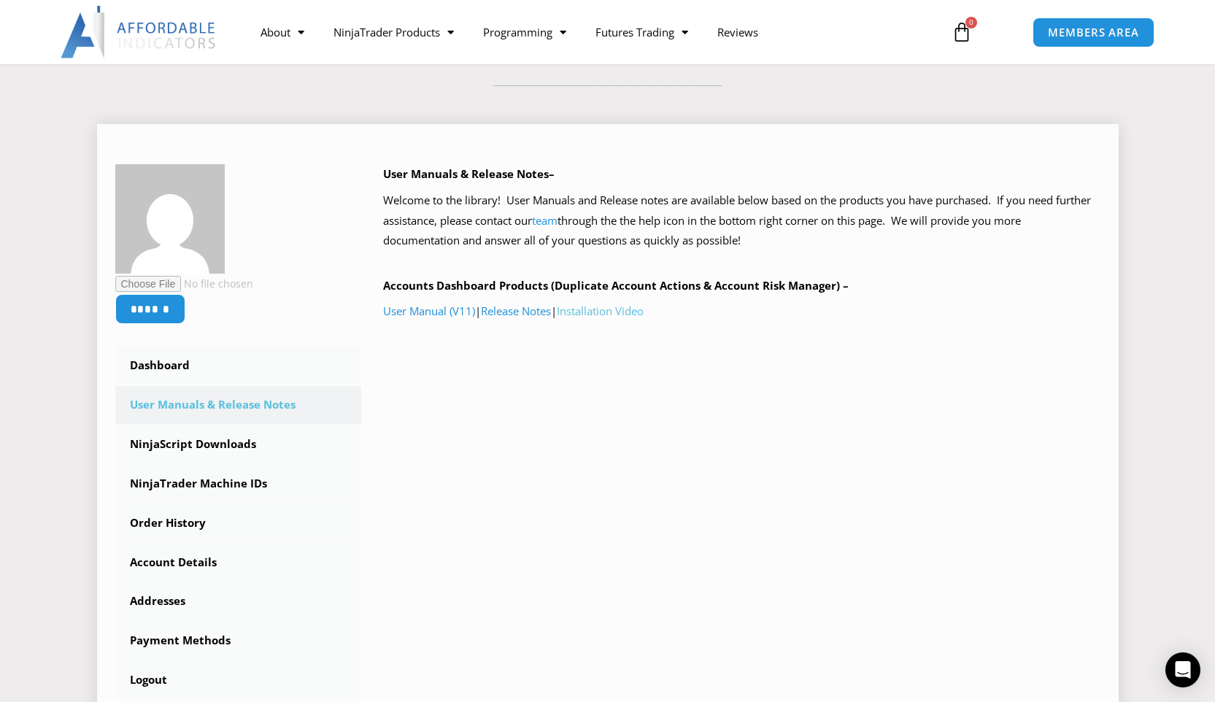
click at [610, 315] on link "Installation Video" at bounding box center [600, 310] width 87 height 15
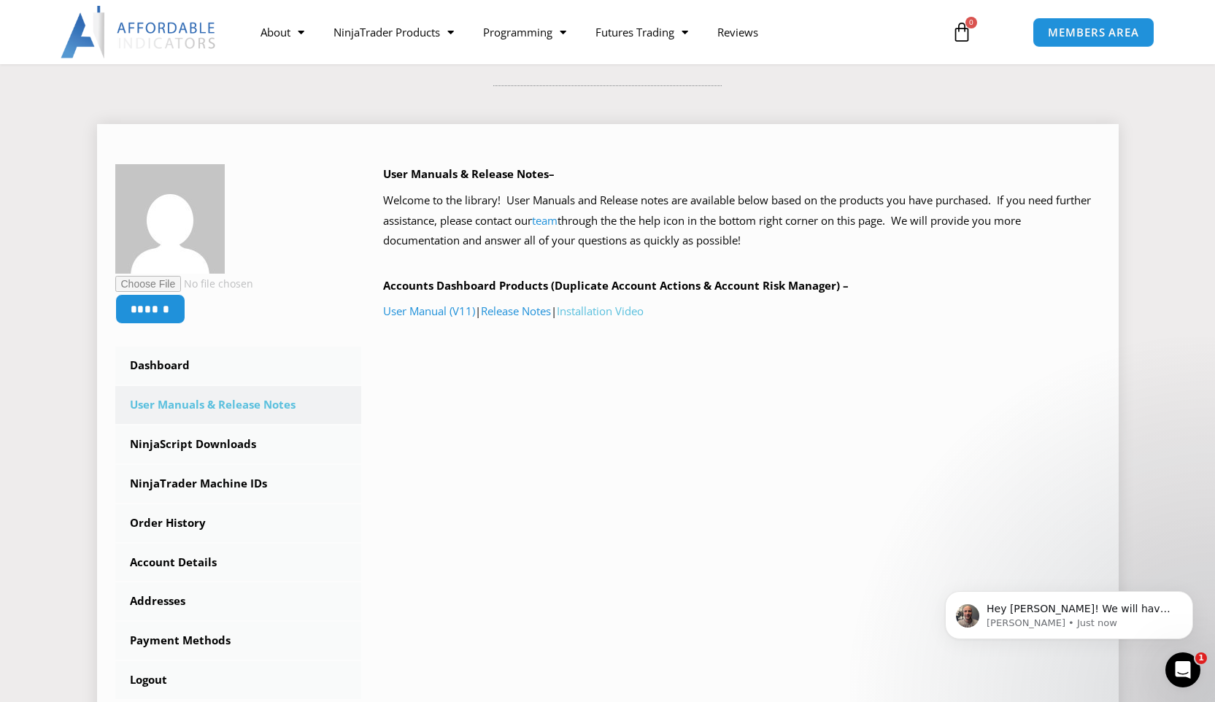
scroll to position [0, 0]
click at [1115, 608] on span "Hey Duke! We will have to get back to you later. Any other questions besides wh…" at bounding box center [1078, 630] width 184 height 55
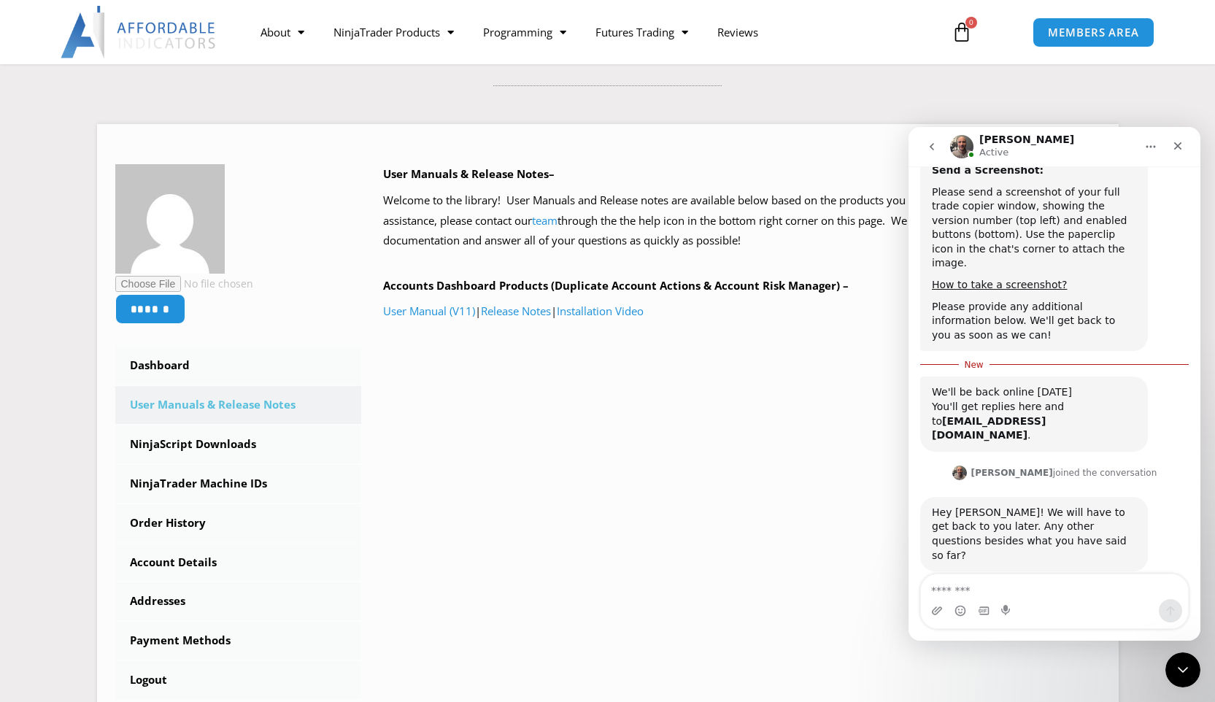
scroll to position [1202, 0]
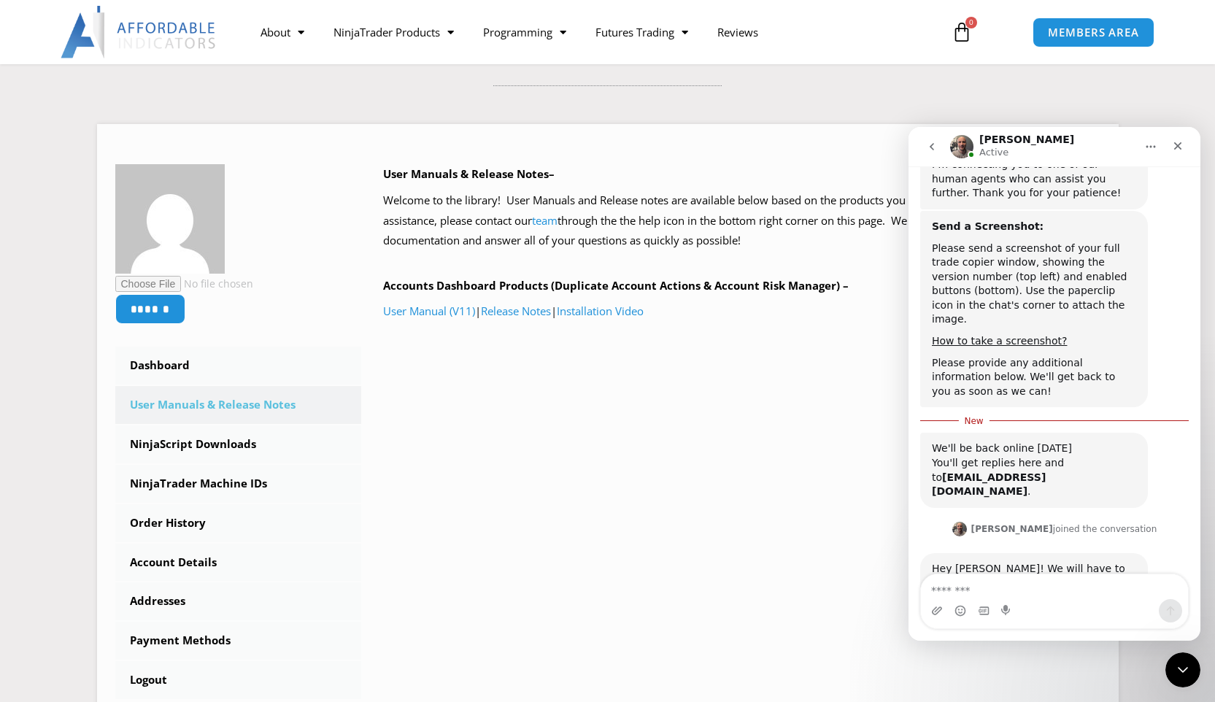
click at [1002, 576] on textarea "Message…" at bounding box center [1054, 586] width 267 height 25
type textarea "*"
type textarea "**********"
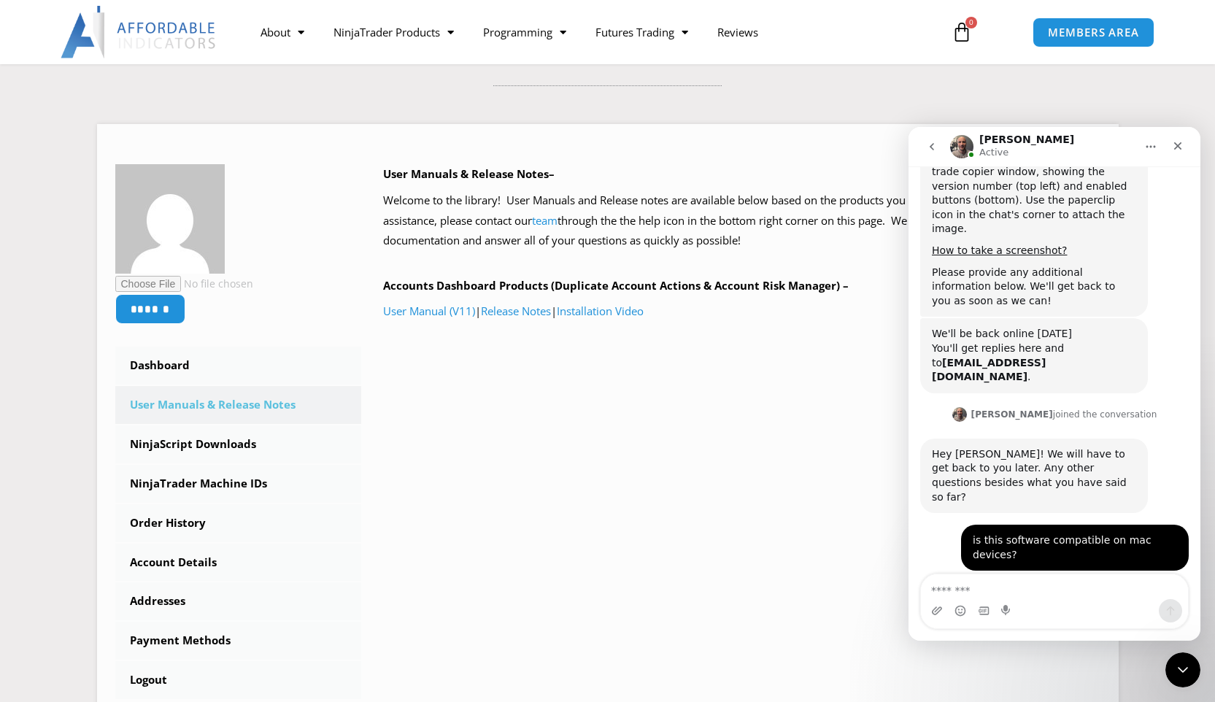
scroll to position [1294, 0]
click at [1005, 590] on link "[URL][DOMAIN_NAME]" at bounding box center [989, 596] width 114 height 12
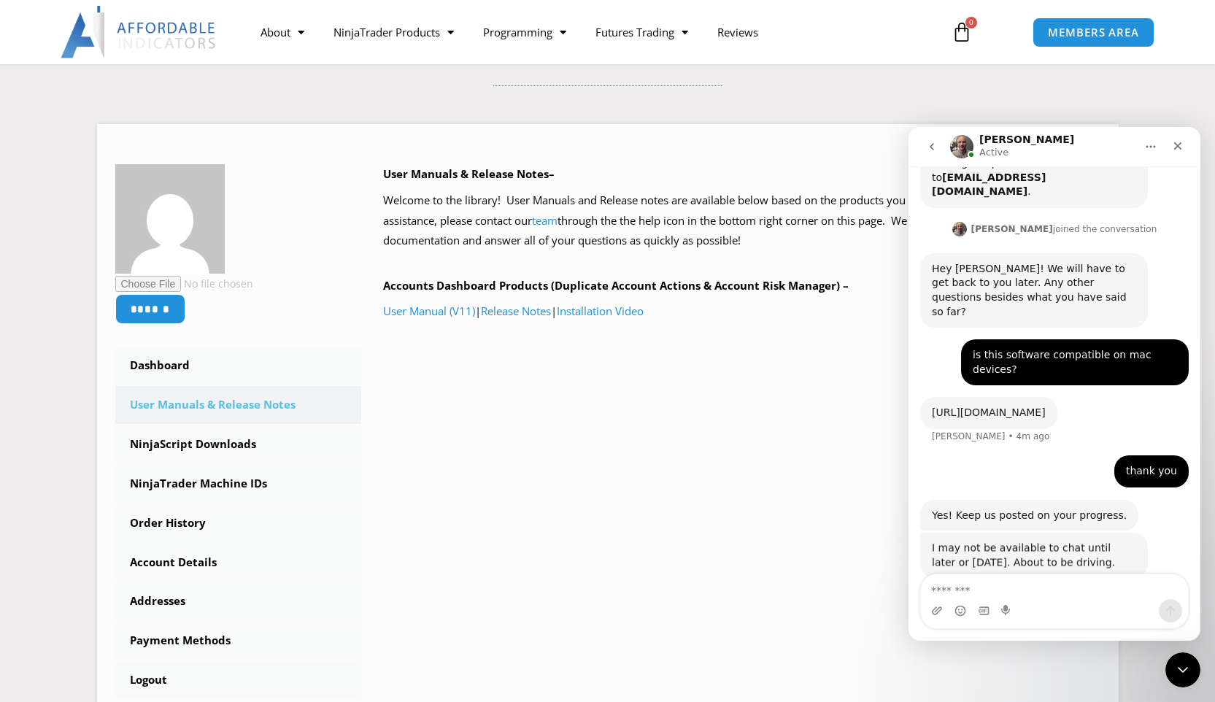
scroll to position [1486, 0]
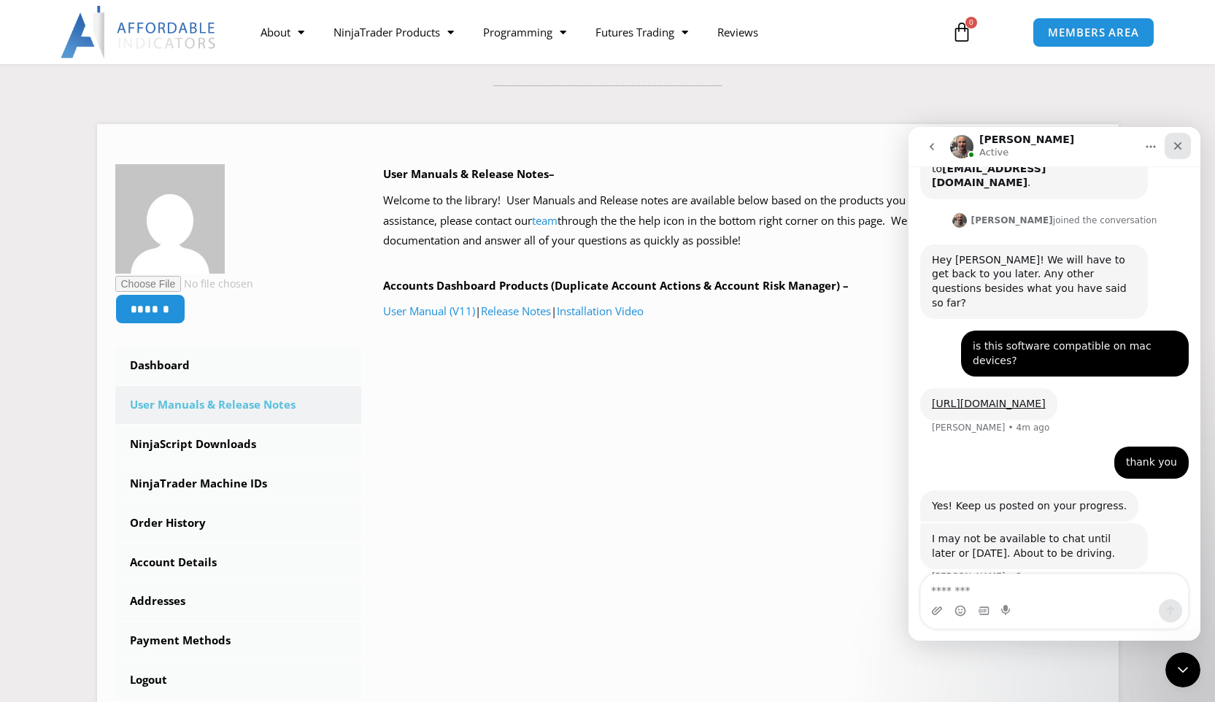
click at [1171, 147] on div "Close" at bounding box center [1177, 146] width 26 height 26
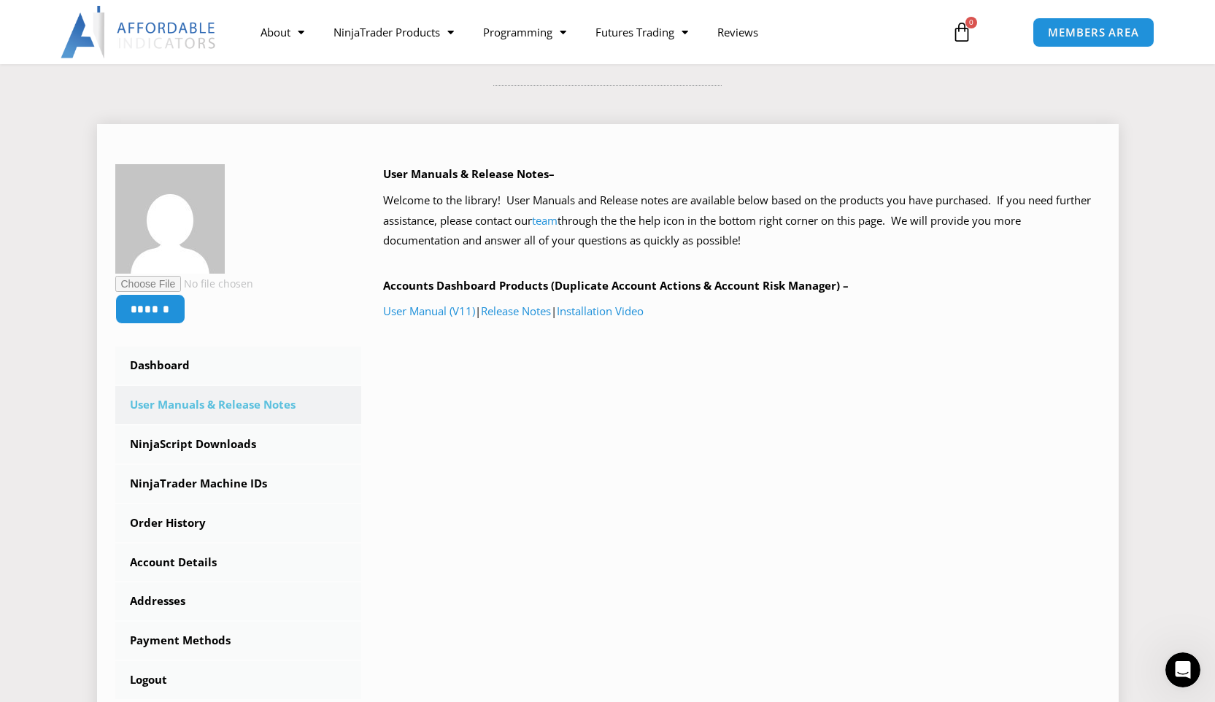
scroll to position [1509, 0]
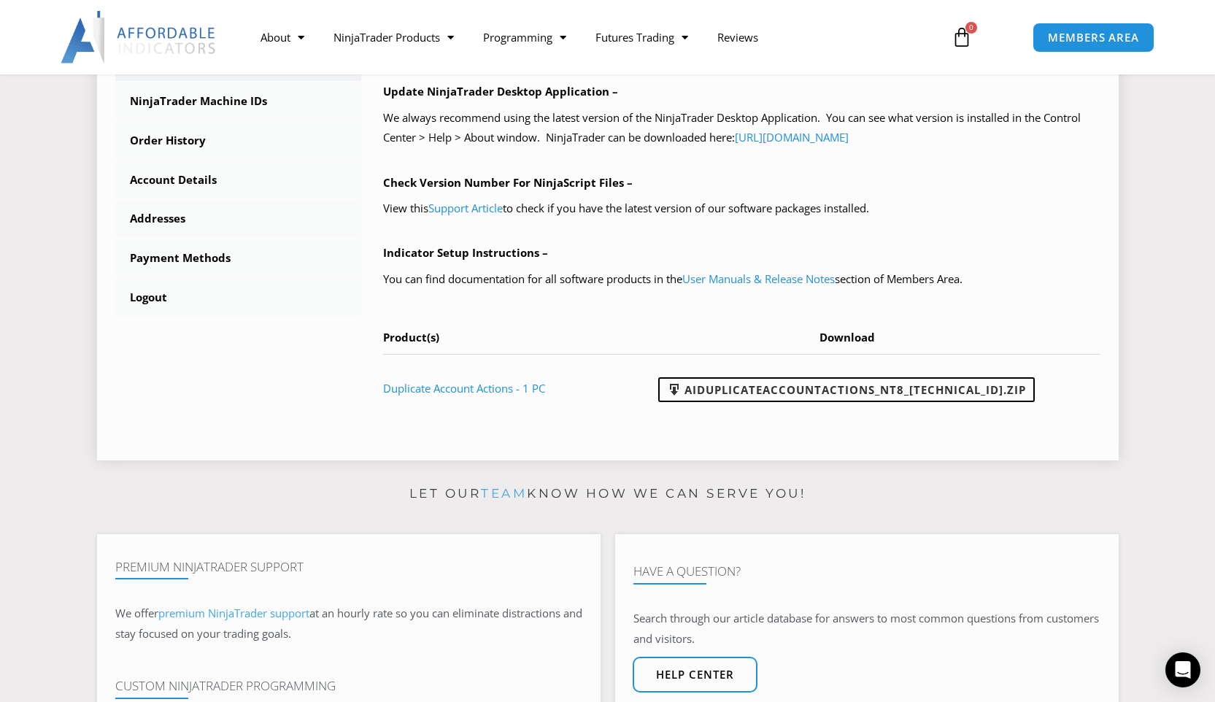
scroll to position [525, 0]
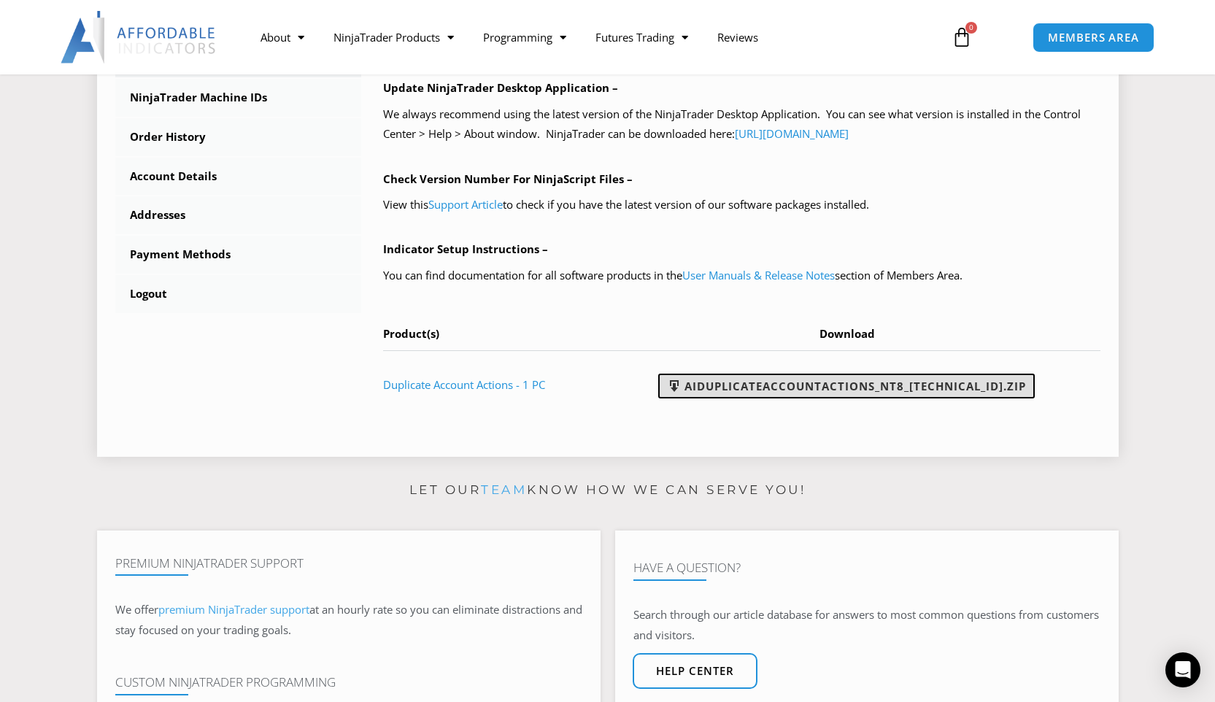
click at [732, 389] on link "AIDuplicateAccountActions_NT8_25.10.2.1.zip" at bounding box center [846, 386] width 376 height 25
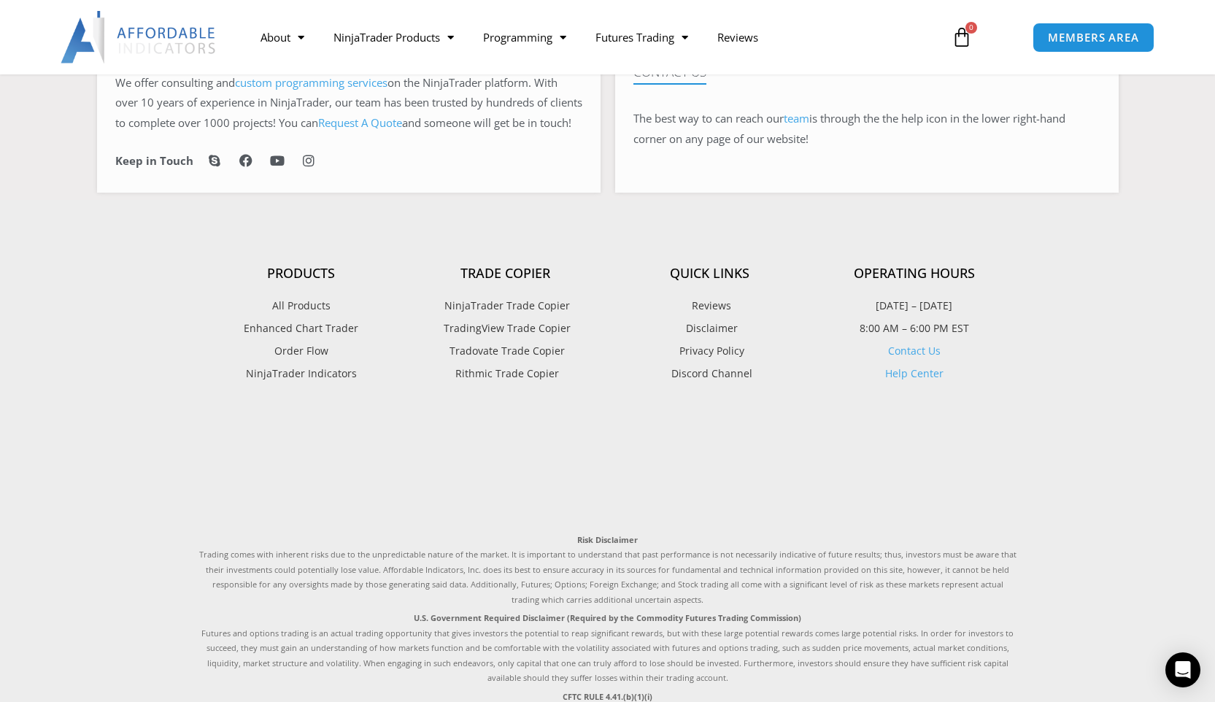
scroll to position [945, 0]
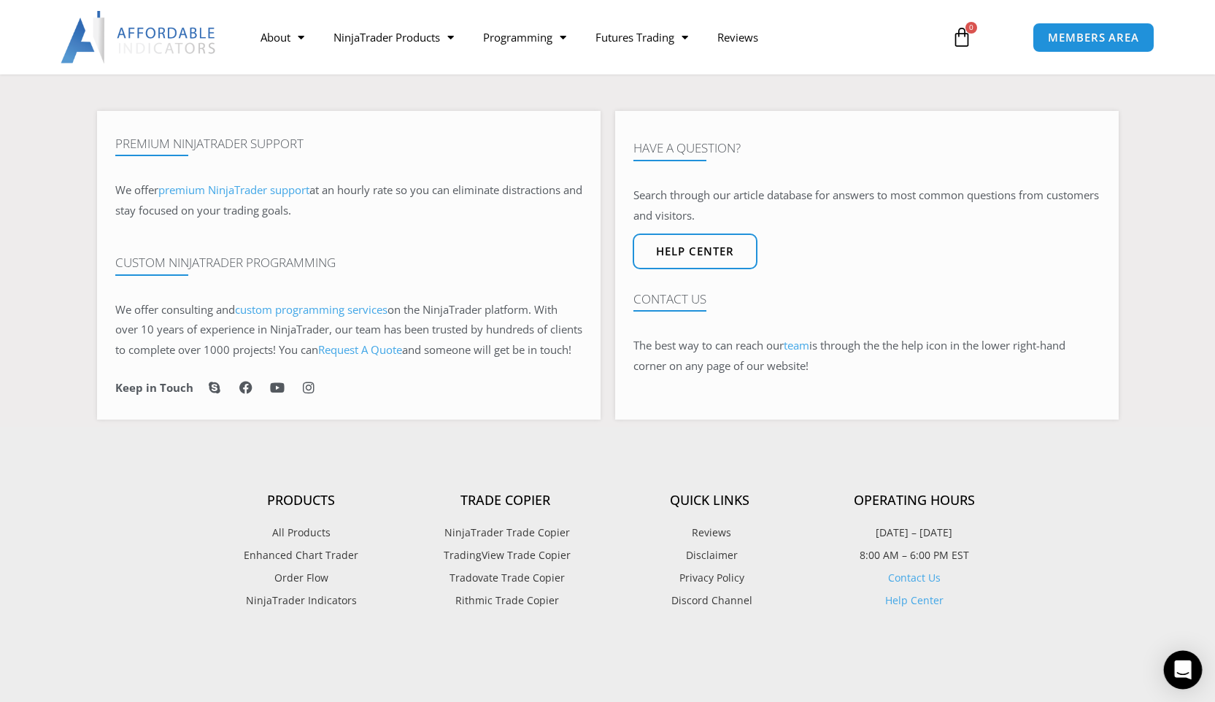
click at [1178, 667] on icon "Open Intercom Messenger" at bounding box center [1182, 669] width 17 height 19
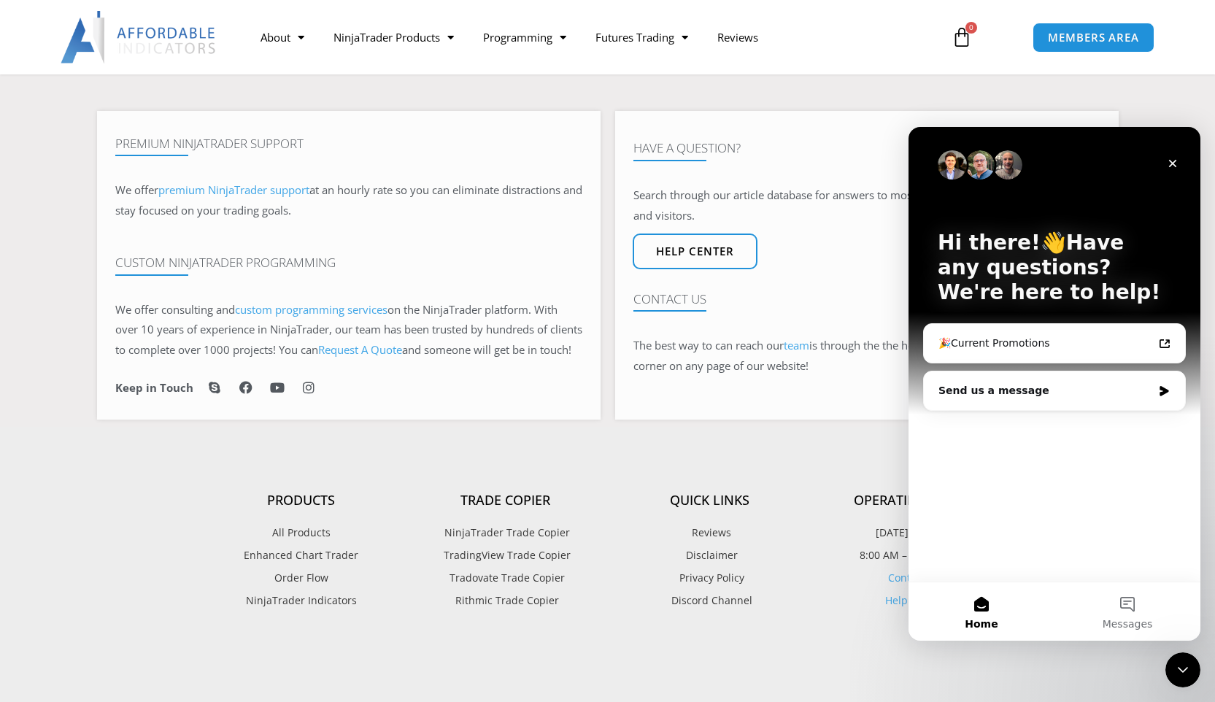
scroll to position [0, 0]
click at [1168, 167] on icon "Close" at bounding box center [1173, 164] width 12 height 12
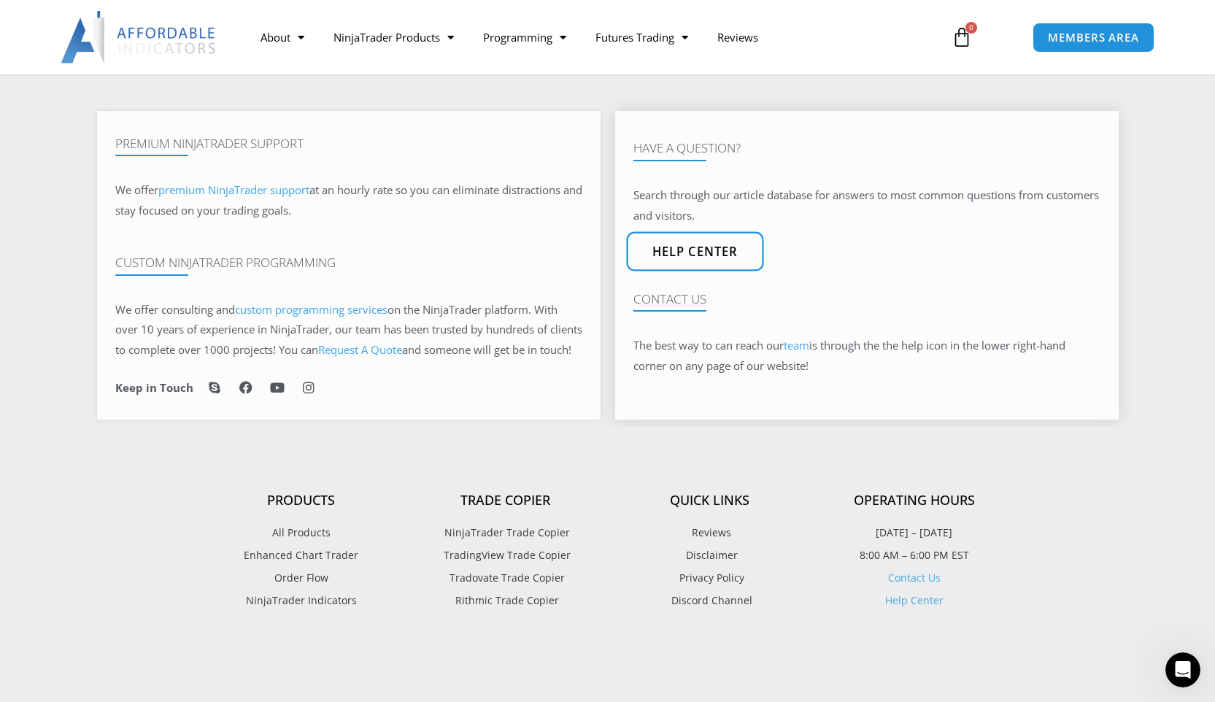
click at [710, 258] on span "Help center" at bounding box center [694, 251] width 86 height 12
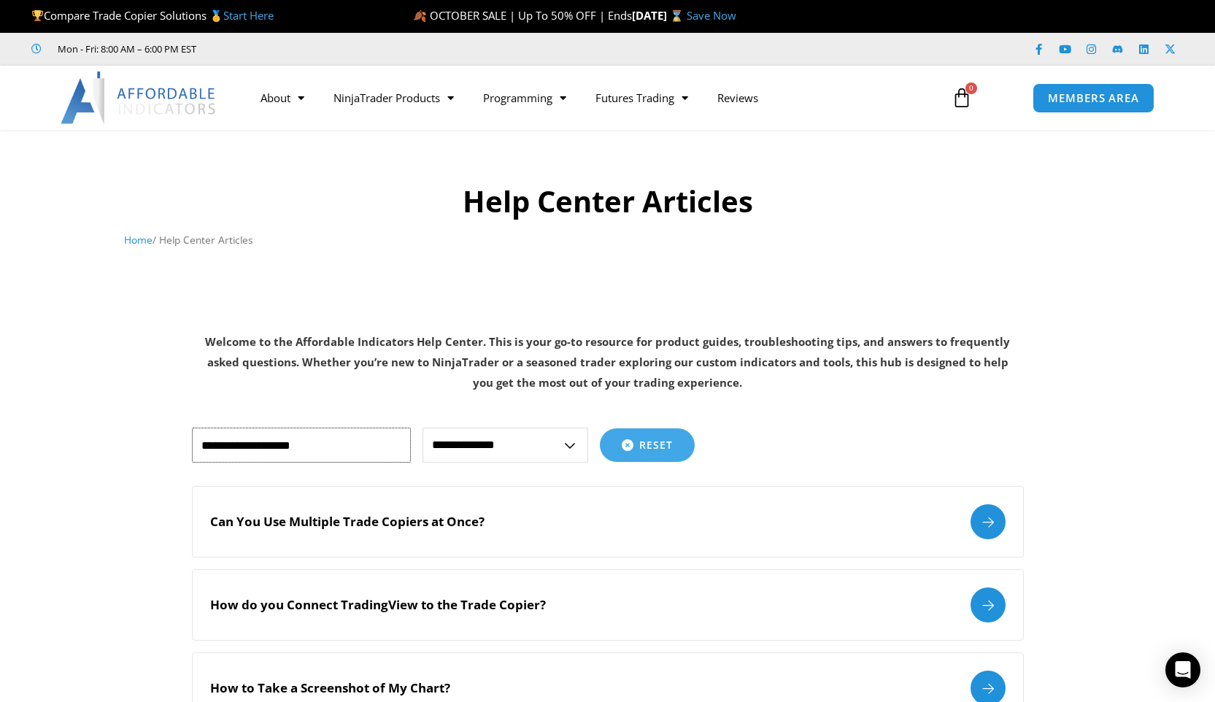
click at [346, 452] on input "text" at bounding box center [301, 445] width 219 height 35
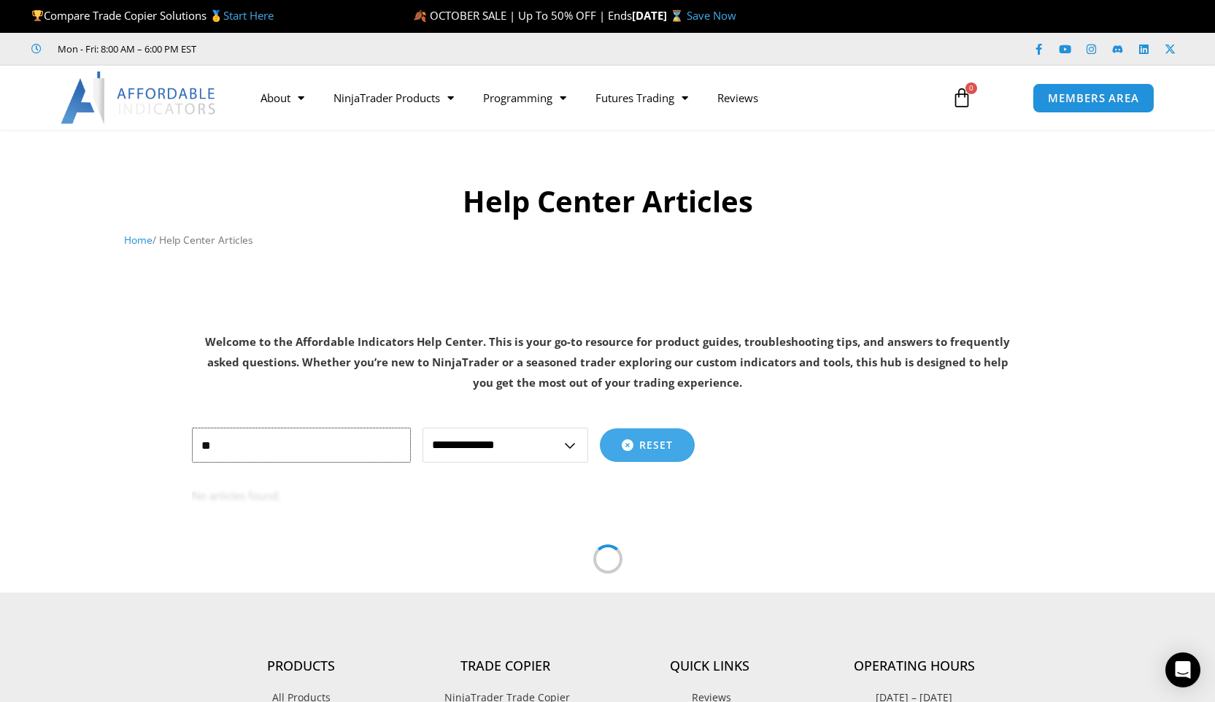
type input "*"
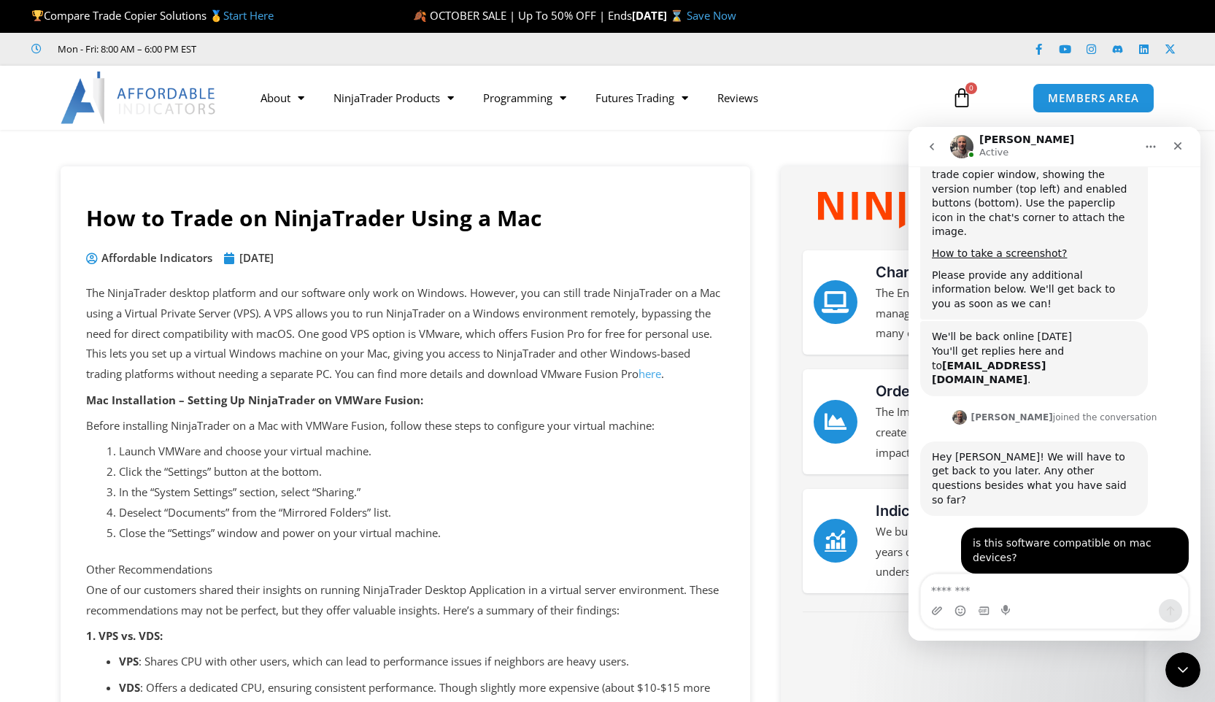
scroll to position [1294, 0]
click at [1005, 595] on textarea "Message…" at bounding box center [1054, 586] width 267 height 25
type textarea "*"
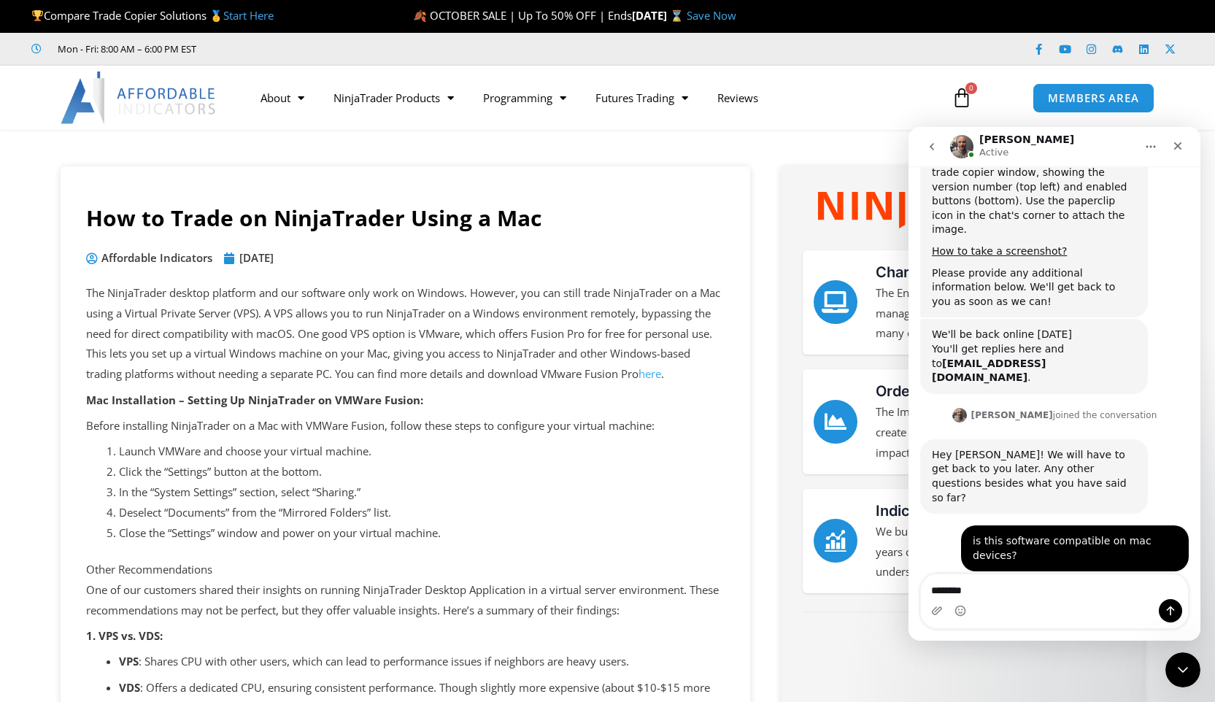
type textarea "*********"
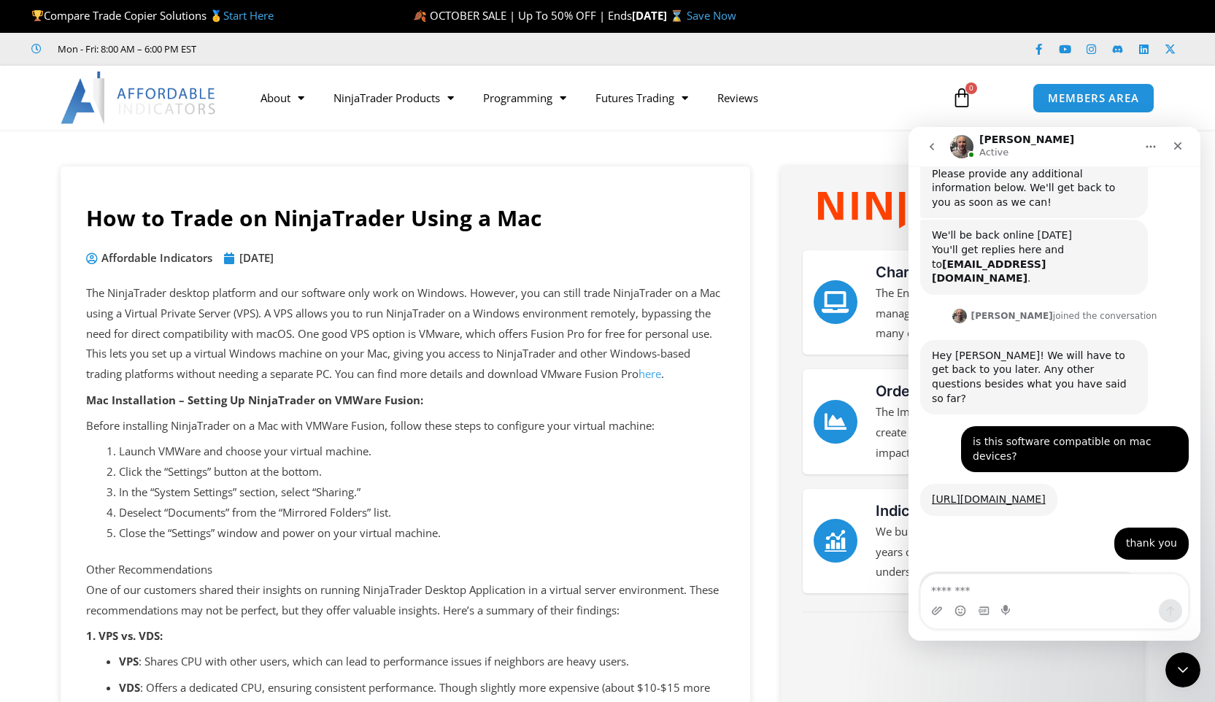
scroll to position [1437, 0]
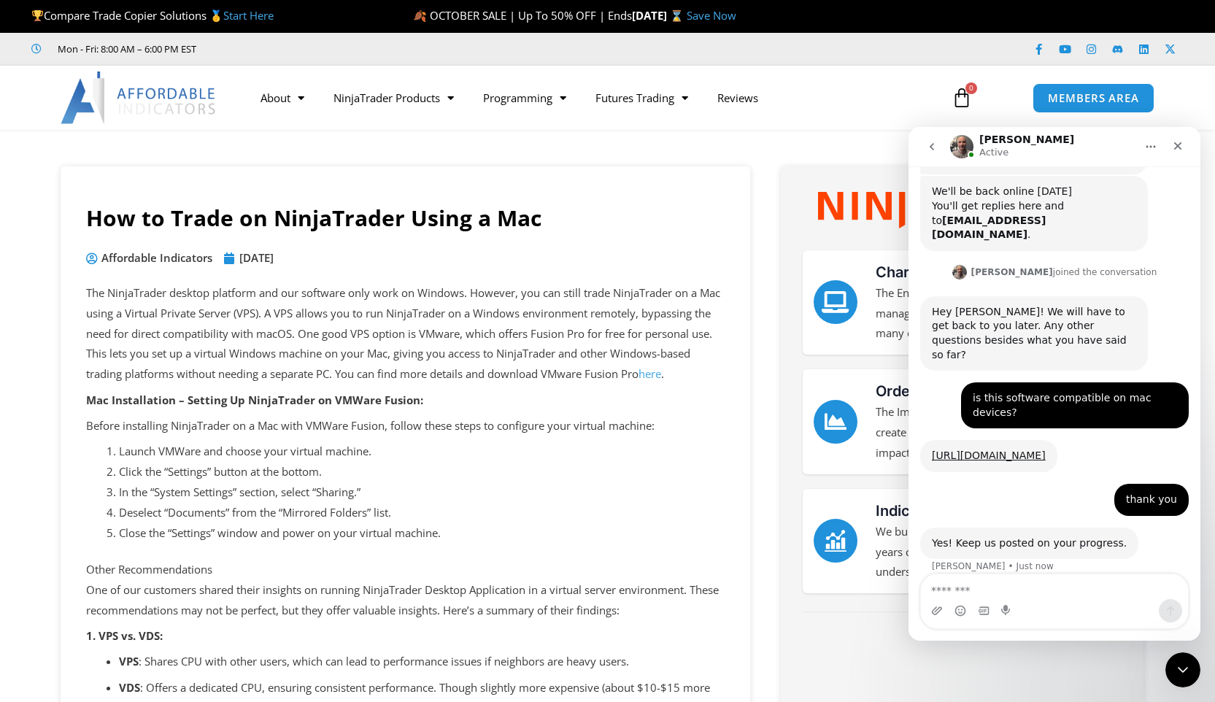
click at [1056, 595] on textarea "Message…" at bounding box center [1054, 586] width 267 height 25
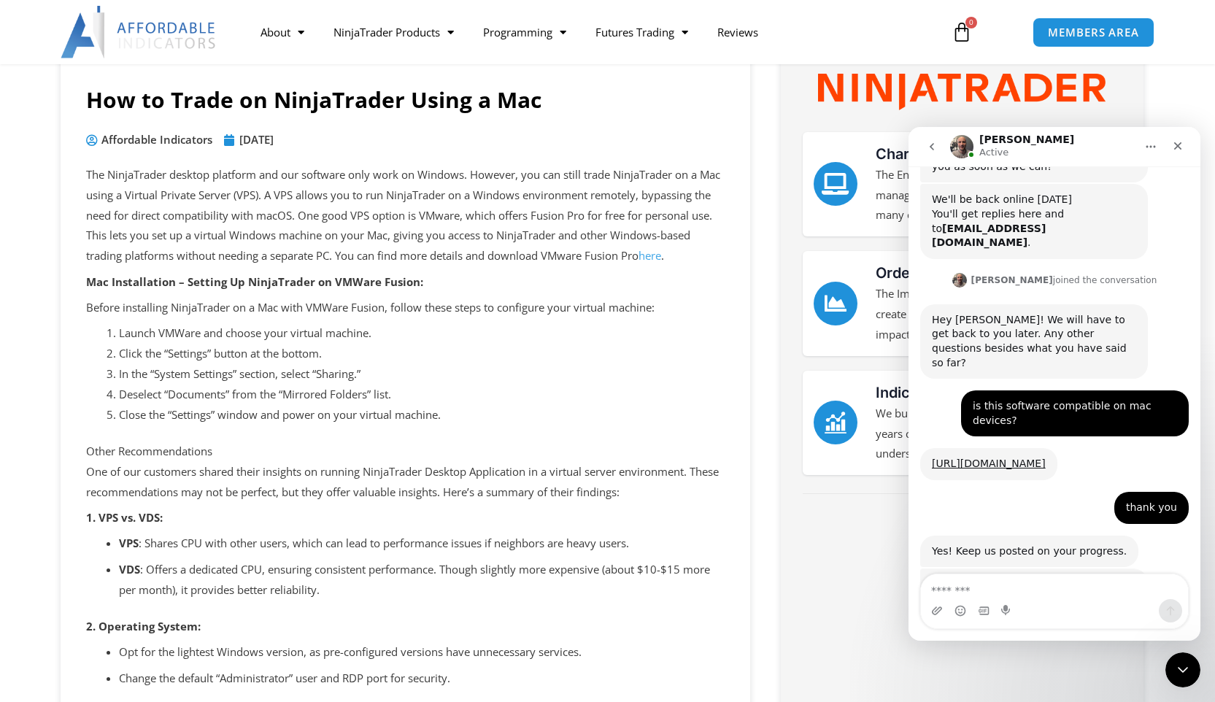
scroll to position [1428, 0]
click at [1056, 595] on textarea "Message…" at bounding box center [1054, 586] width 267 height 25
type textarea "*********"
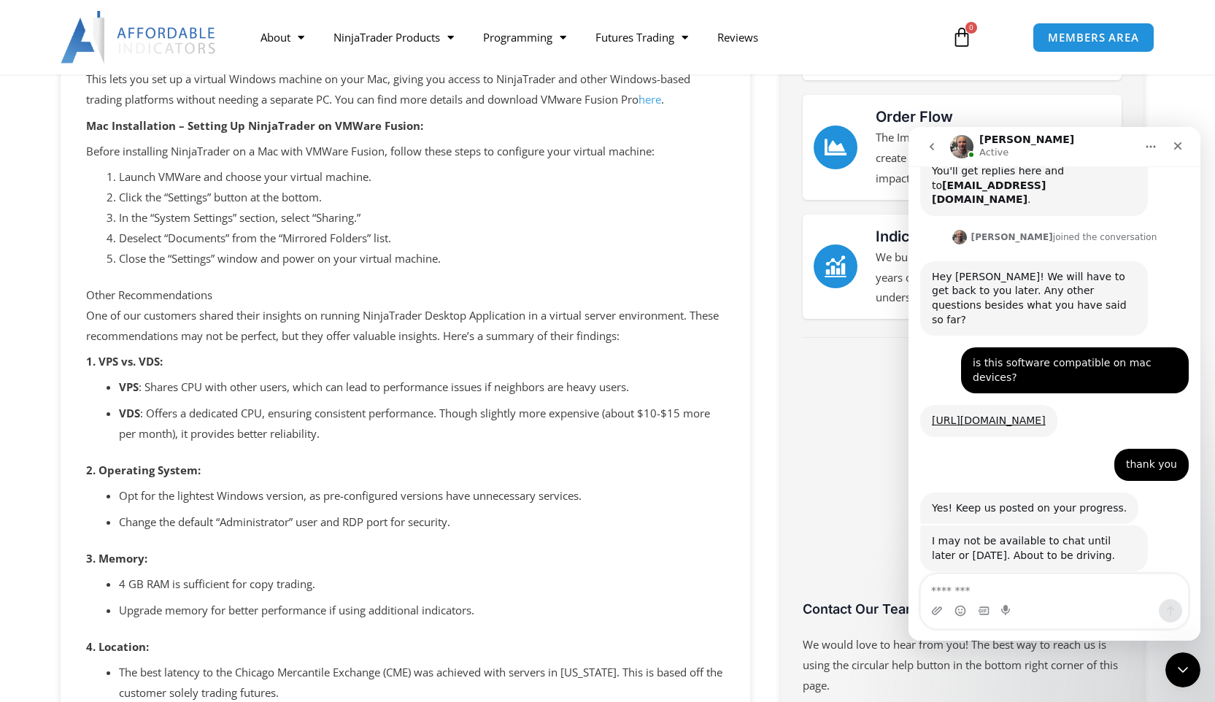
scroll to position [277, 0]
